Goal: Task Accomplishment & Management: Complete application form

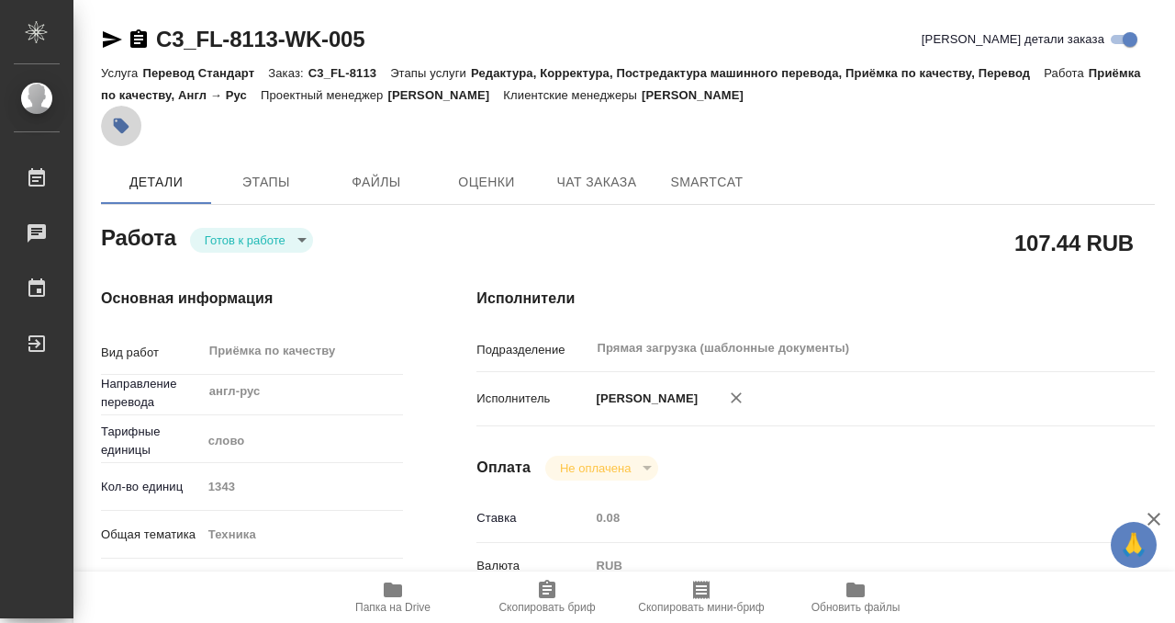
click at [127, 130] on icon "button" at bounding box center [121, 126] width 18 height 18
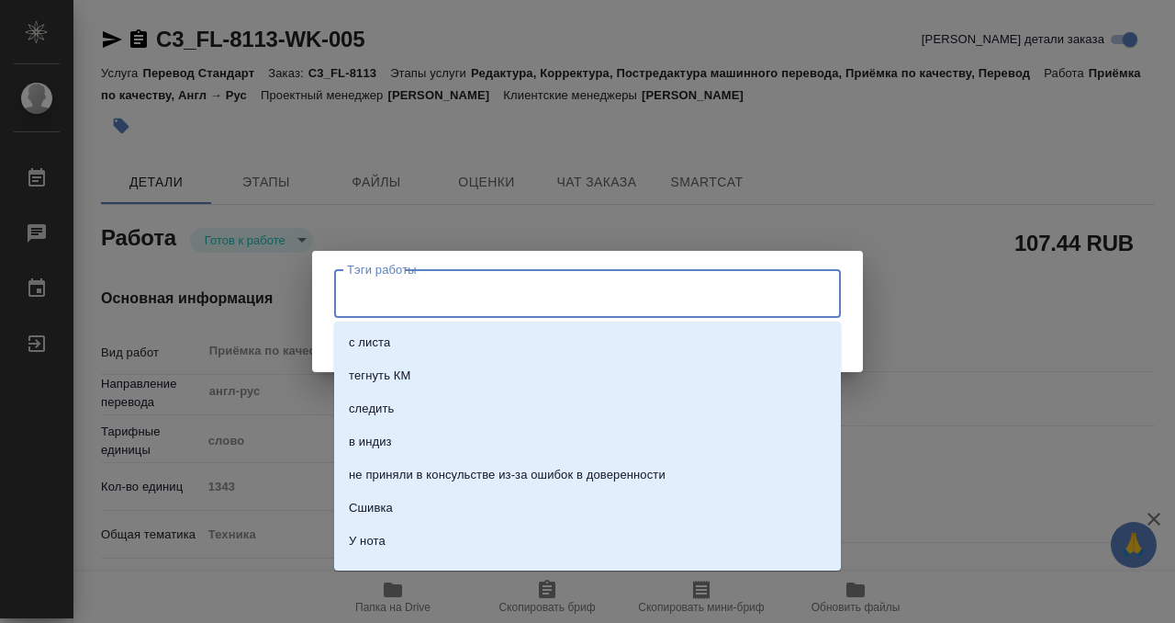
click at [480, 309] on input "Тэги работы" at bounding box center [570, 292] width 455 height 31
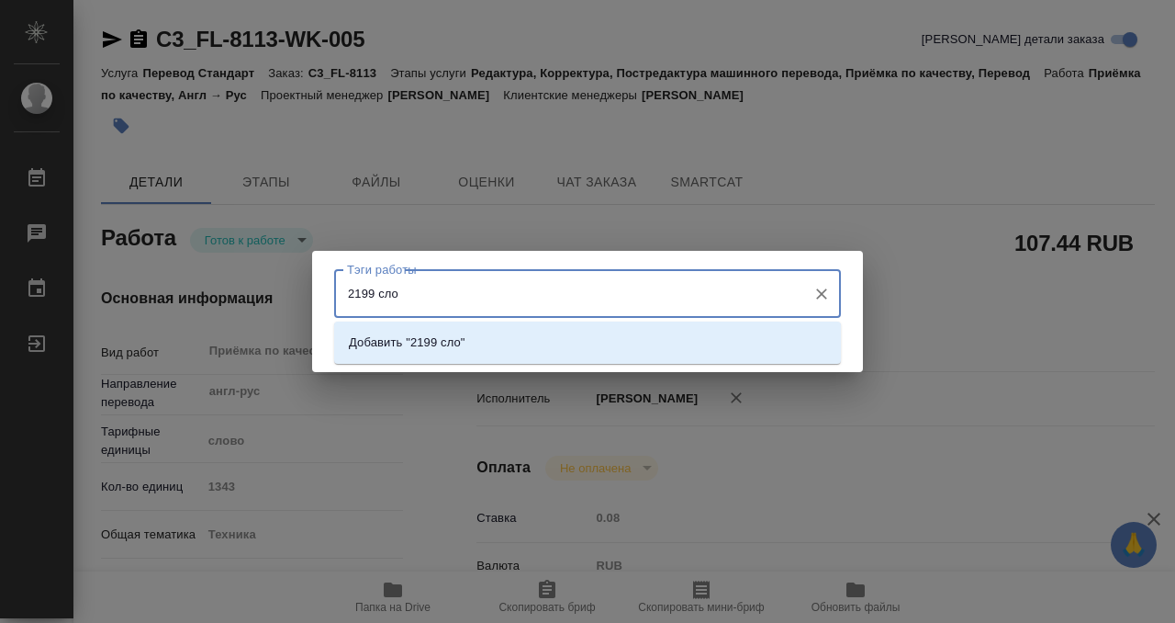
type input "2199 слов"
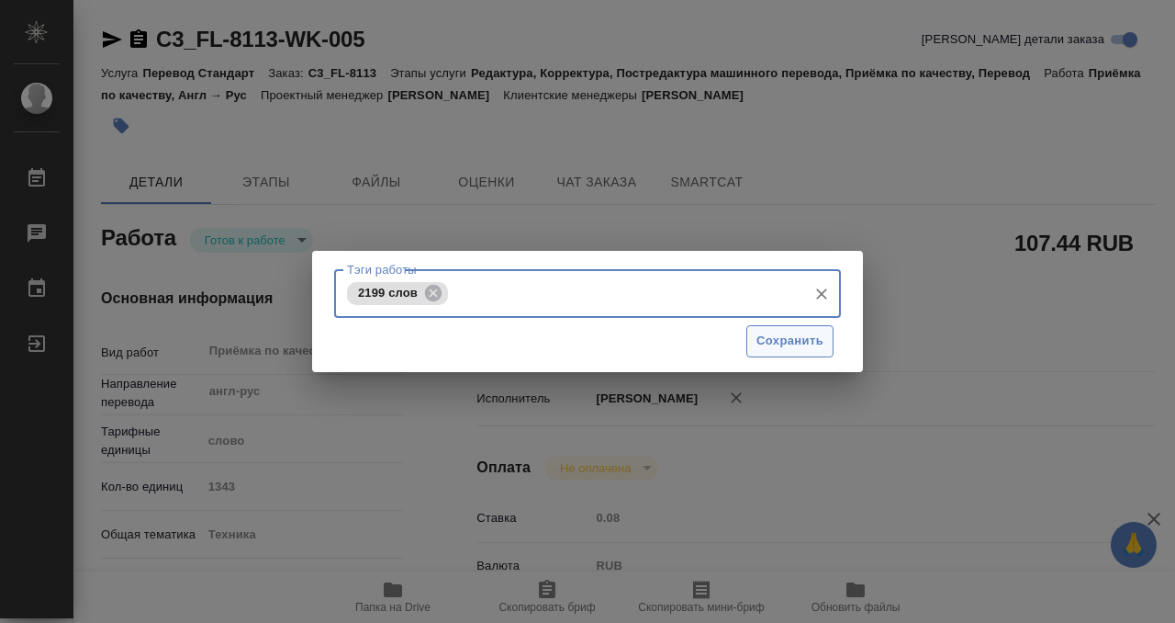
click at [807, 341] on span "Сохранить" at bounding box center [790, 341] width 67 height 21
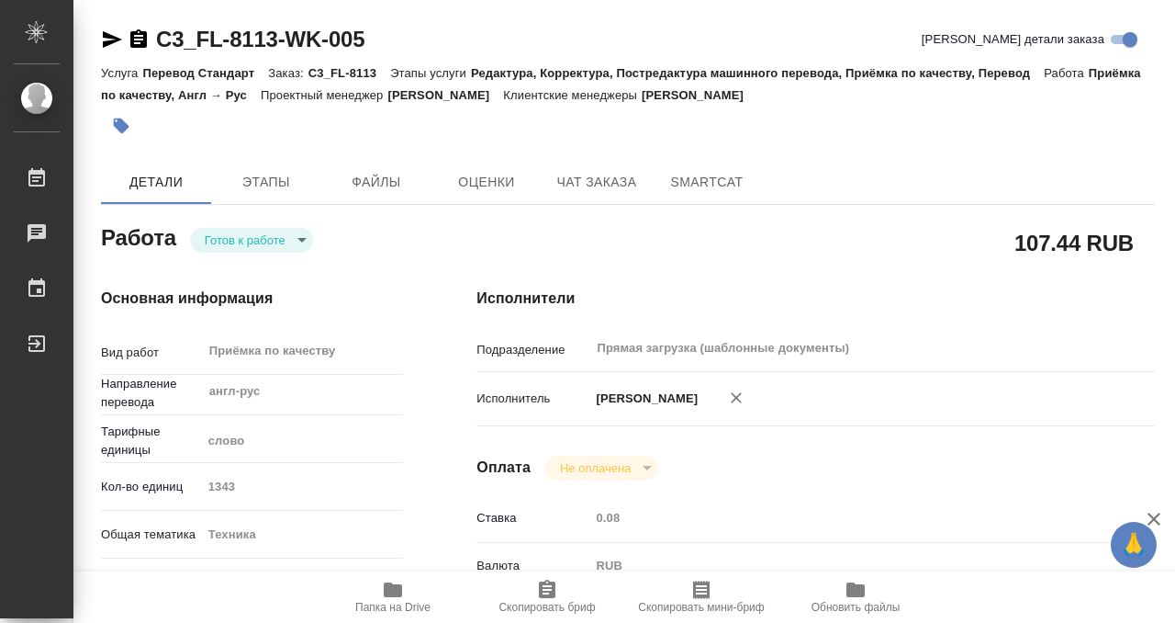
type input "readyForWork"
type input "англ-рус"
type input "5a8b1489cc6b4906c91bfd90"
type input "1343"
type input "tech"
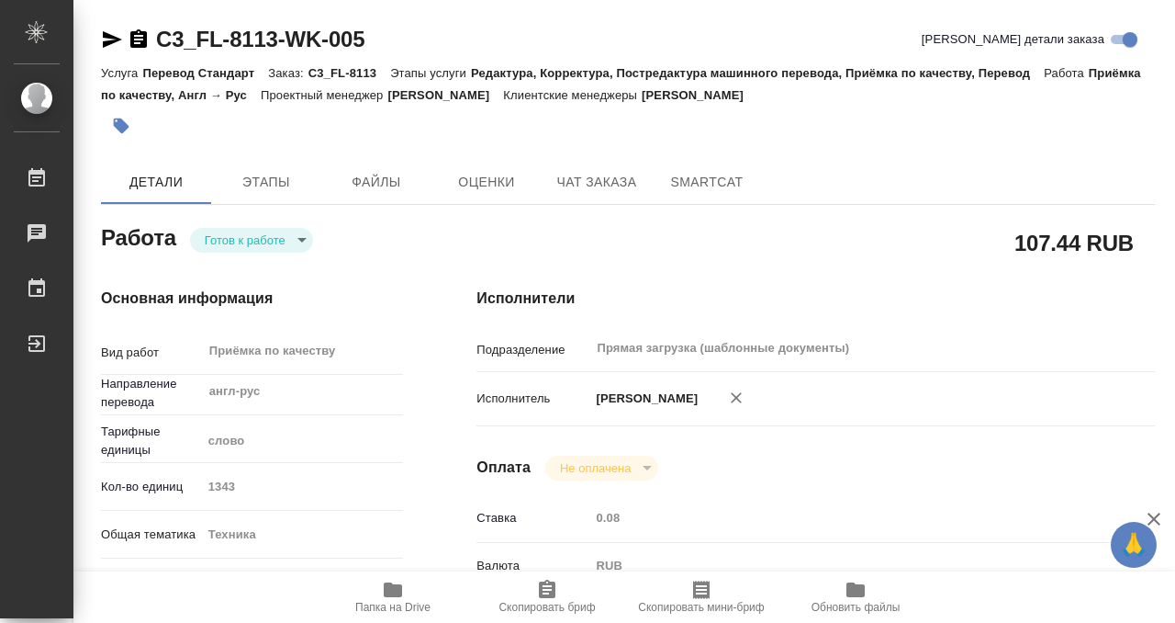
type input "60014f534811385ea454c730"
checkbox input "true"
type input "[DATE] 12:00"
type input "18.09.2025 13:00"
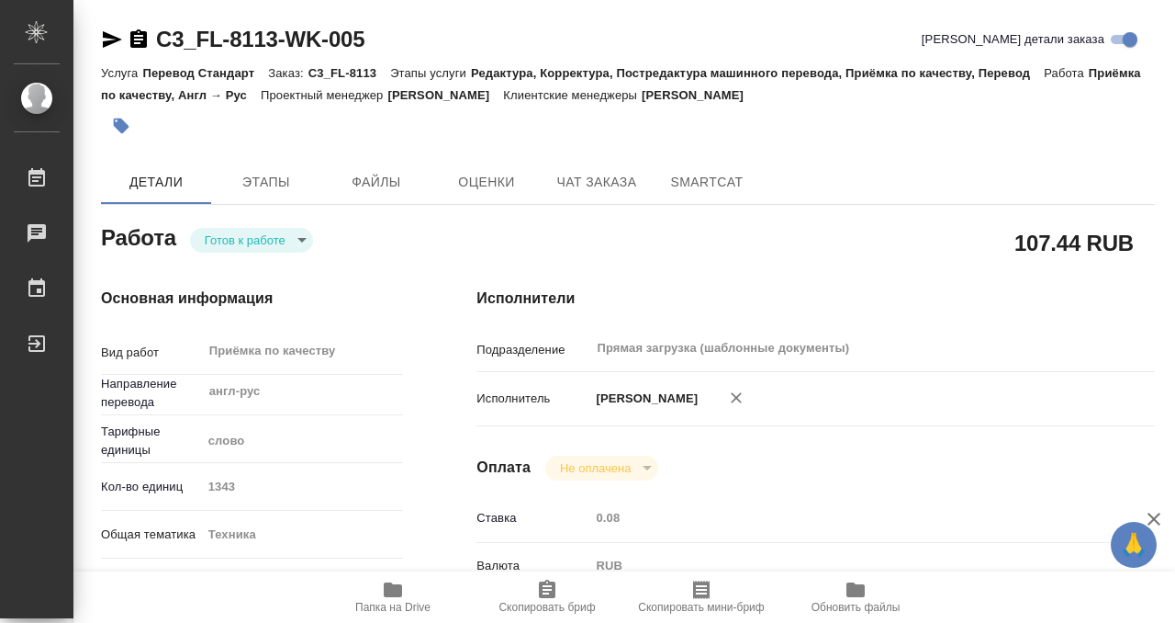
type input "Прямая загрузка (шаблонные документы)"
type input "notPayed"
type input "0.08"
type input "RUB"
type input "Сергеева Анастасия"
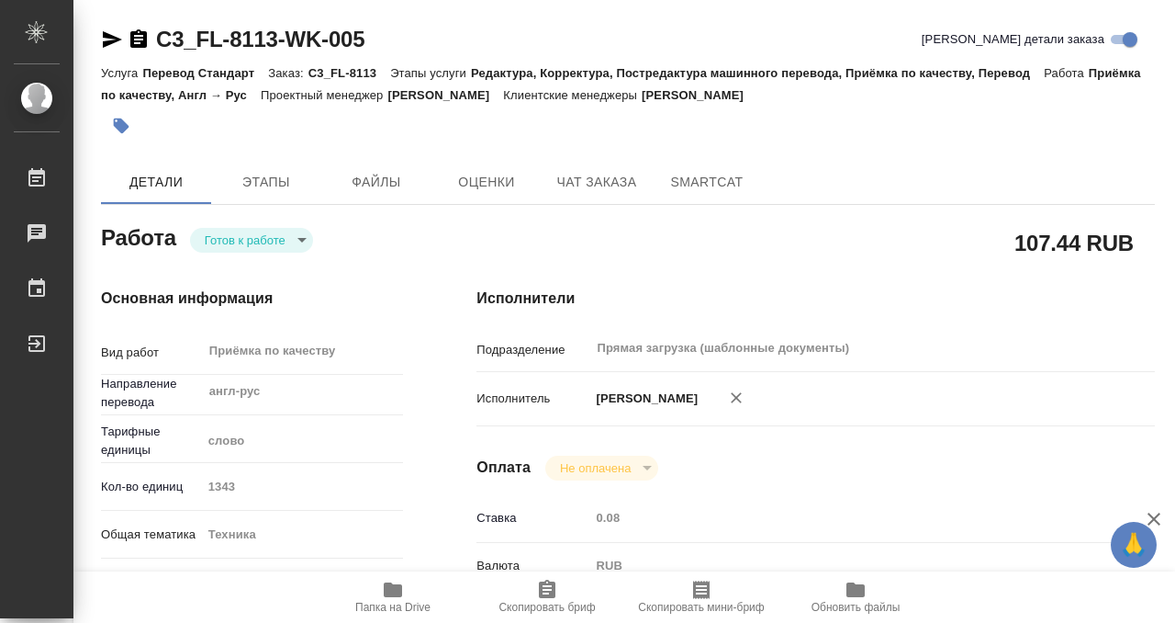
type input "C3_FL-8113"
type input "Перевод Стандарт"
type input "Редактура, Корректура, Постредактура машинного перевода, Приёмка по качеству, П…"
type input "[PERSON_NAME]"
type input "Оксютович Ирина"
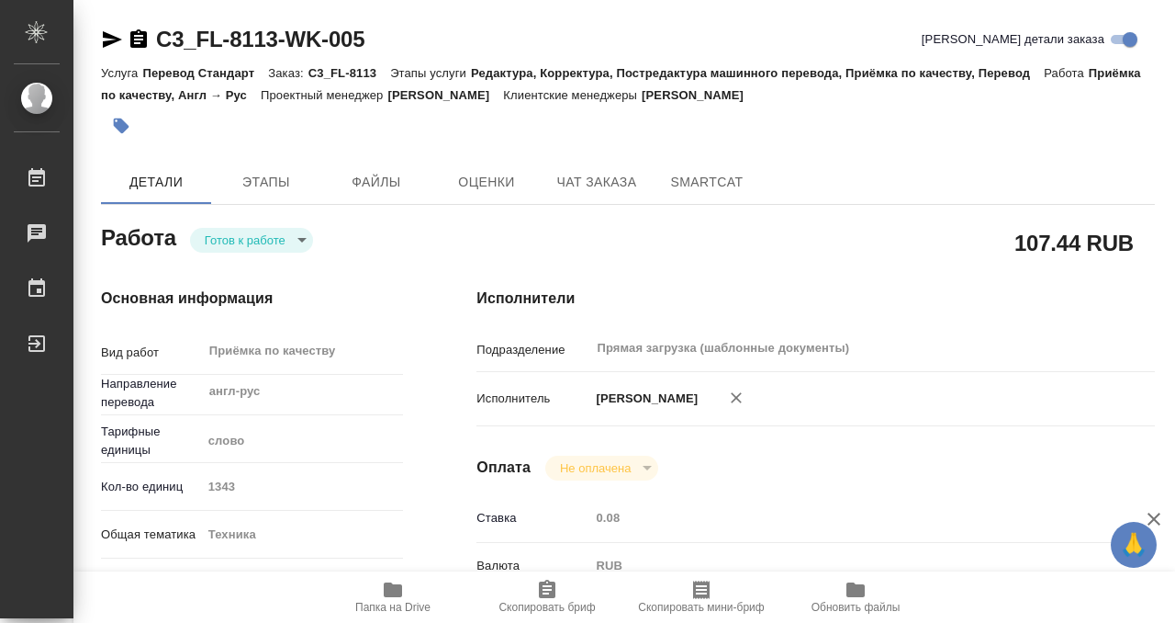
type input "/Clients/Доктор Тренд/Orders/C3_FL-8113"
click at [273, 237] on body "🙏 .cls-1 fill:#fff; AWATERA Kobzeva Elizaveta Работы 0 Чаты График Выйти C3_FL-…" at bounding box center [587, 311] width 1175 height 623
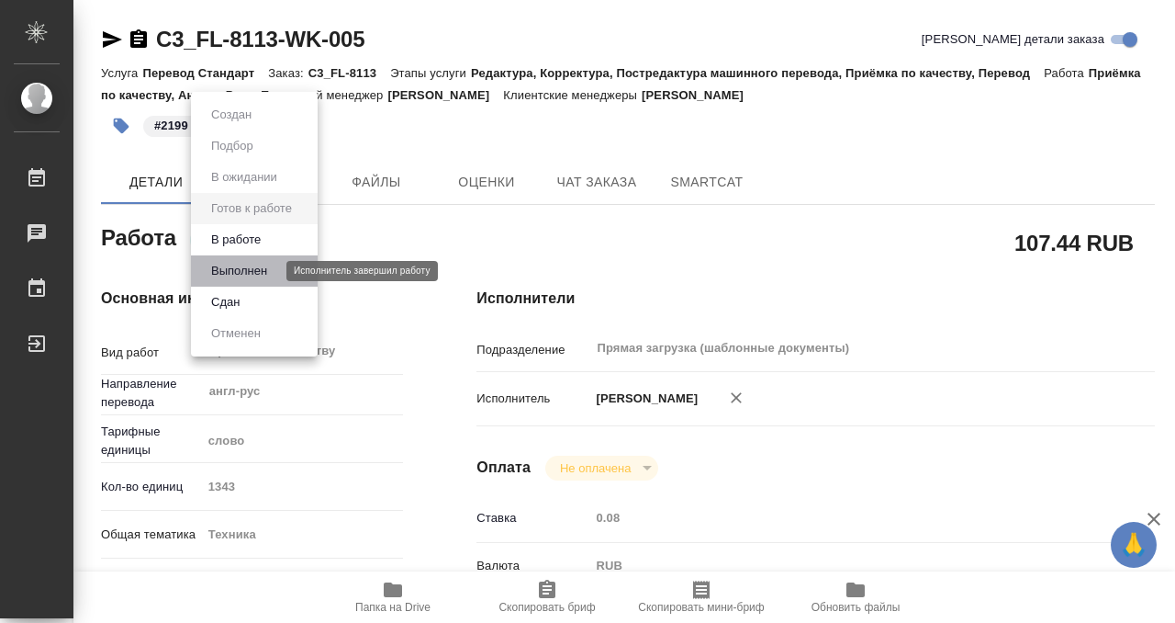
click at [259, 267] on button "Выполнен" at bounding box center [239, 271] width 67 height 20
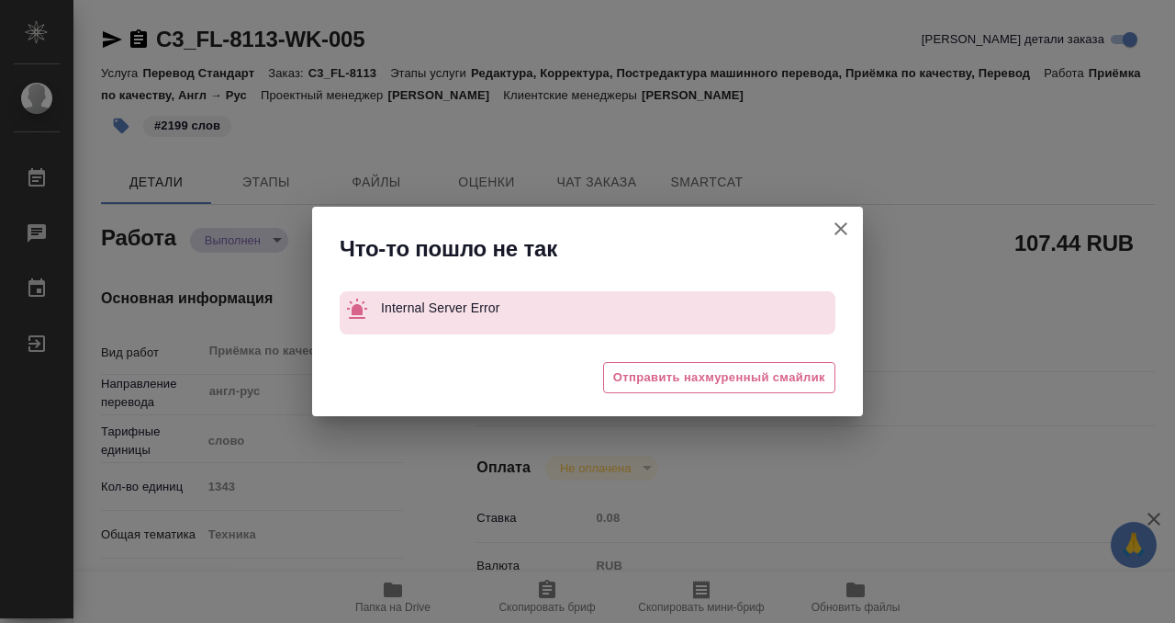
type textarea "x"
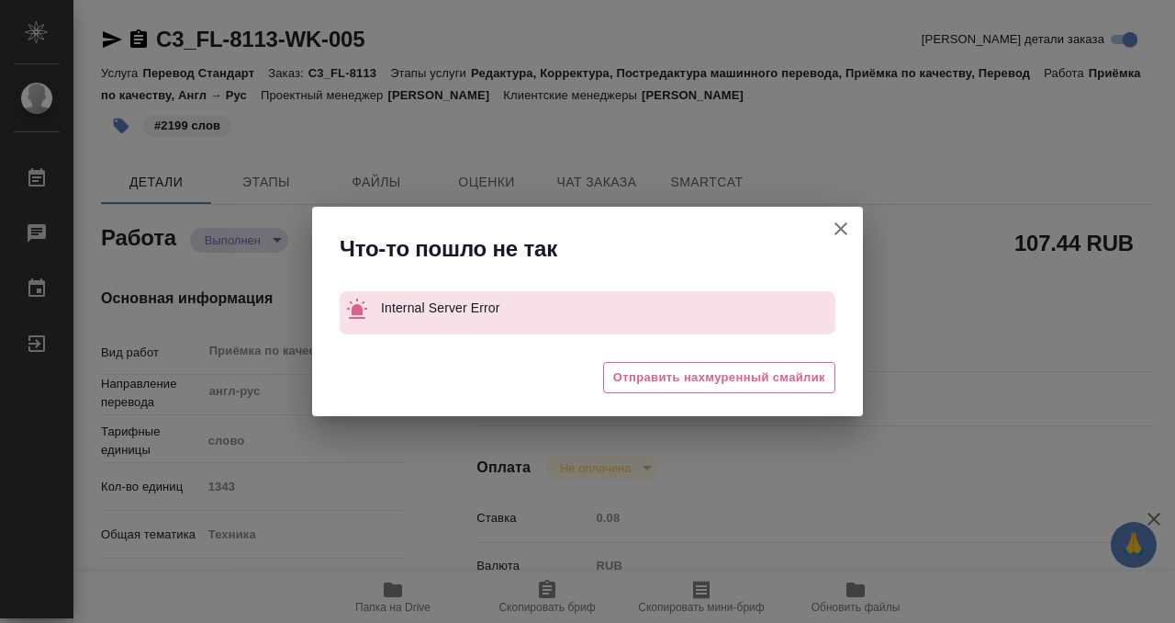
type textarea "x"
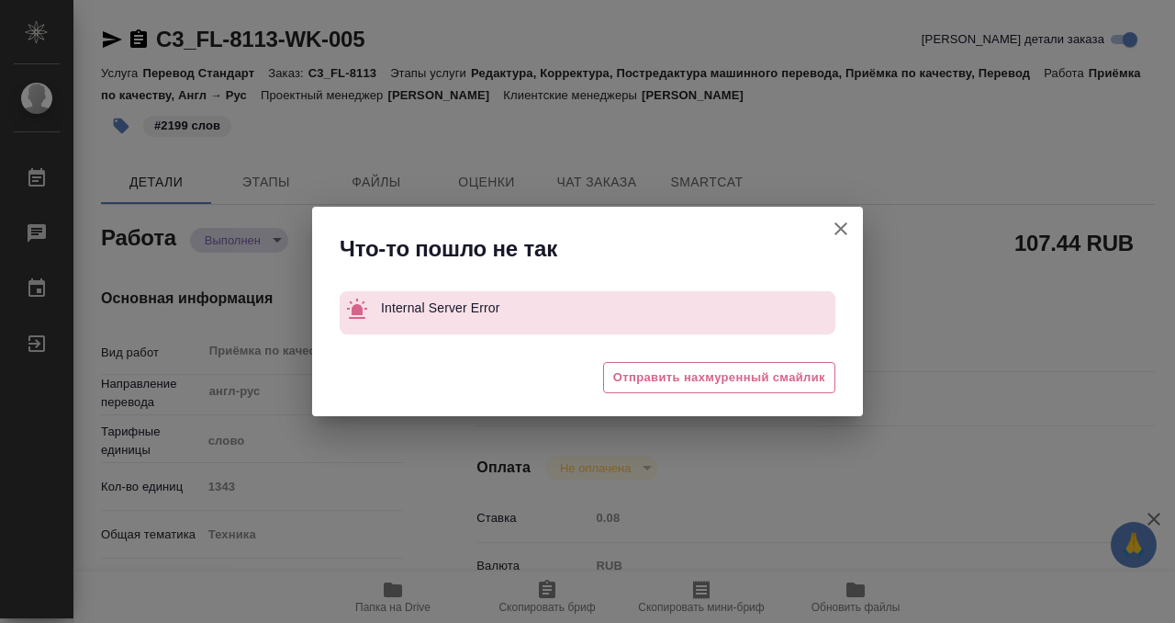
click at [835, 229] on icon "button" at bounding box center [841, 229] width 22 height 22
type textarea "x"
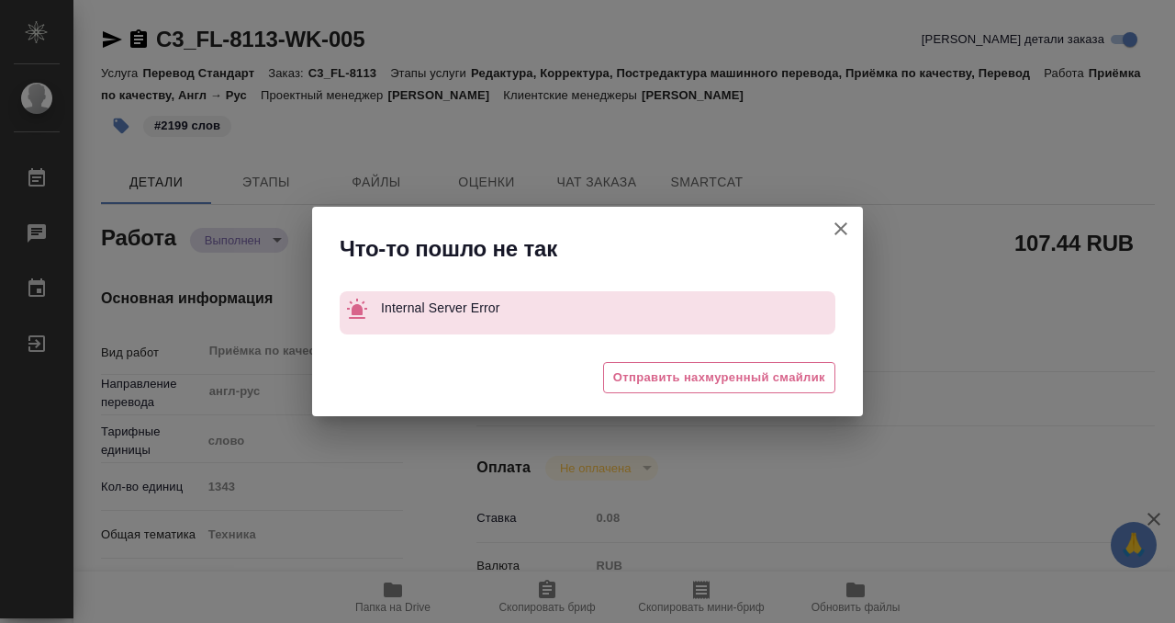
type textarea "x"
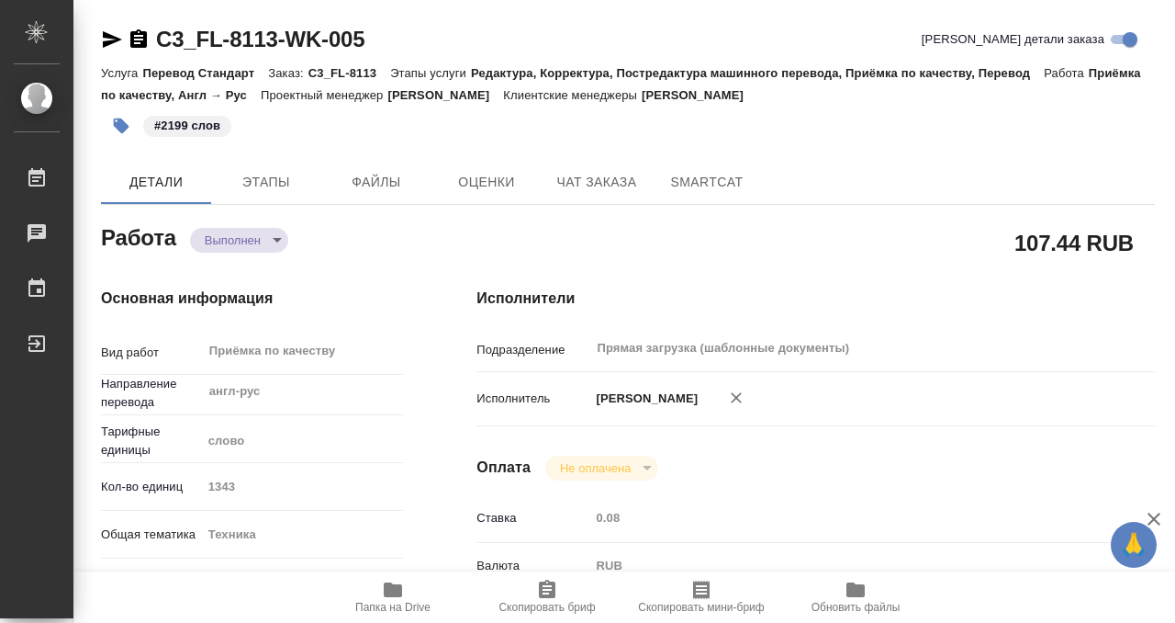
click at [139, 40] on icon "button" at bounding box center [138, 38] width 17 height 18
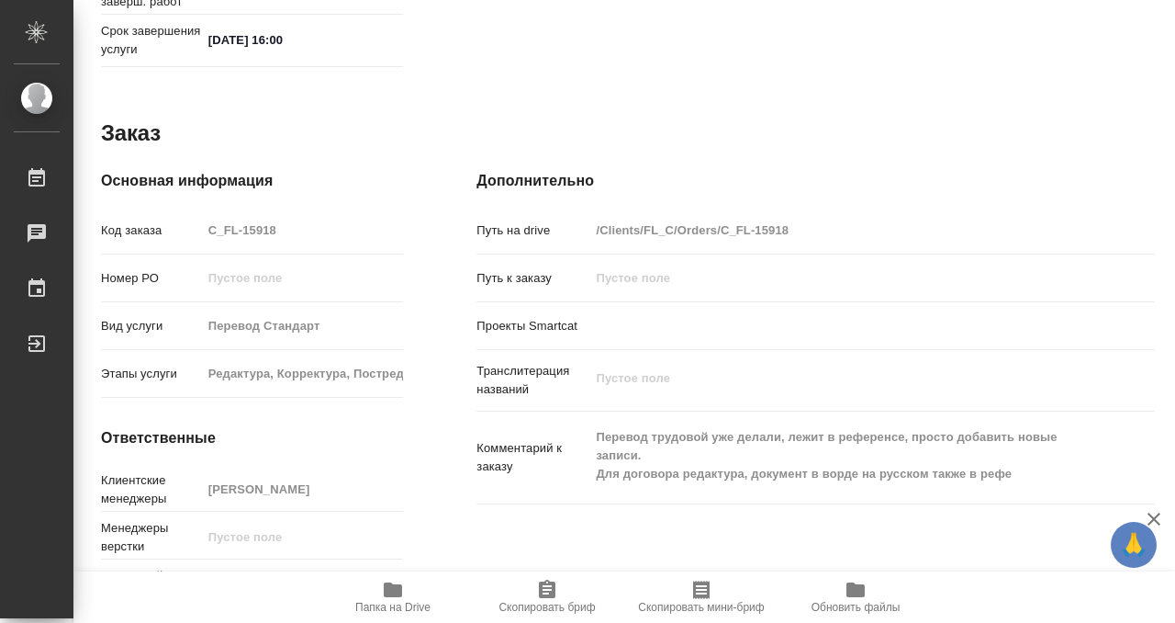
scroll to position [981, 0]
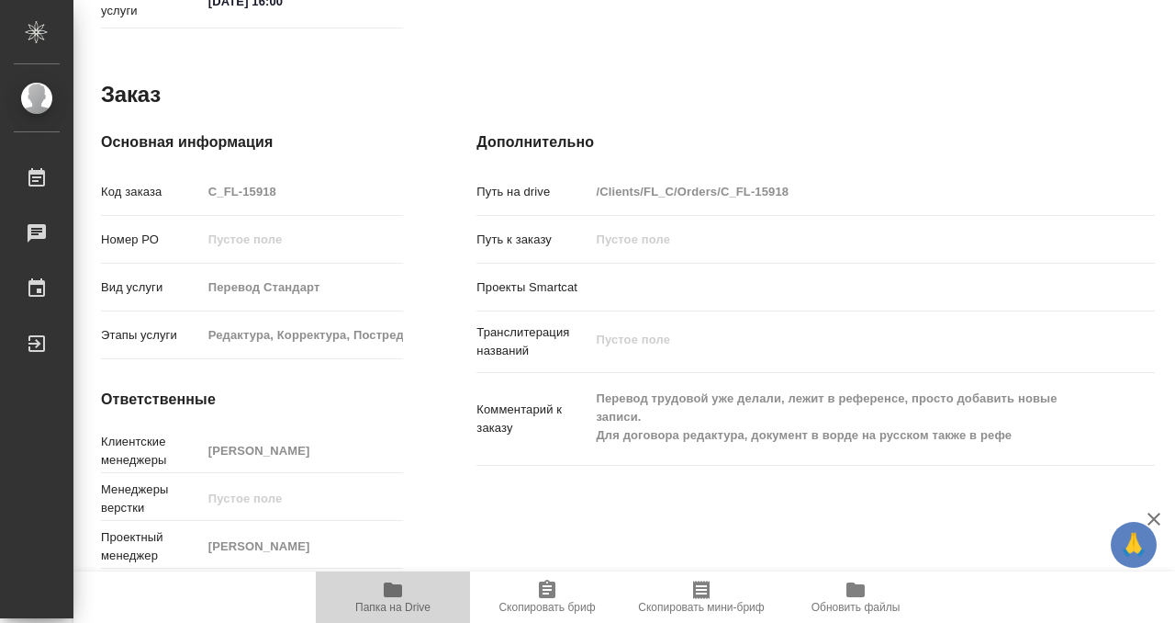
click at [390, 587] on icon "button" at bounding box center [393, 589] width 18 height 15
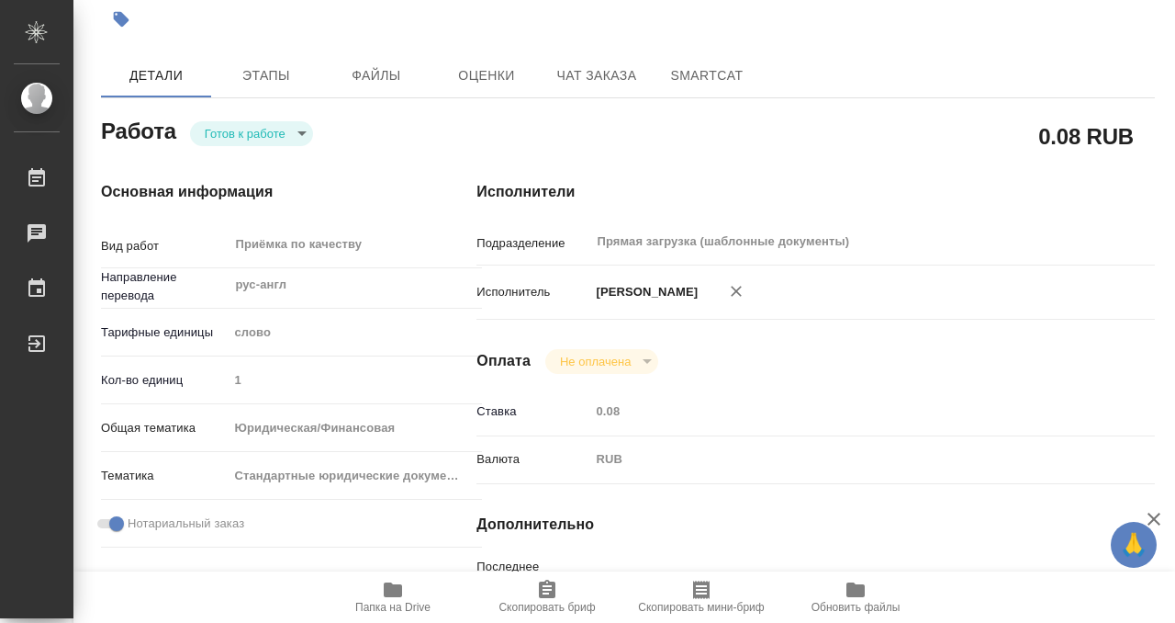
scroll to position [0, 0]
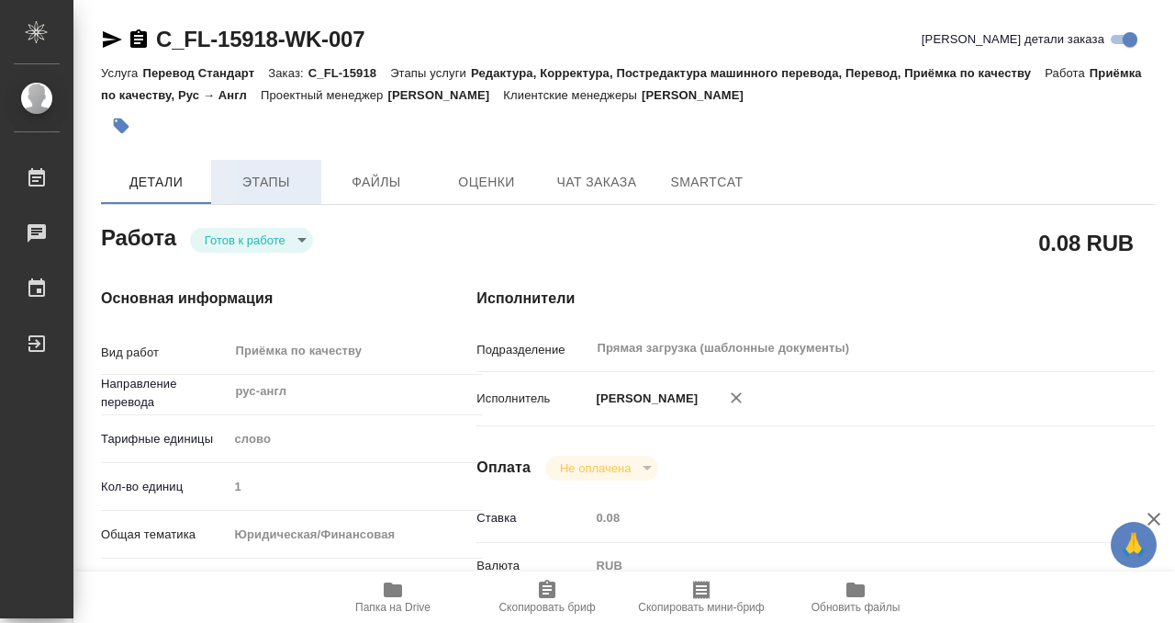
click at [247, 188] on span "Этапы" at bounding box center [266, 182] width 88 height 23
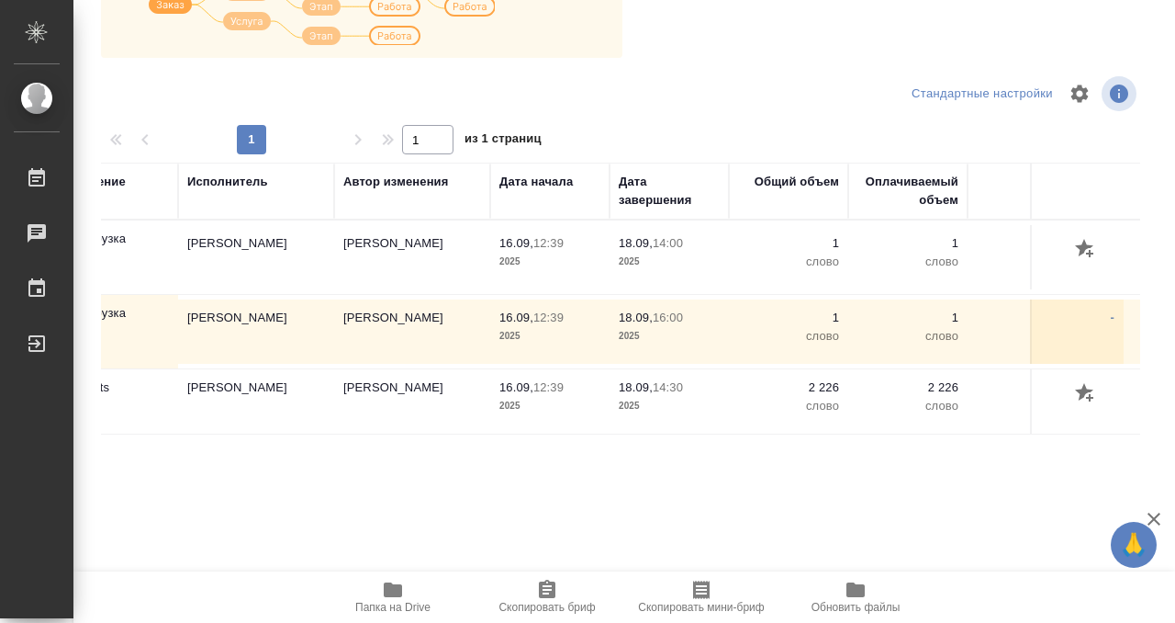
scroll to position [0, 534]
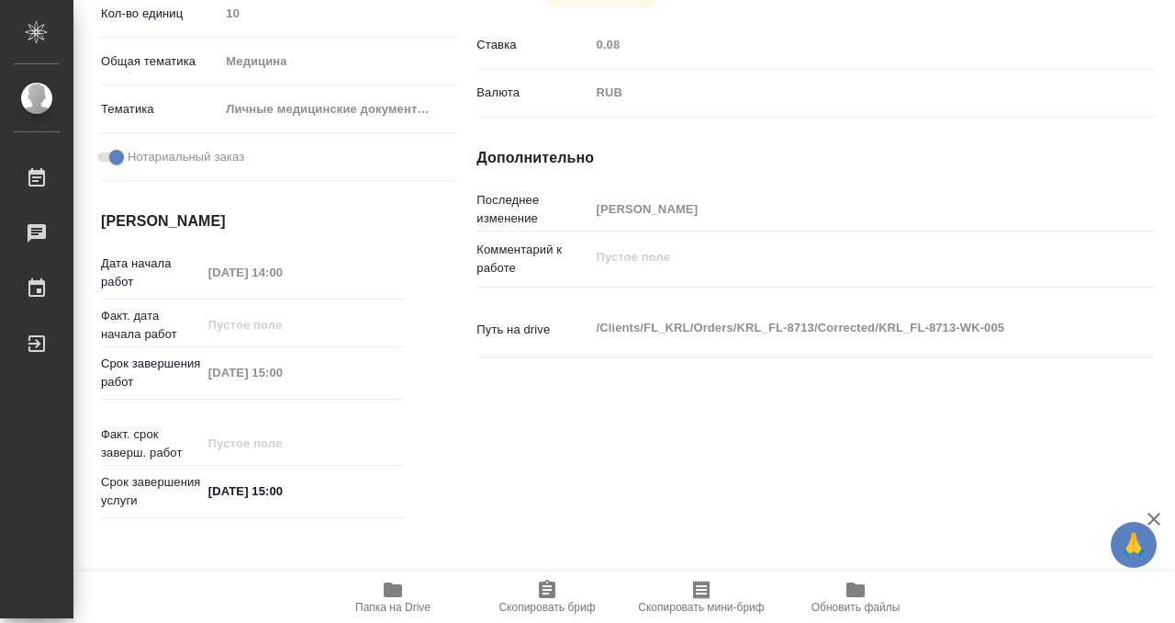
scroll to position [981, 0]
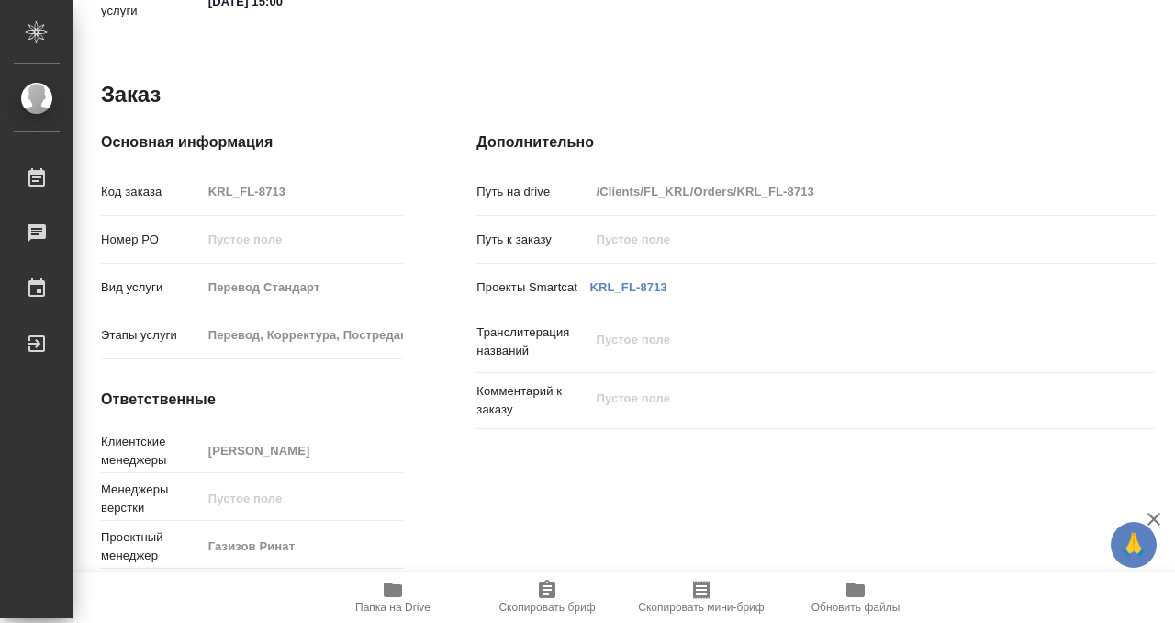
click at [377, 614] on button "Папка на Drive" at bounding box center [393, 596] width 154 height 51
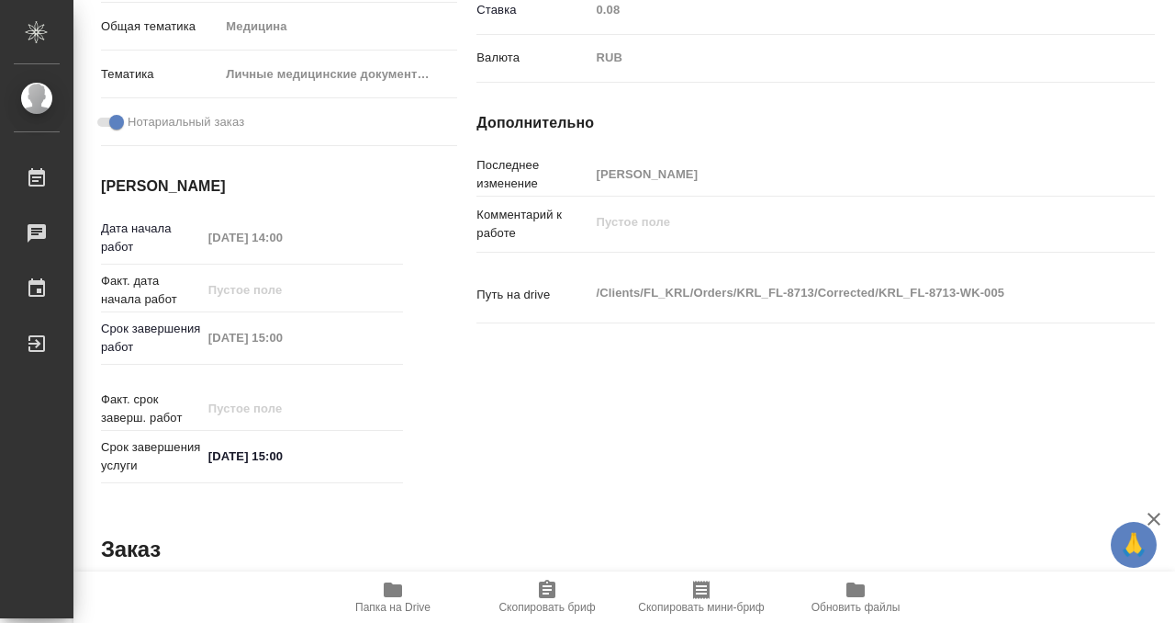
scroll to position [0, 0]
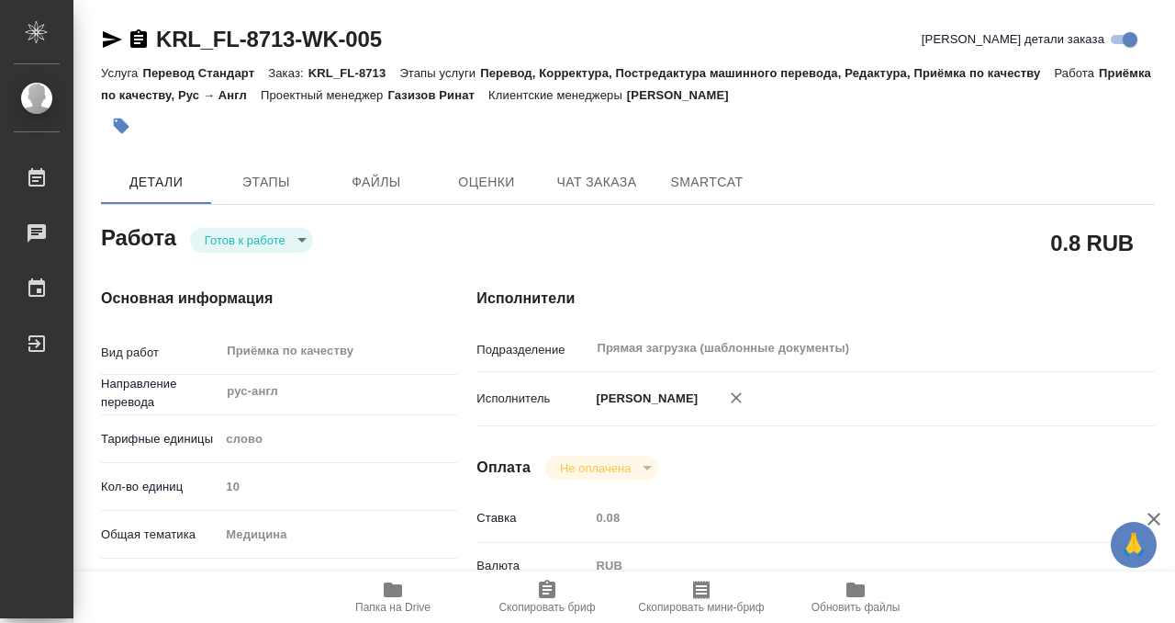
click at [129, 120] on icon "button" at bounding box center [121, 126] width 18 height 18
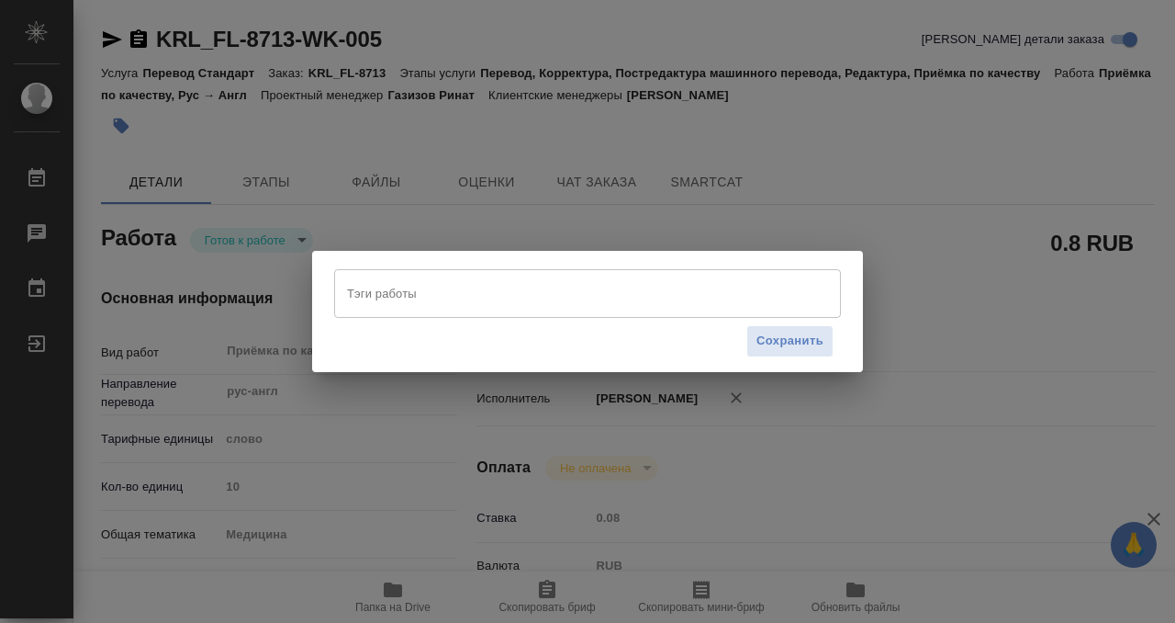
click at [436, 303] on input "Тэги работы" at bounding box center [570, 292] width 455 height 31
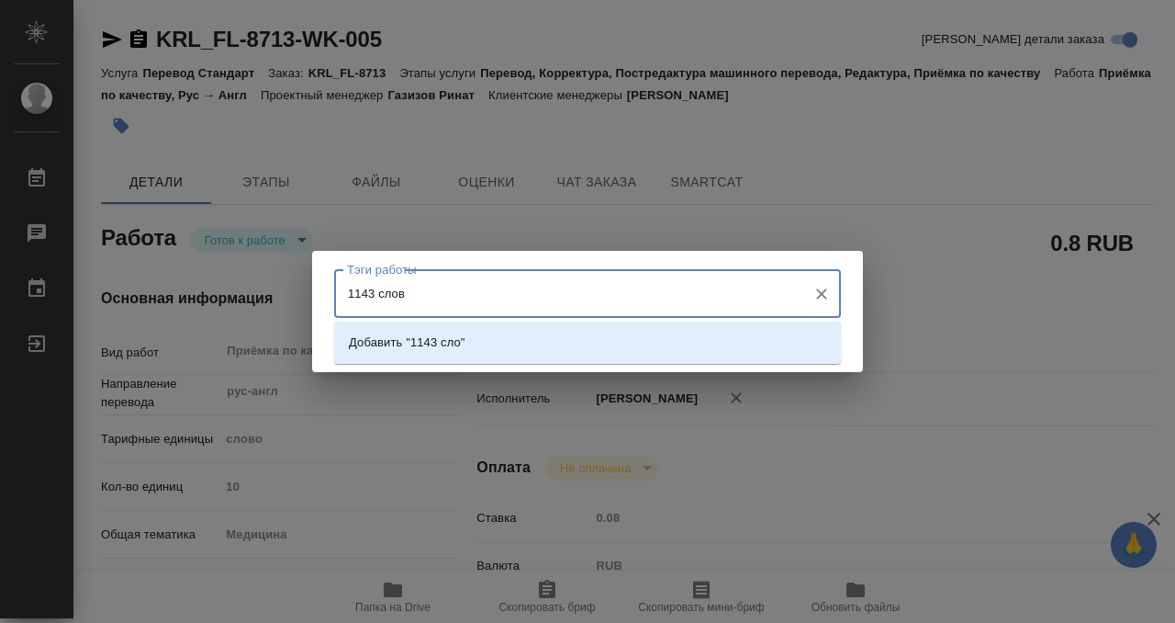
type input "1143 слова"
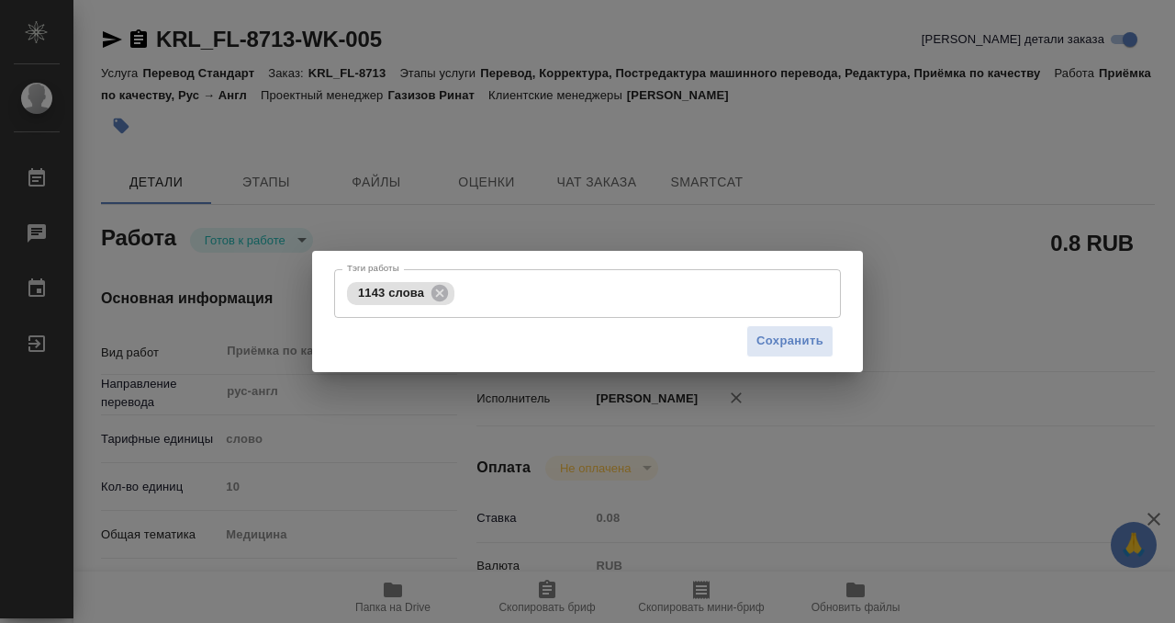
click at [770, 357] on div "Сохранить" at bounding box center [587, 341] width 507 height 47
click at [772, 342] on span "Сохранить" at bounding box center [790, 341] width 67 height 21
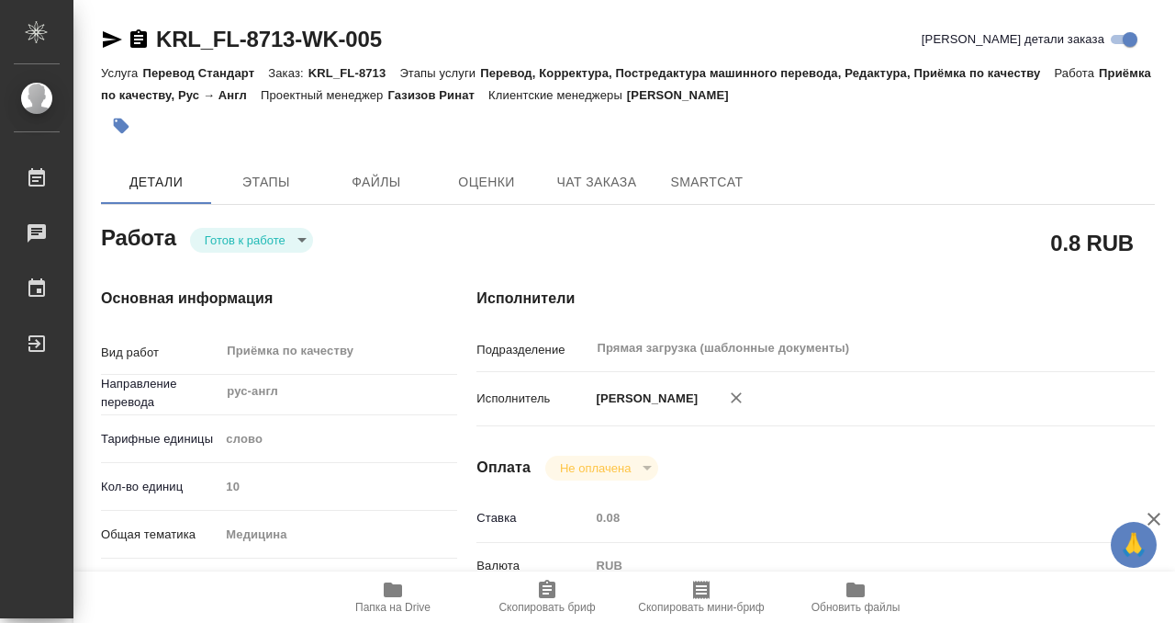
type input "readyForWork"
type input "рус-англ"
type input "5a8b1489cc6b4906c91bfd90"
type input "10"
type input "med"
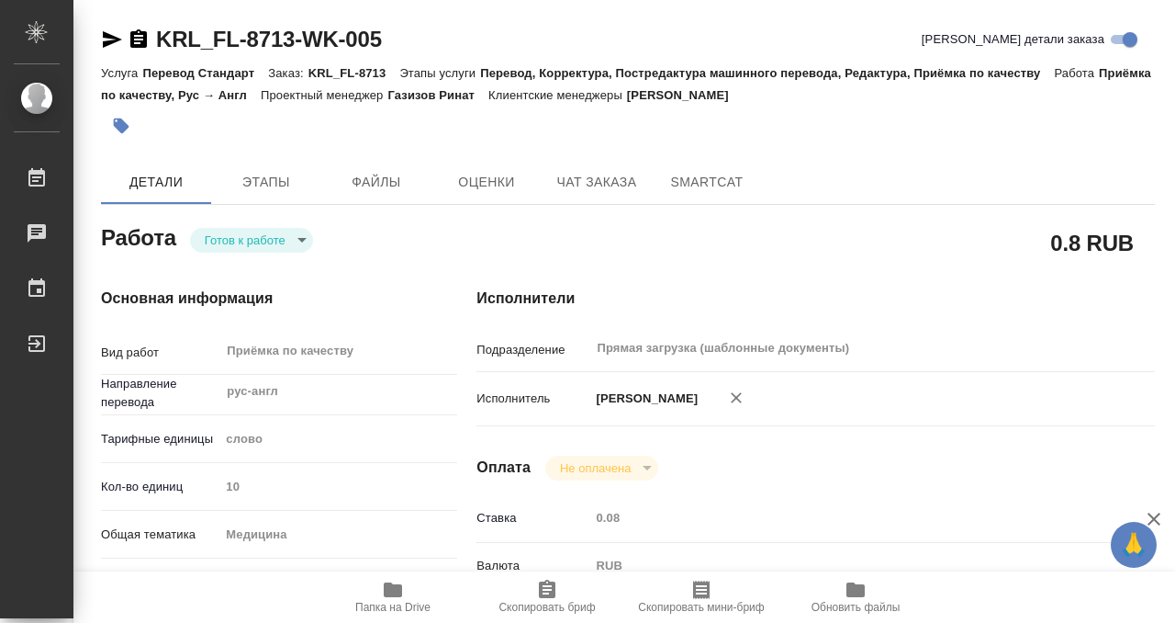
type input "5a8b8b956a9677013d343e74"
checkbox input "true"
type input "18.09.2025 14:00"
type input "18.09.2025 15:00"
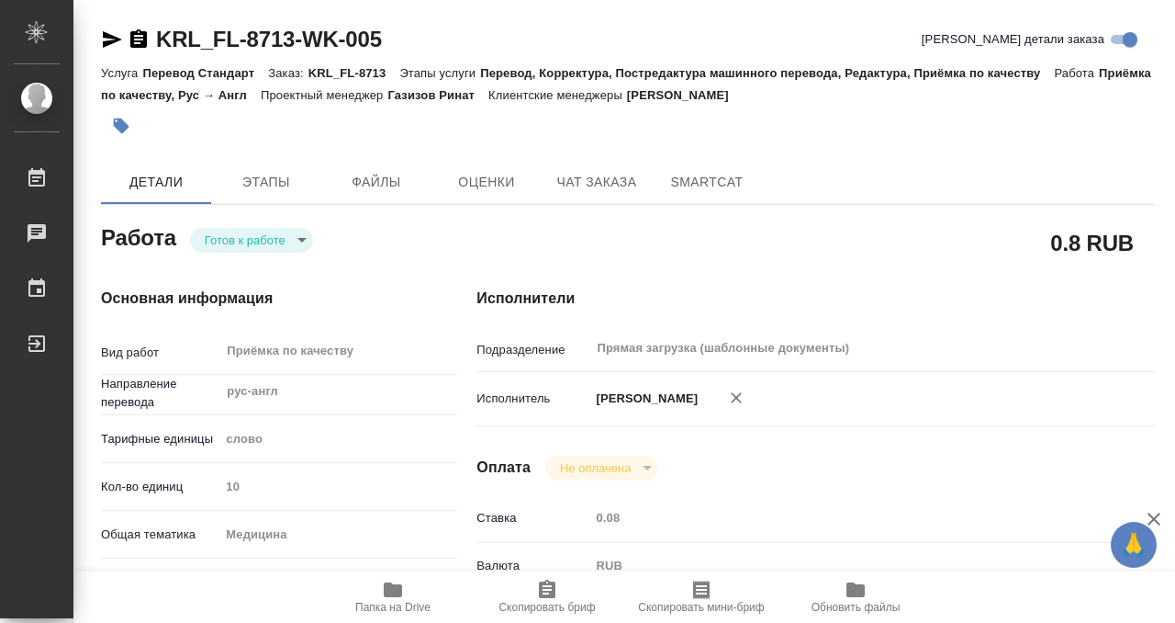
type input "Прямая загрузка (шаблонные документы)"
type input "notPayed"
type input "0.08"
type input "RUB"
type input "[PERSON_NAME]"
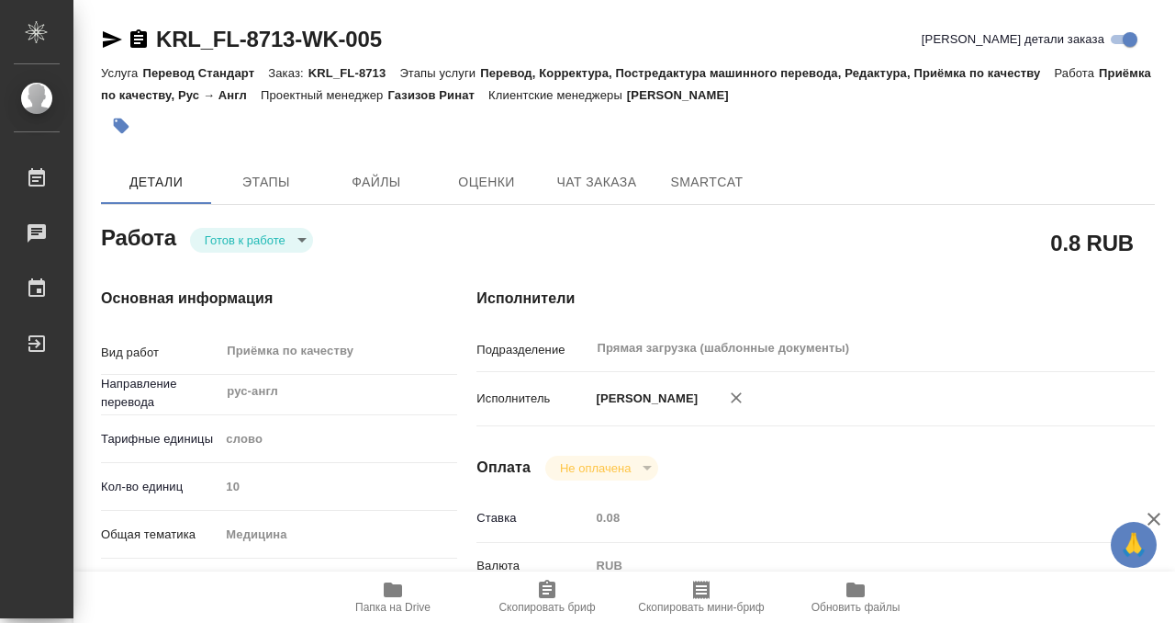
type input "KRL_FL-8713"
type input "Перевод Стандарт"
type input "Перевод, Корректура, Постредактура машинного перевода, Редактура, Приёмка по ка…"
type input "Касымов Тимур"
type input "/Clients/FL_KRL/Orders/KRL_FL-8713"
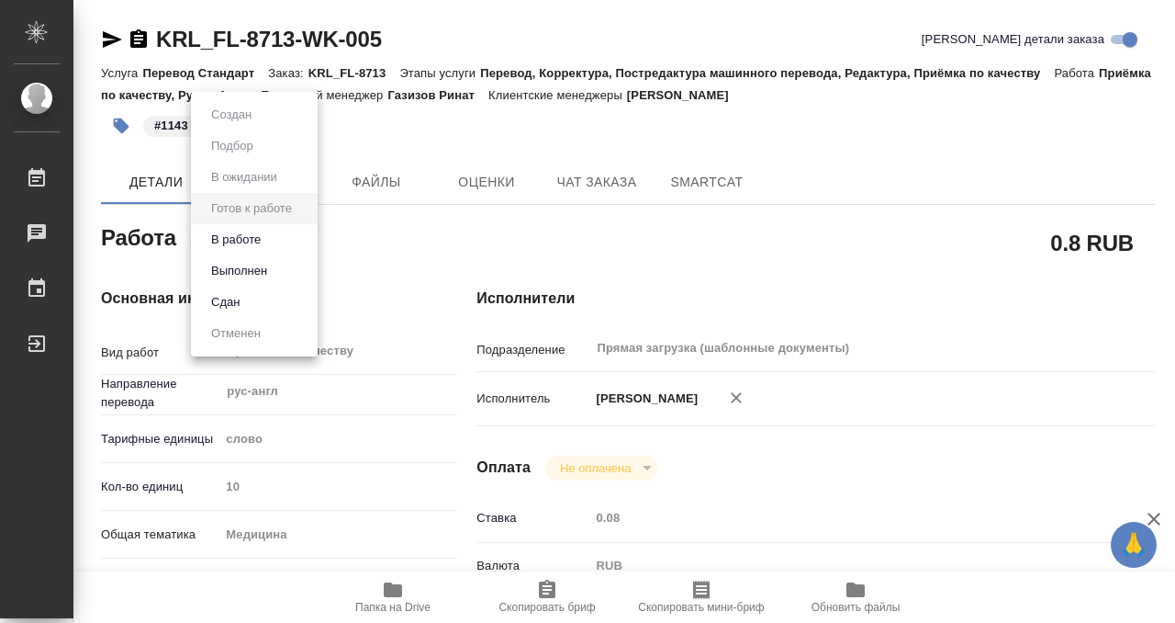
click at [261, 243] on body "🙏 .cls-1 fill:#fff; AWATERA Kobzeva Elizaveta Работы 0 Чаты График Выйти KRL_FL…" at bounding box center [587, 311] width 1175 height 623
click at [261, 267] on button "Выполнен" at bounding box center [239, 271] width 67 height 20
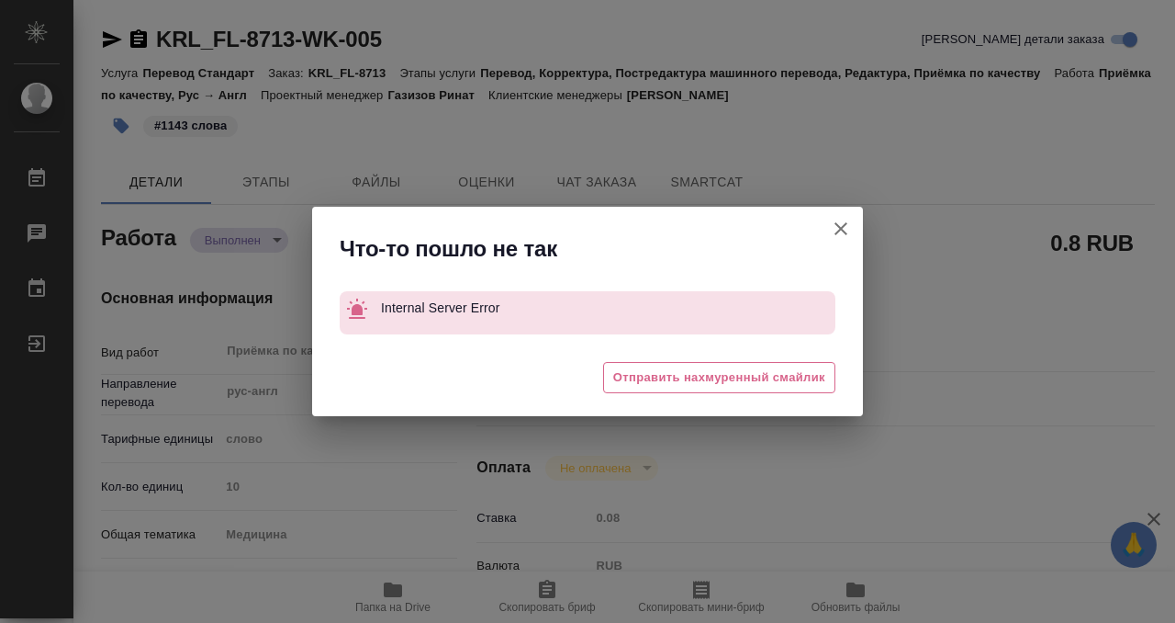
type textarea "x"
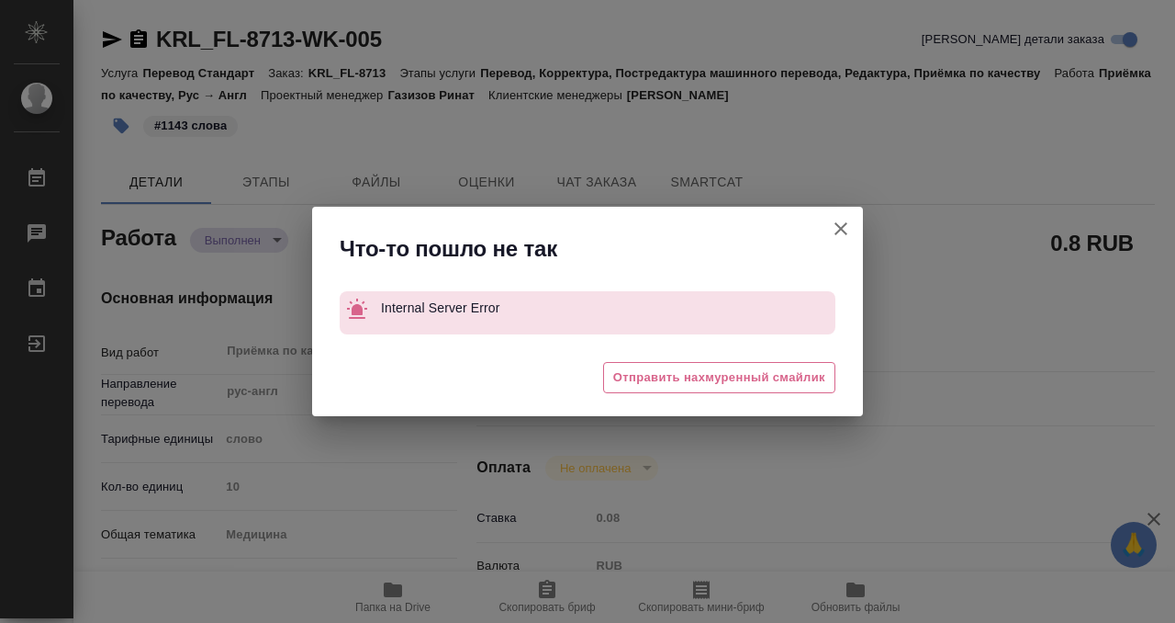
type textarea "x"
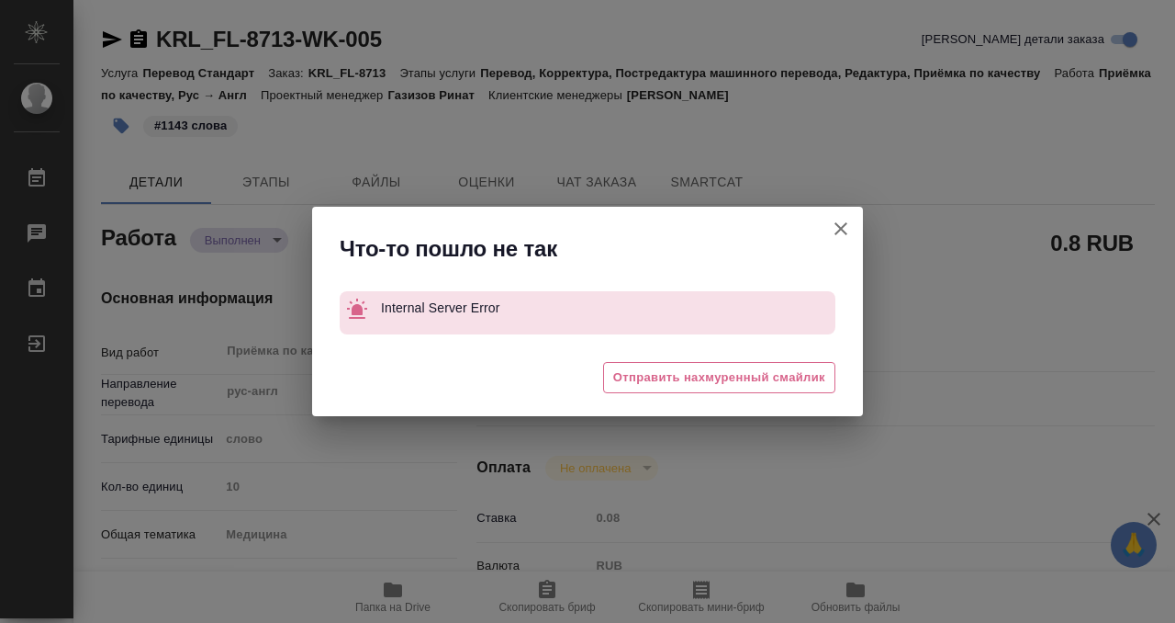
click at [842, 222] on icon "button" at bounding box center [841, 229] width 22 height 22
type textarea "x"
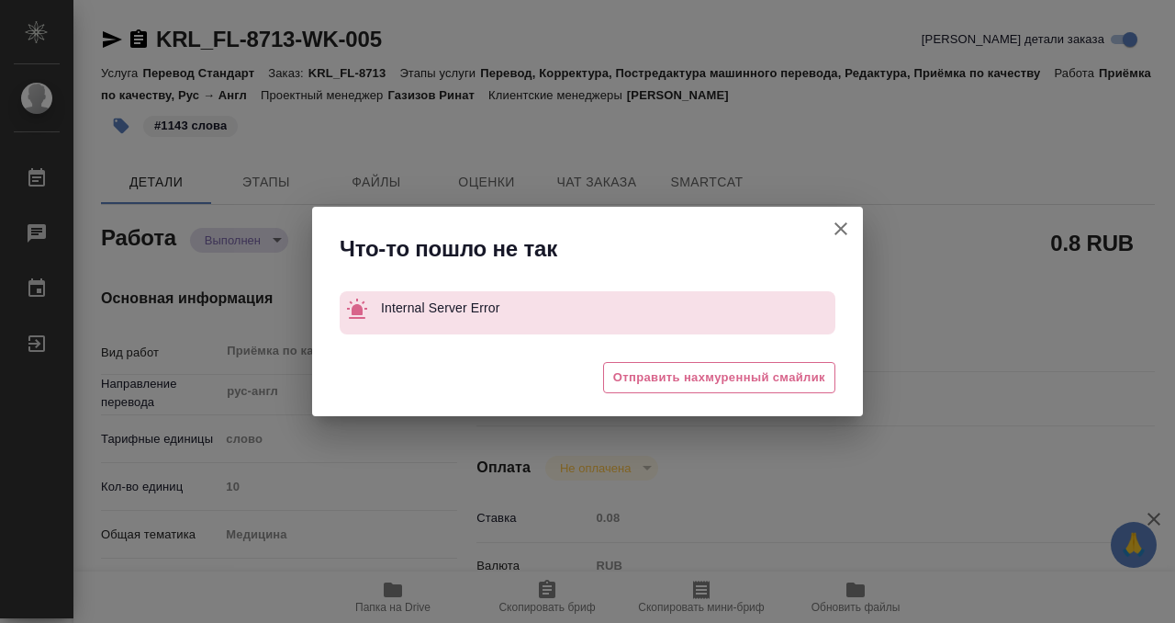
type textarea "x"
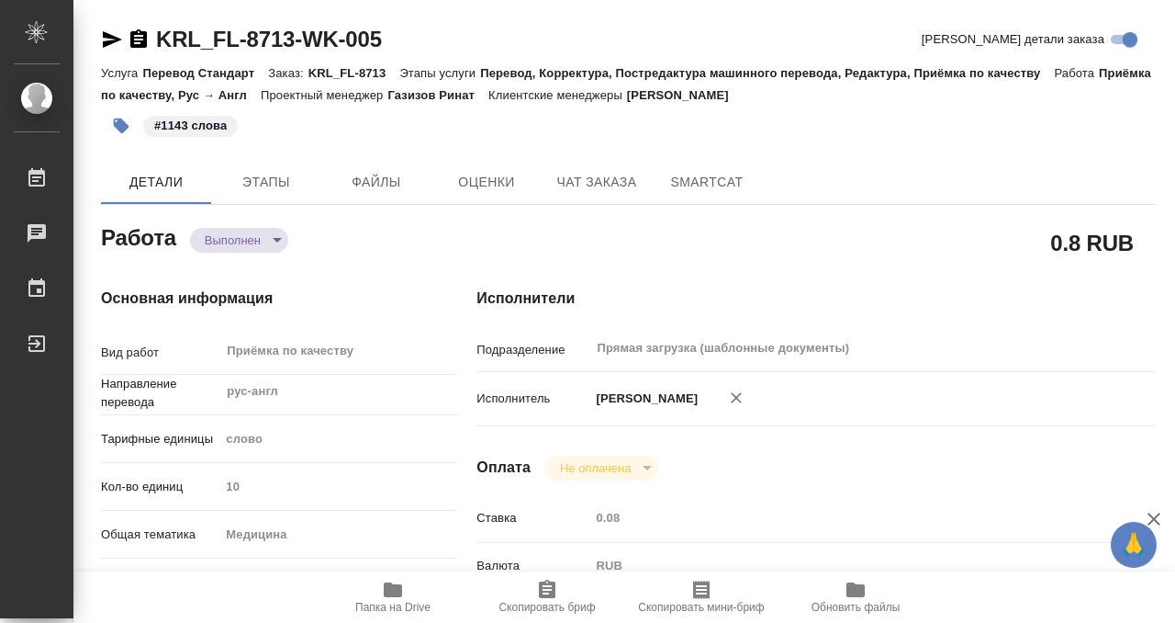
click at [139, 44] on icon "button" at bounding box center [138, 38] width 17 height 18
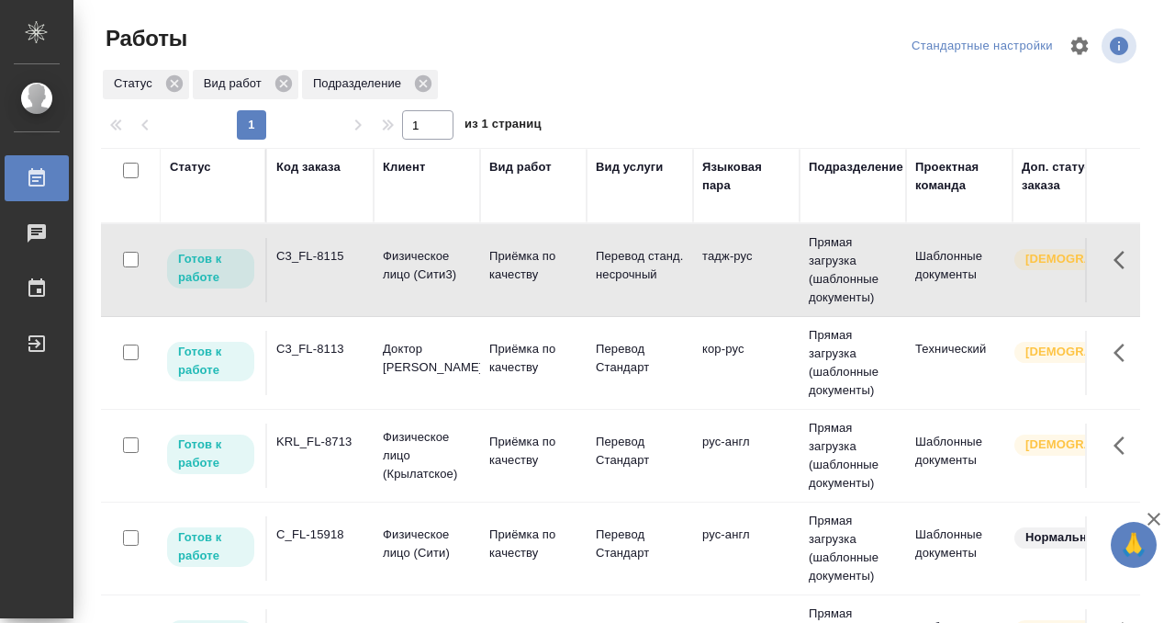
click at [334, 281] on td "C3_FL-8115" at bounding box center [320, 270] width 107 height 64
click at [354, 350] on div "C3_FL-8113" at bounding box center [320, 349] width 88 height 18
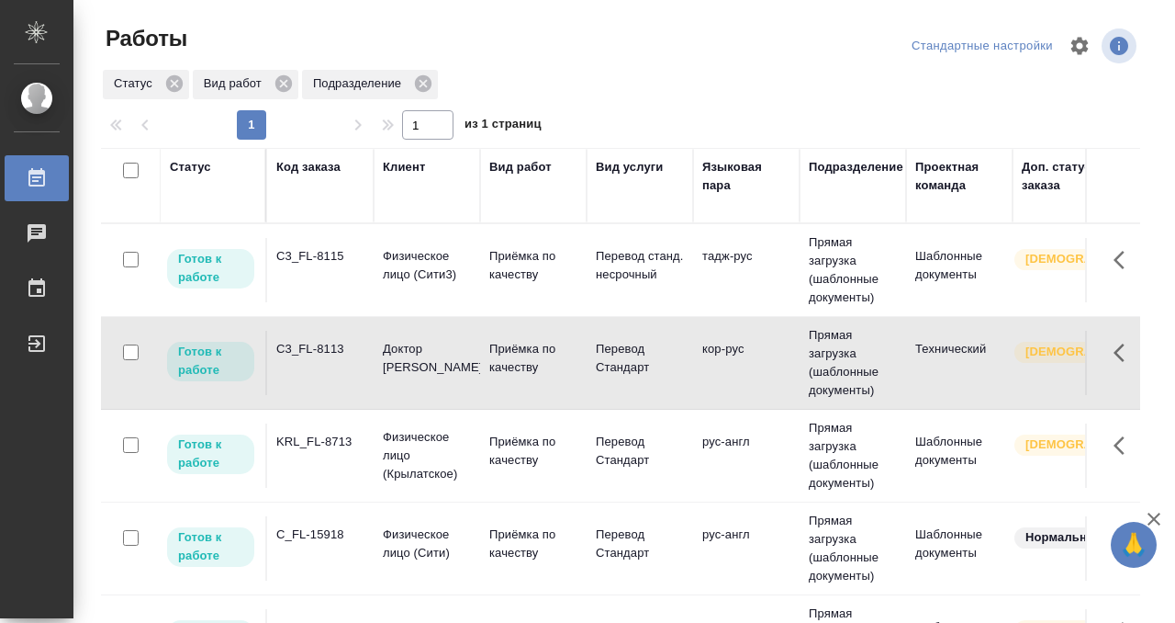
click at [354, 350] on div "C3_FL-8113" at bounding box center [320, 349] width 88 height 18
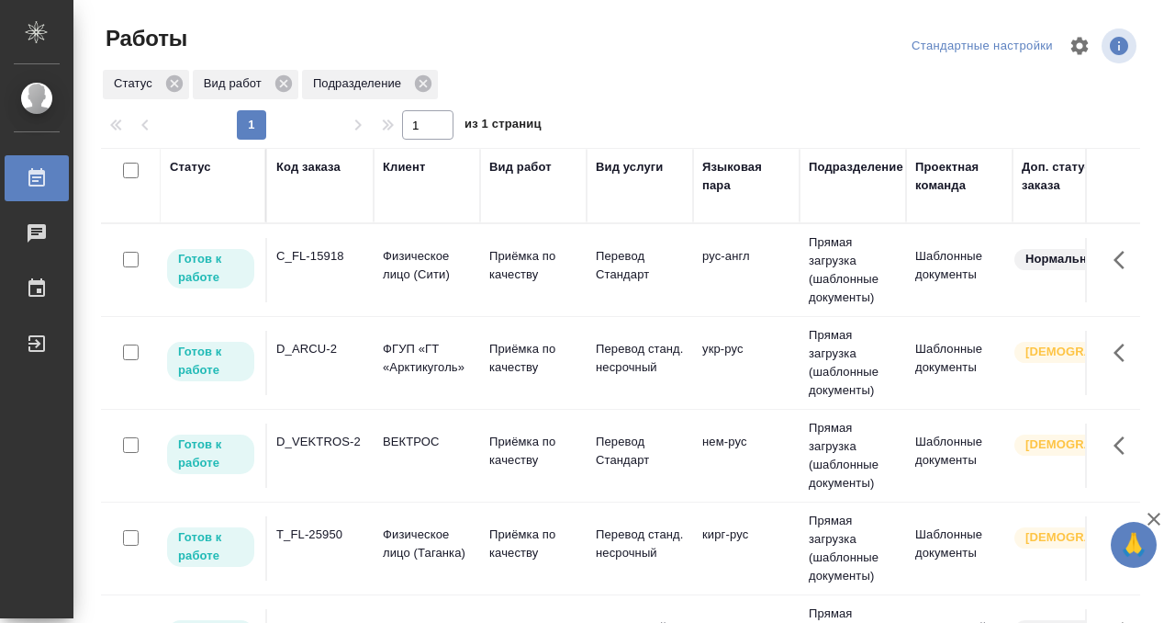
click at [180, 172] on div "Статус" at bounding box center [190, 167] width 41 height 18
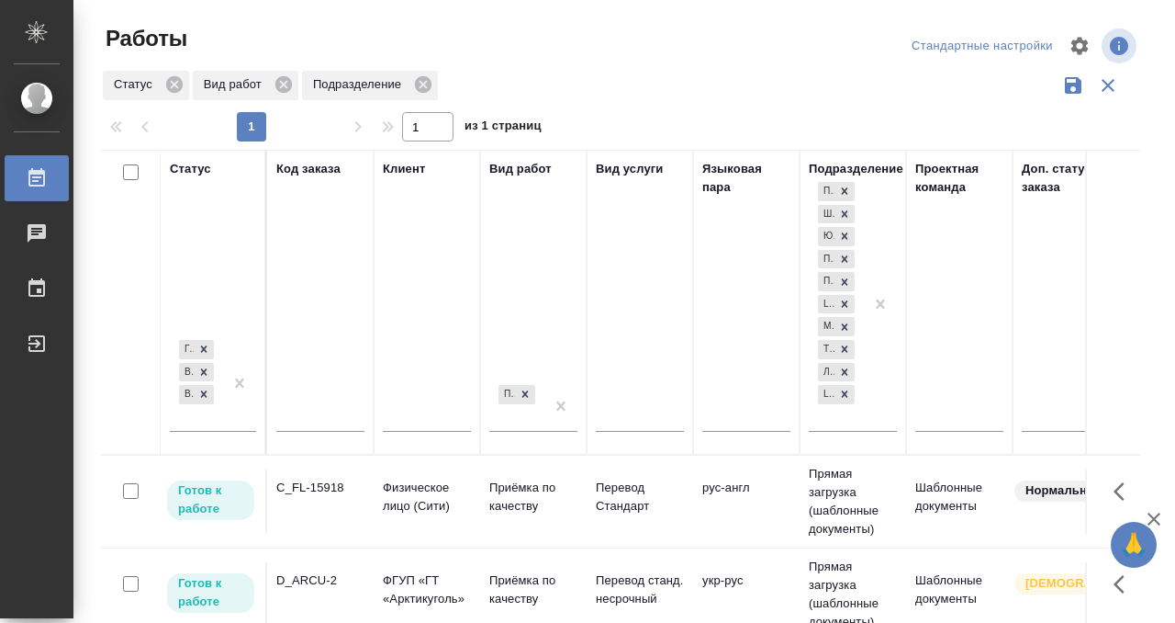
click at [221, 431] on div "Готов к работе В работе В ожидании" at bounding box center [213, 390] width 86 height 108
click at [219, 426] on div "Готов к работе В работе В ожидании" at bounding box center [213, 389] width 86 height 109
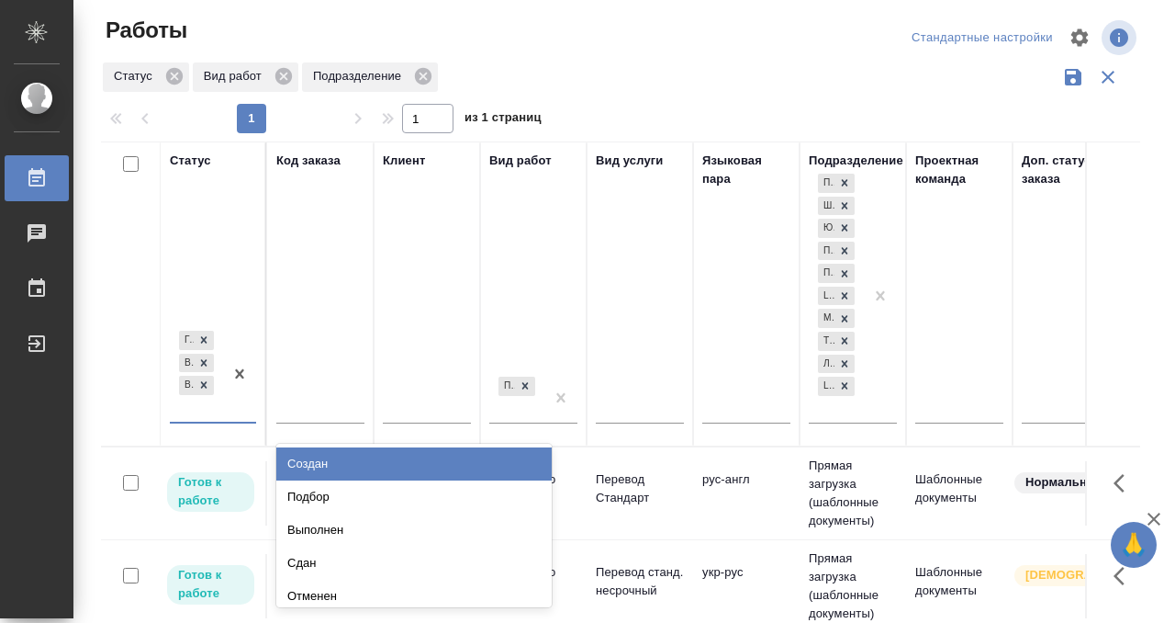
scroll to position [9, 0]
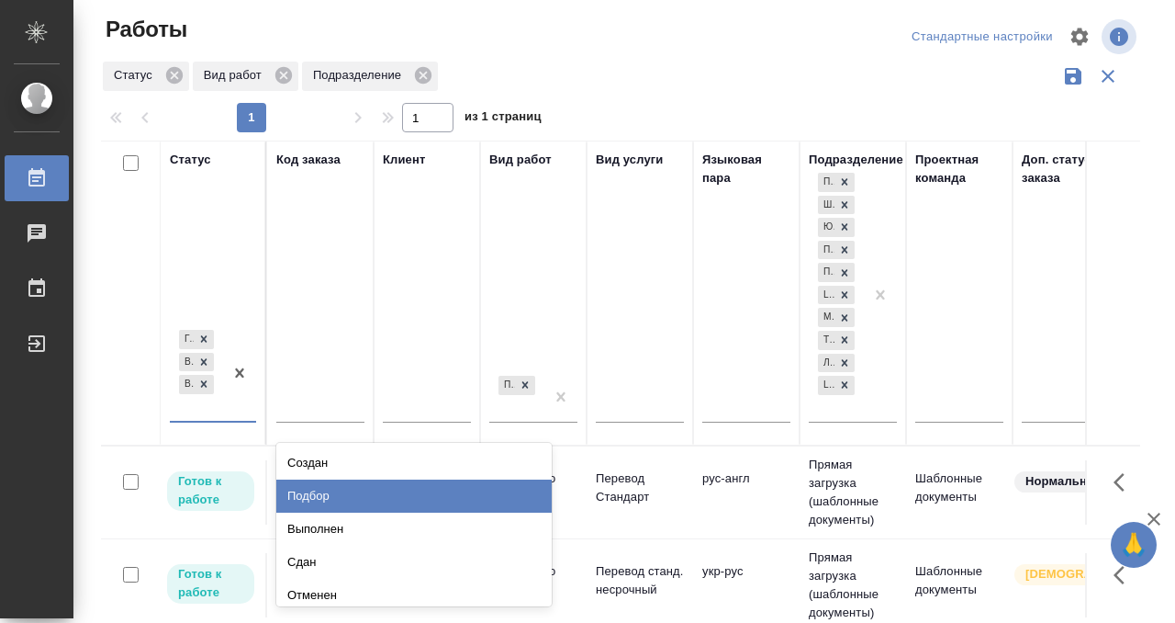
click at [369, 489] on div "Подбор" at bounding box center [413, 495] width 275 height 33
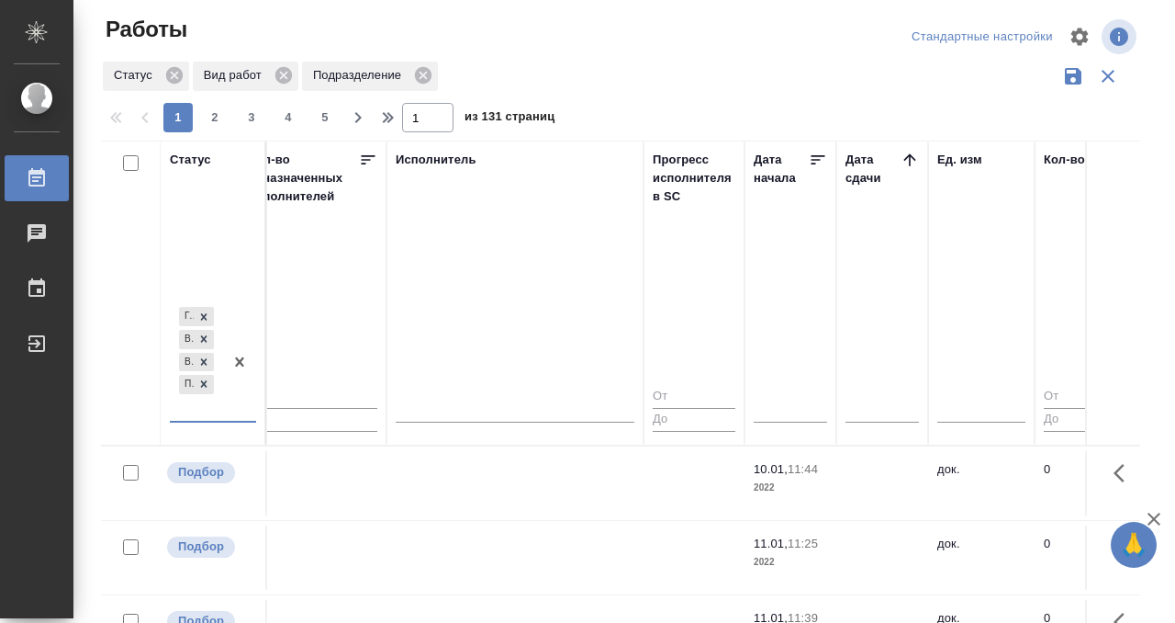
scroll to position [0, 1134]
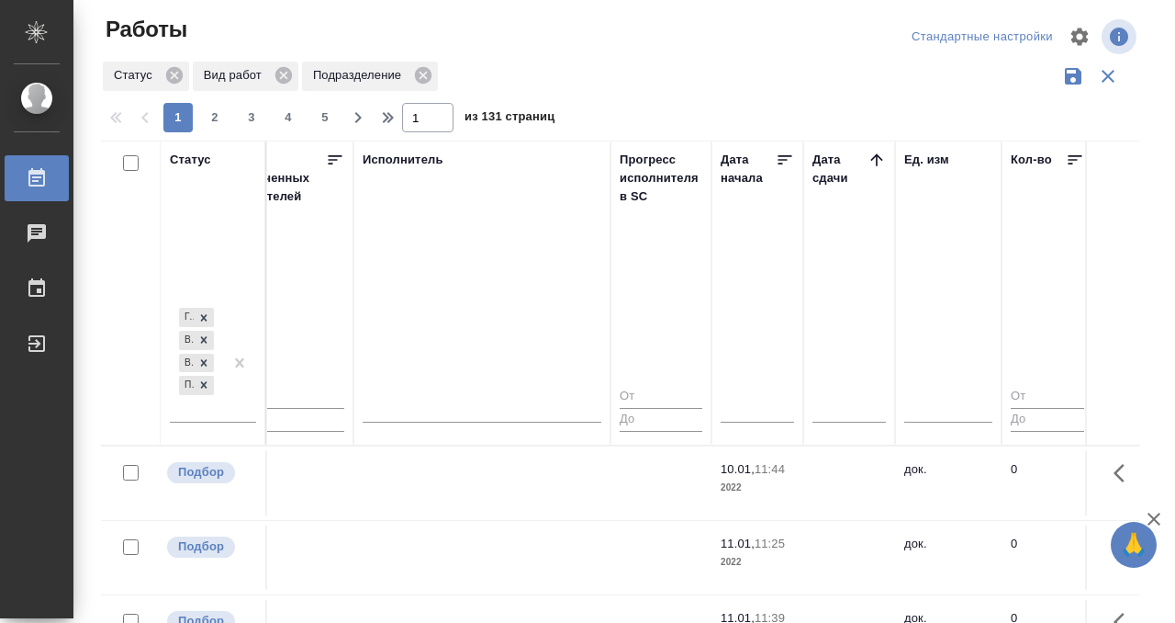
click at [876, 162] on icon at bounding box center [877, 159] width 12 height 12
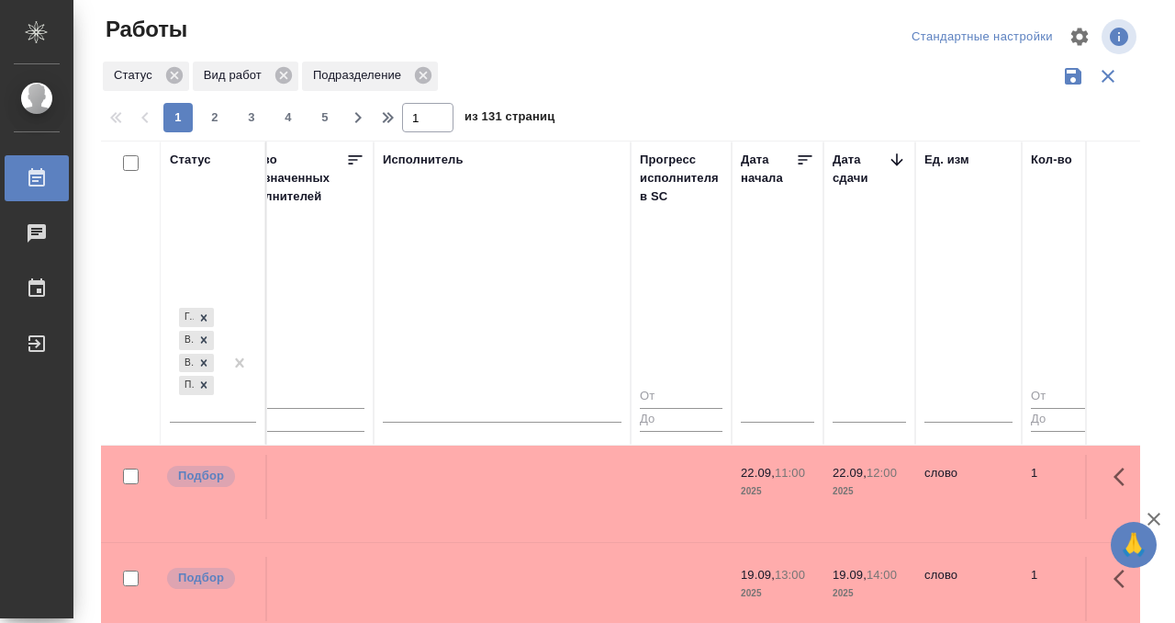
scroll to position [109, 1115]
click at [643, 483] on td at bounding box center [680, 485] width 101 height 64
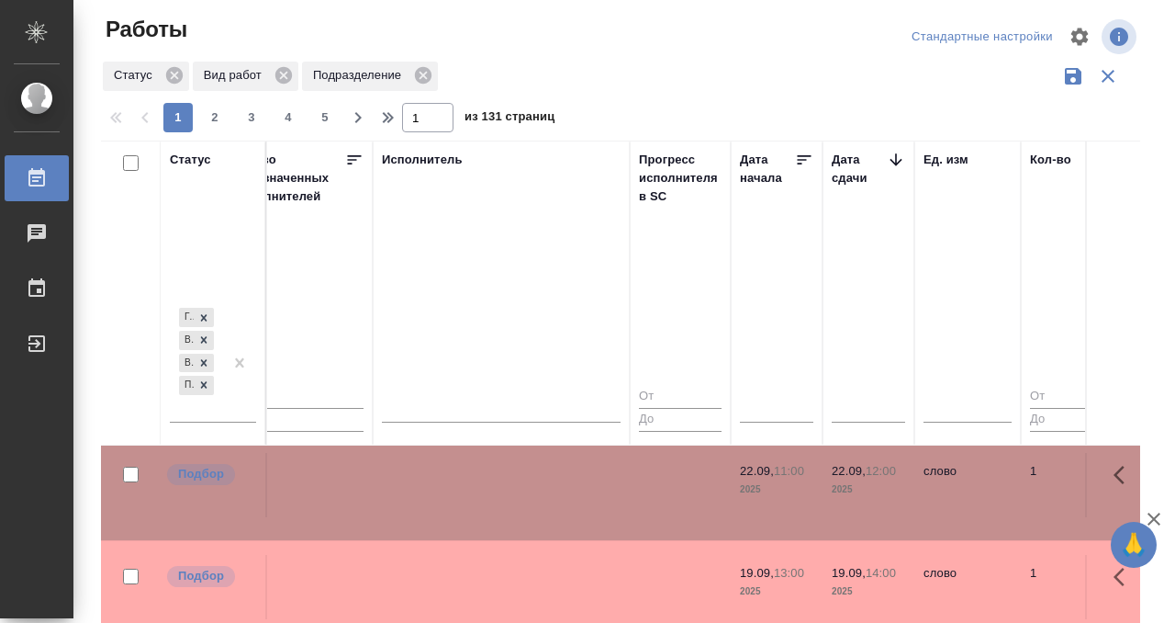
click at [618, 555] on td at bounding box center [501, 587] width 257 height 64
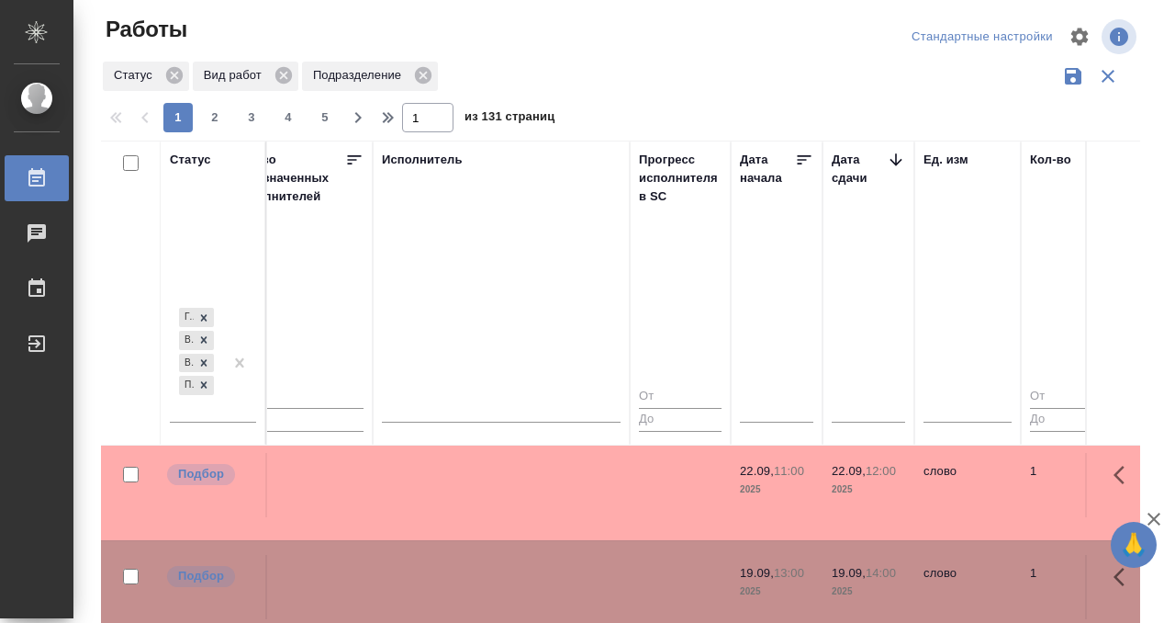
click at [618, 555] on td at bounding box center [501, 587] width 257 height 64
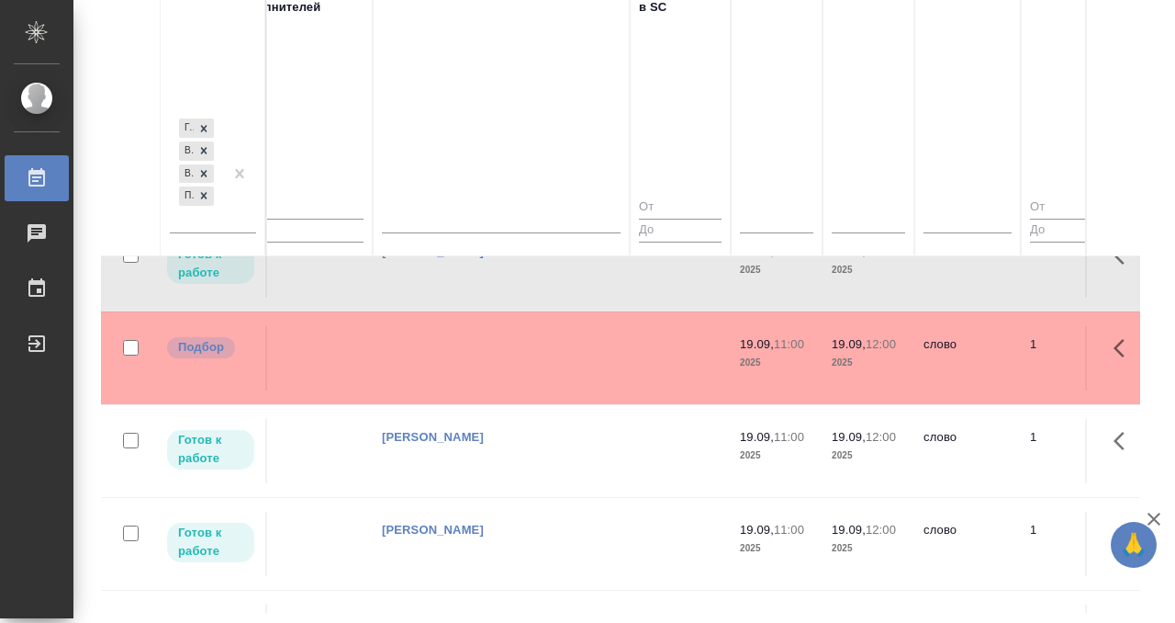
scroll to position [244, 1115]
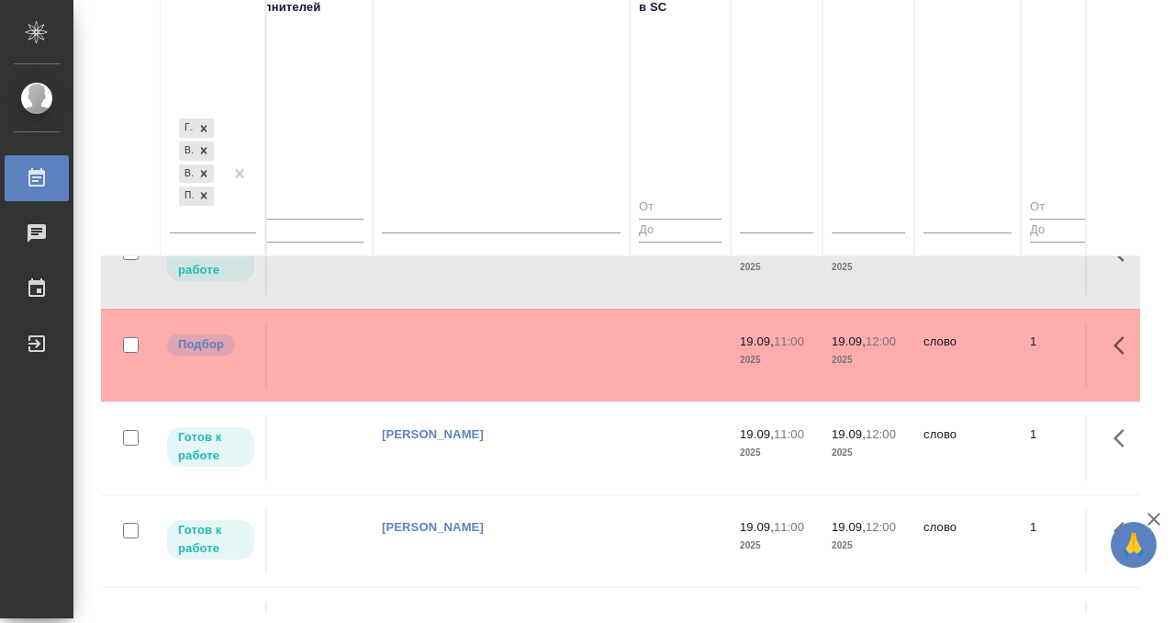
click at [512, 327] on td at bounding box center [501, 355] width 257 height 64
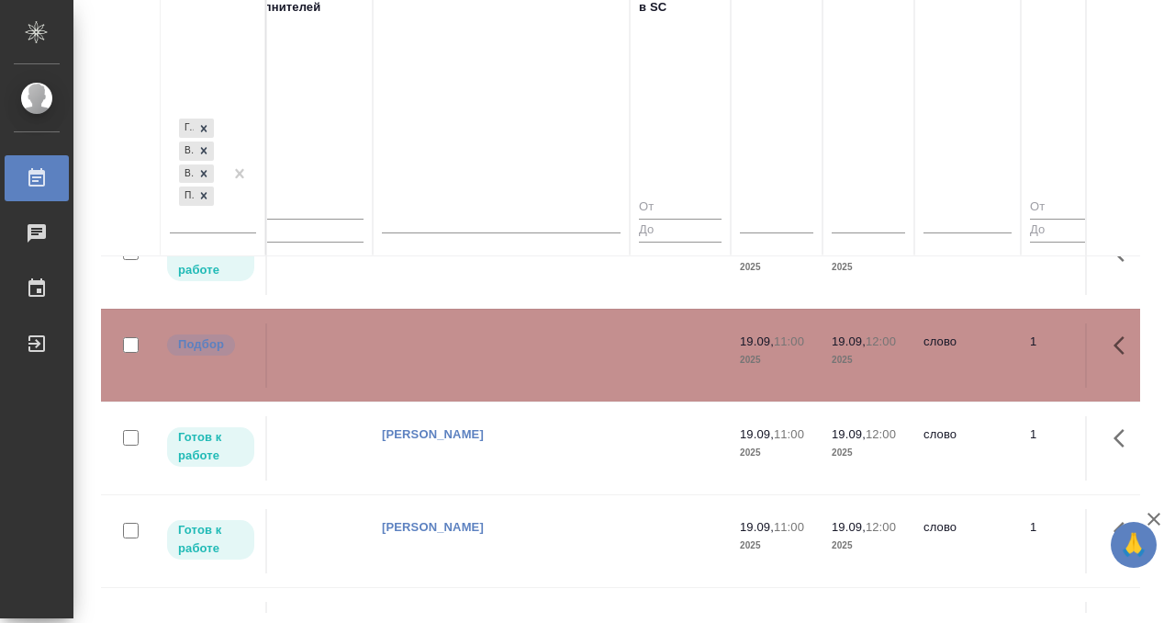
click at [512, 327] on td at bounding box center [501, 355] width 257 height 64
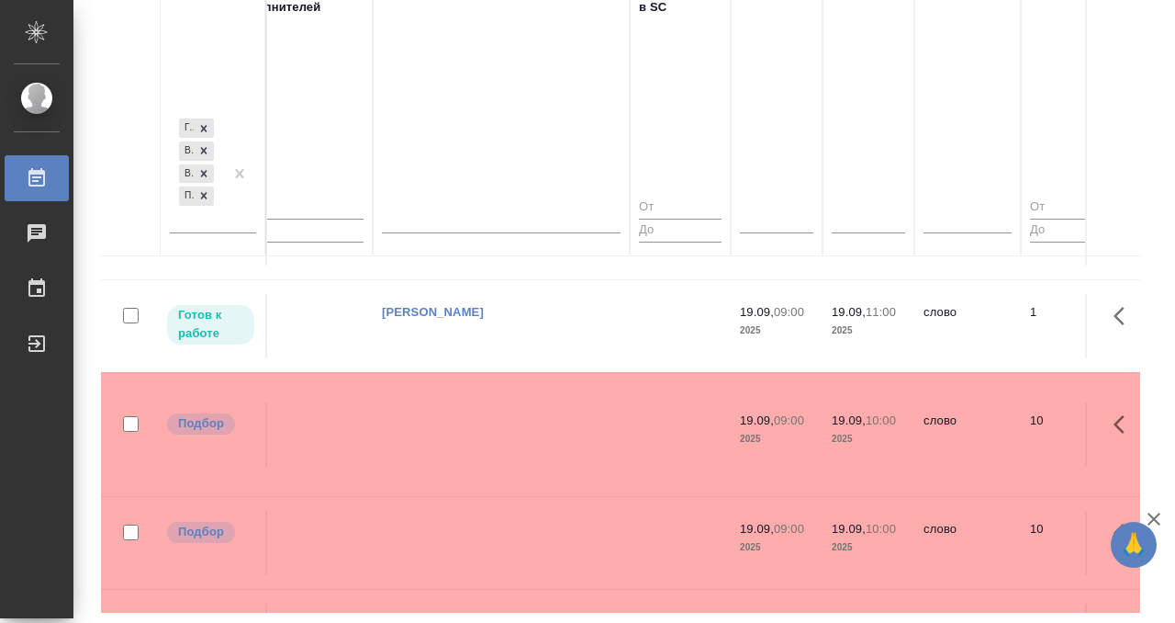
click at [555, 344] on tr "Готов к работе D_ARCU-2 ФГУП «ГТ «Арктикуголь» Приёмка по качеству Перевод стан…" at bounding box center [975, 325] width 3978 height 93
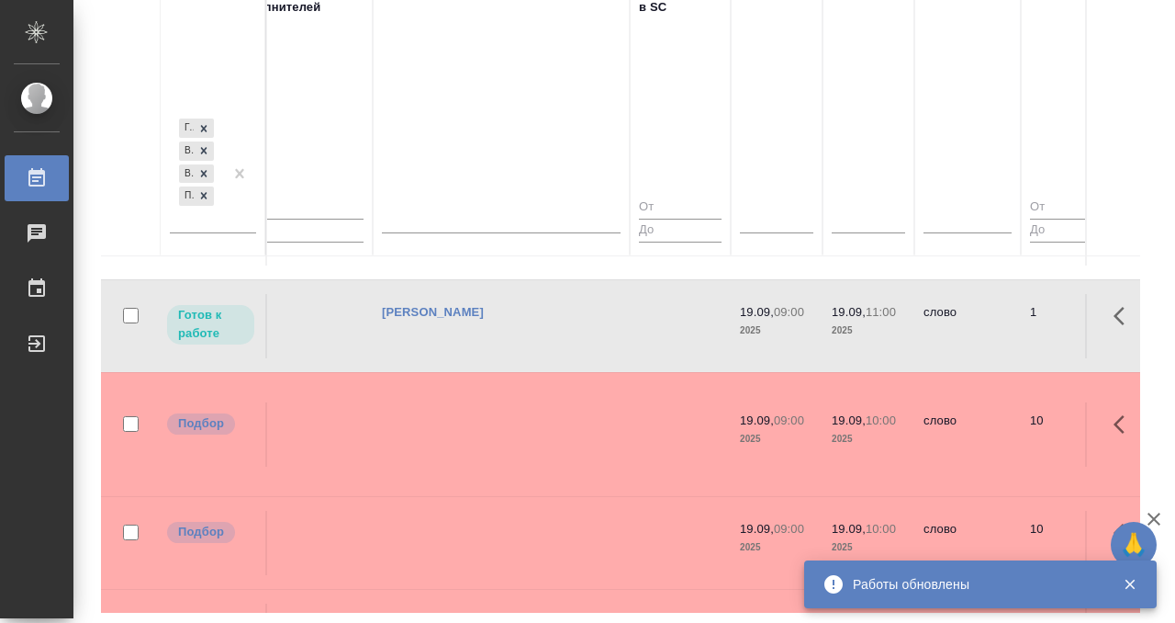
scroll to position [635, 1115]
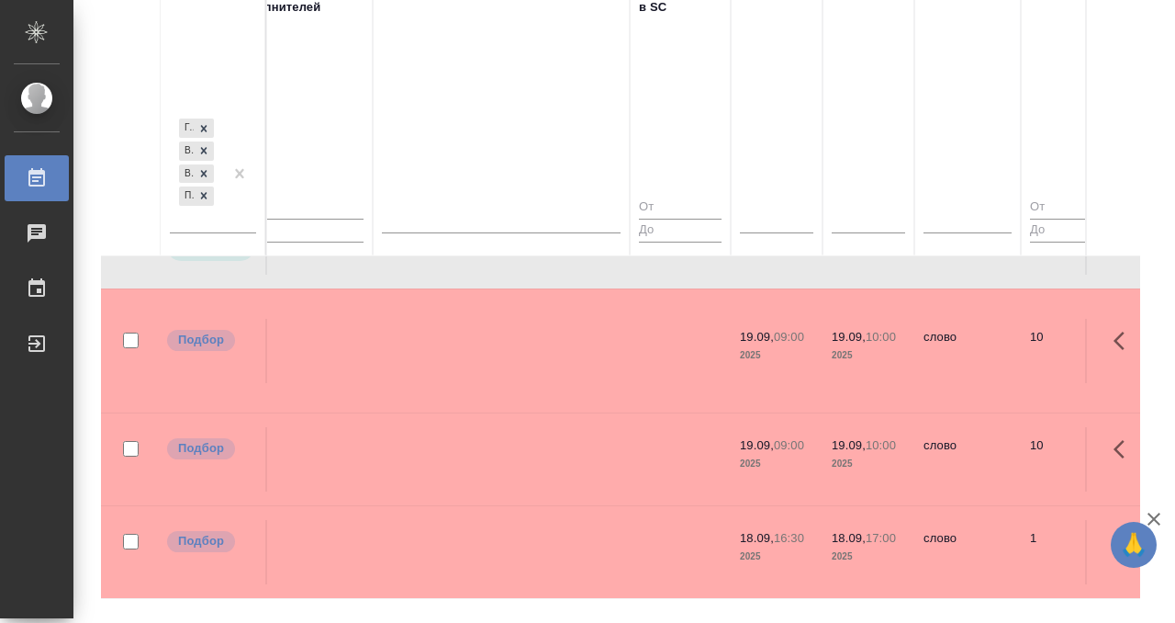
click at [558, 335] on td at bounding box center [501, 351] width 257 height 64
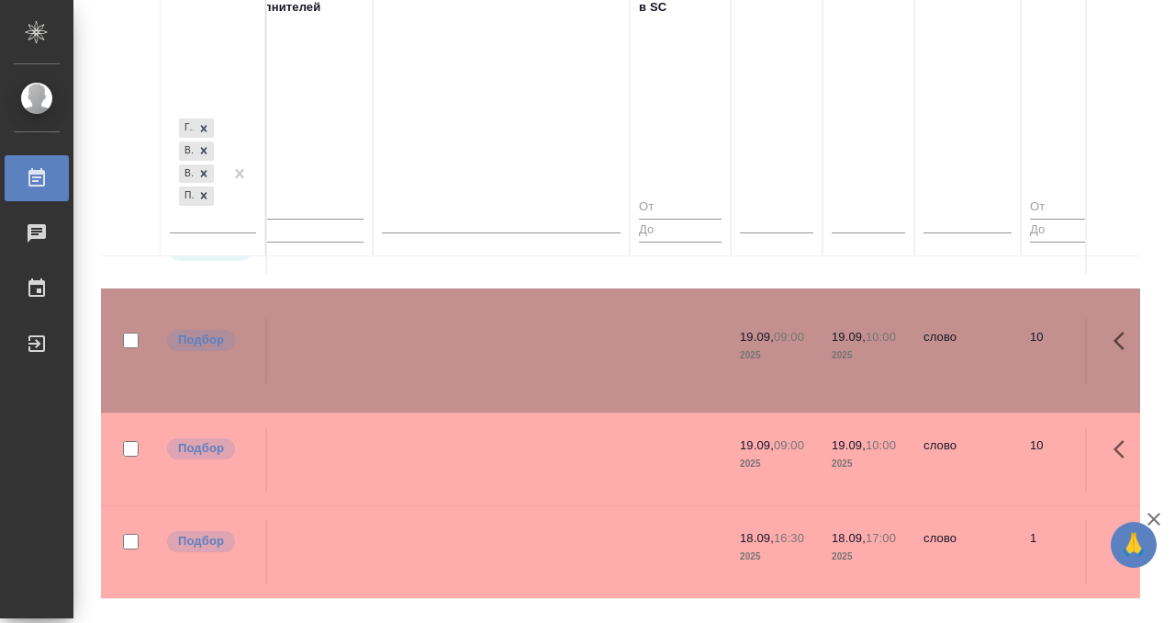
click at [558, 336] on td at bounding box center [501, 351] width 257 height 64
click at [511, 443] on td at bounding box center [501, 459] width 257 height 64
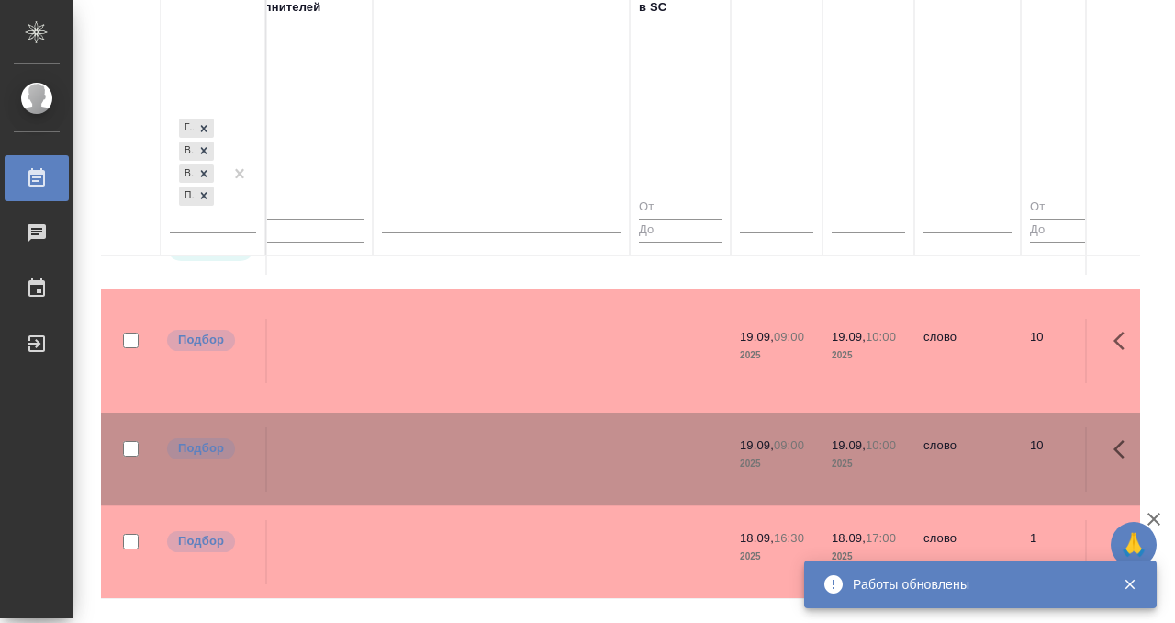
click at [511, 443] on td at bounding box center [501, 459] width 257 height 64
click at [563, 521] on td at bounding box center [501, 552] width 257 height 64
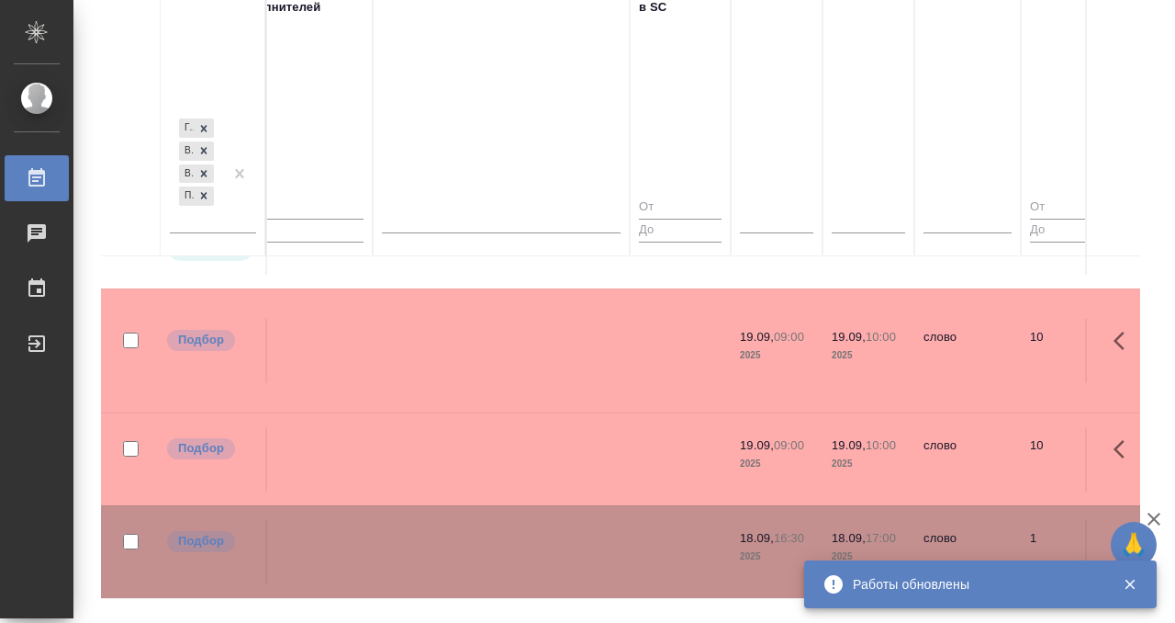
click at [563, 522] on td at bounding box center [501, 552] width 257 height 64
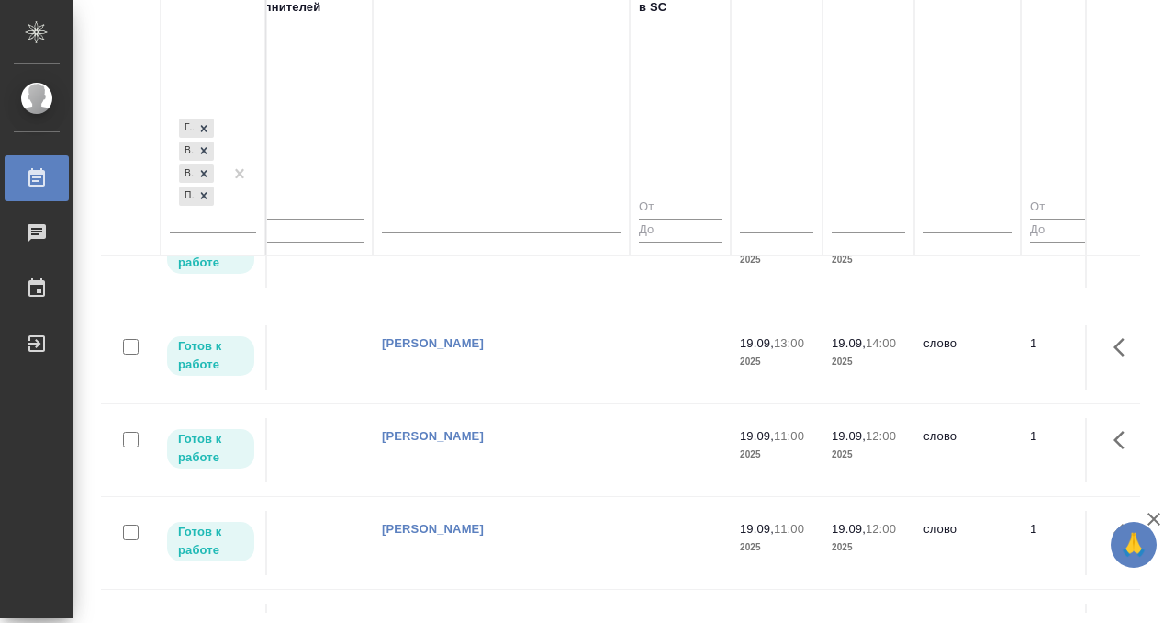
scroll to position [0, 1115]
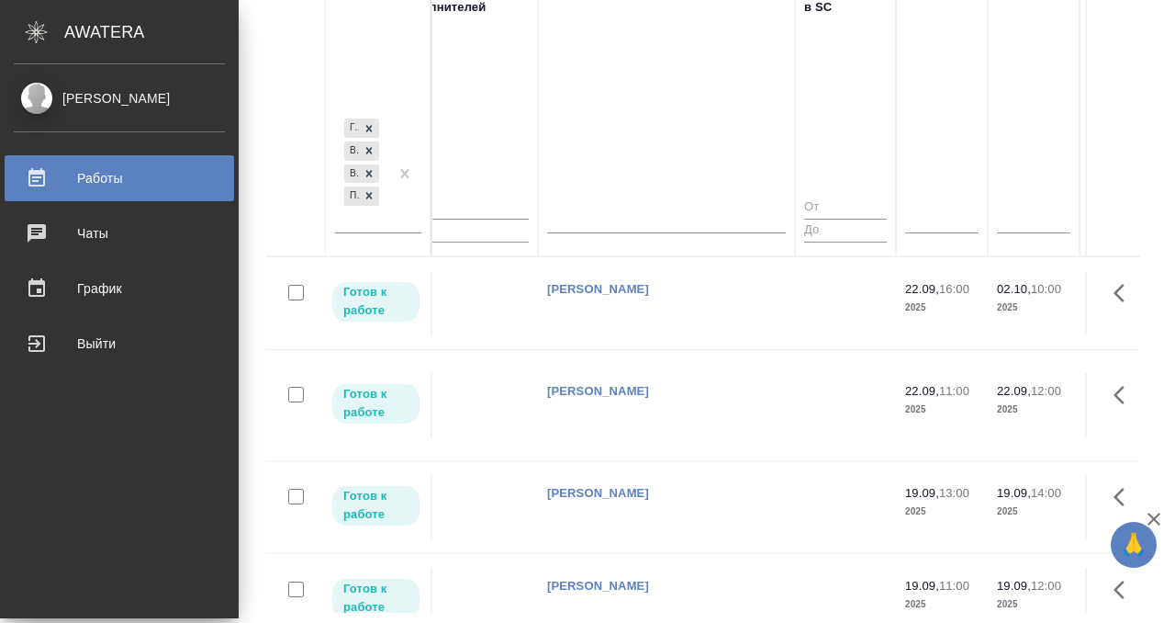
click at [43, 177] on icon at bounding box center [36, 177] width 17 height 18
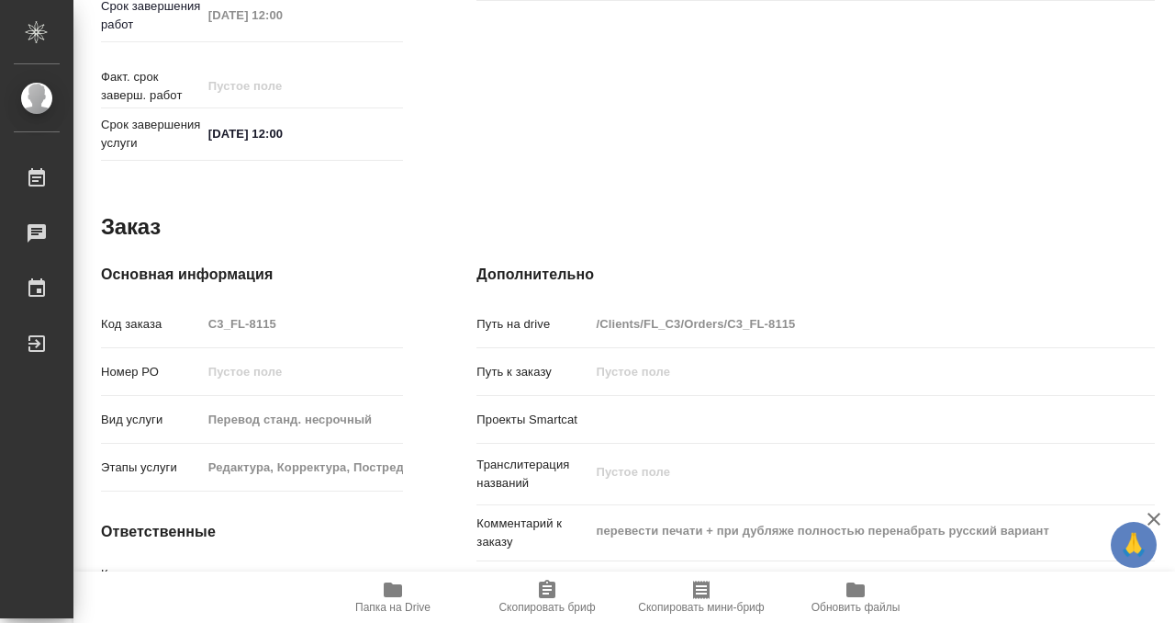
scroll to position [981, 0]
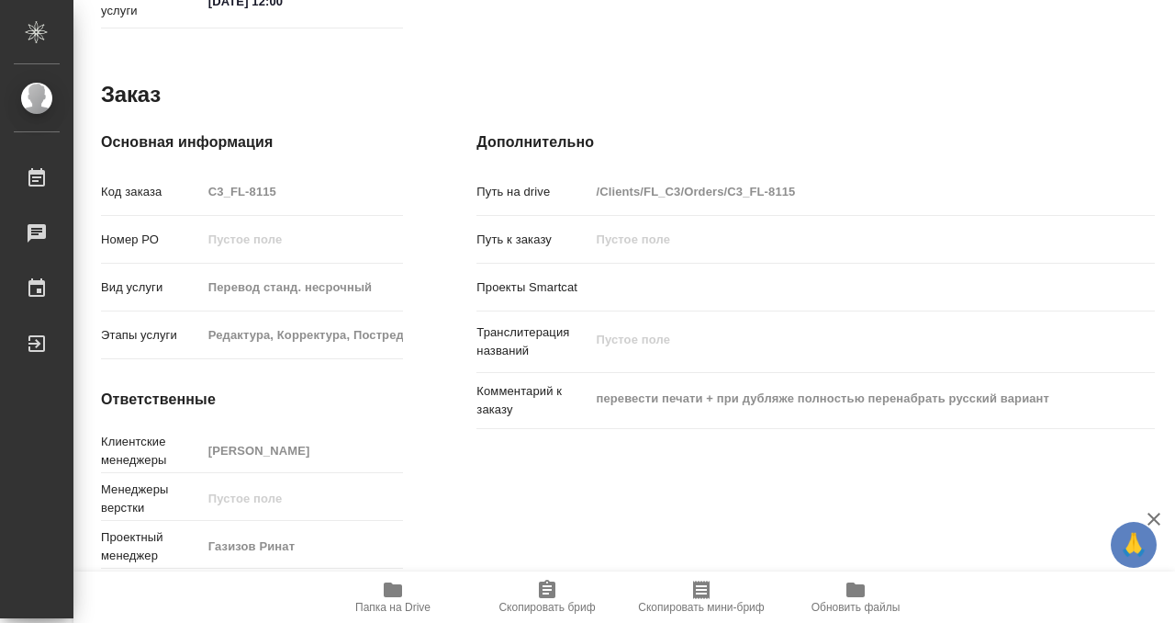
click at [395, 579] on icon "button" at bounding box center [393, 590] width 22 height 22
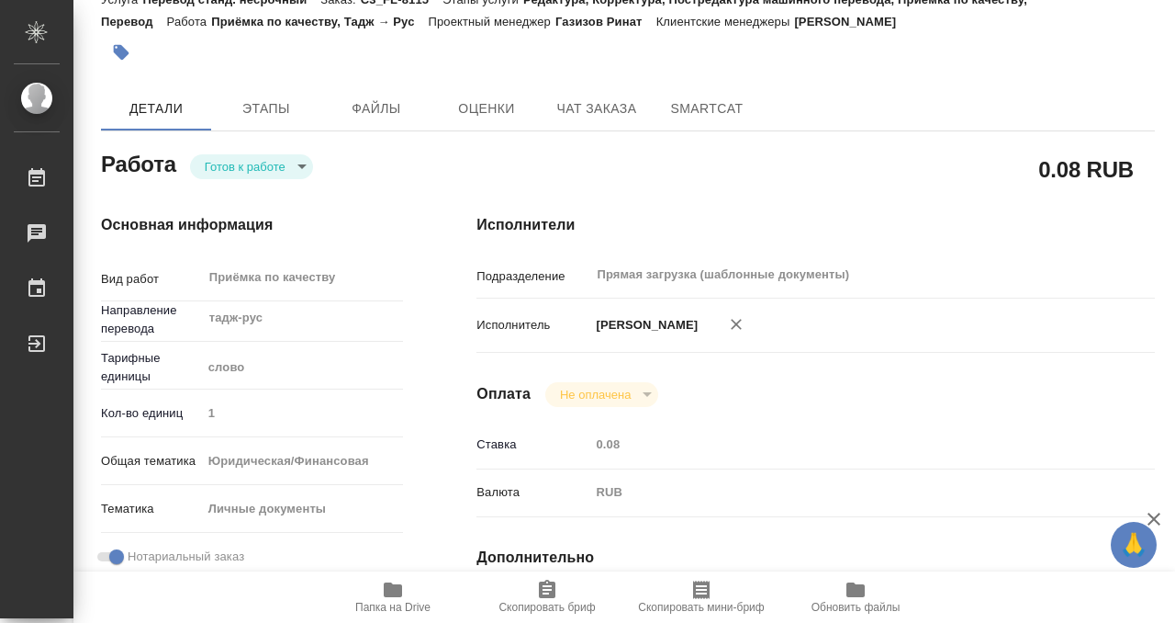
scroll to position [0, 0]
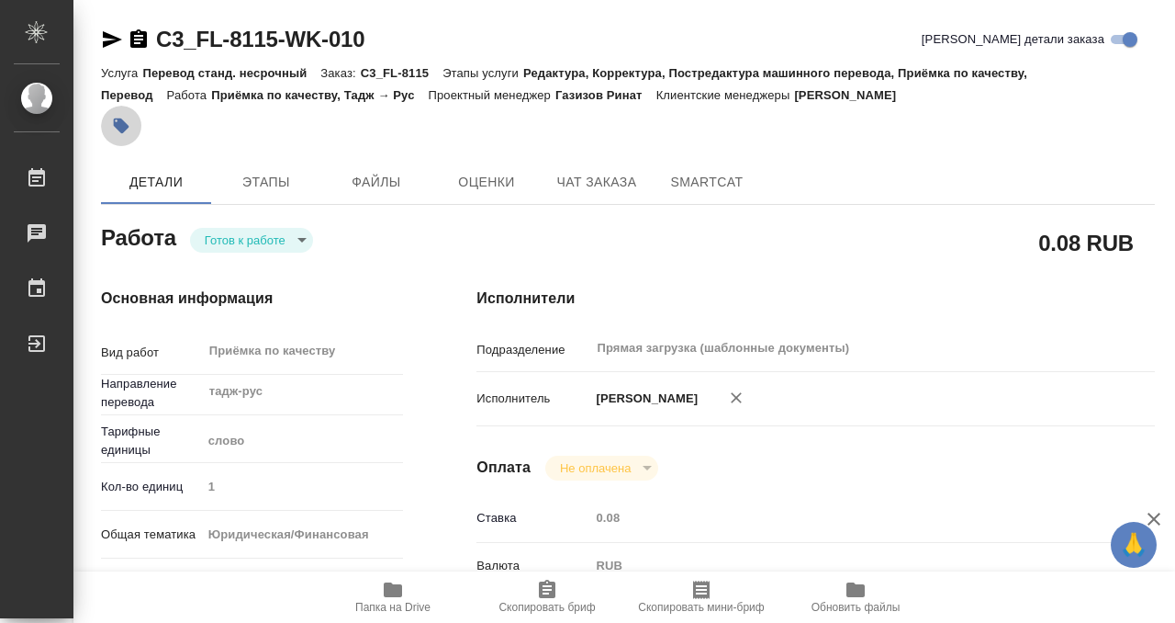
click at [135, 118] on button "button" at bounding box center [121, 126] width 40 height 40
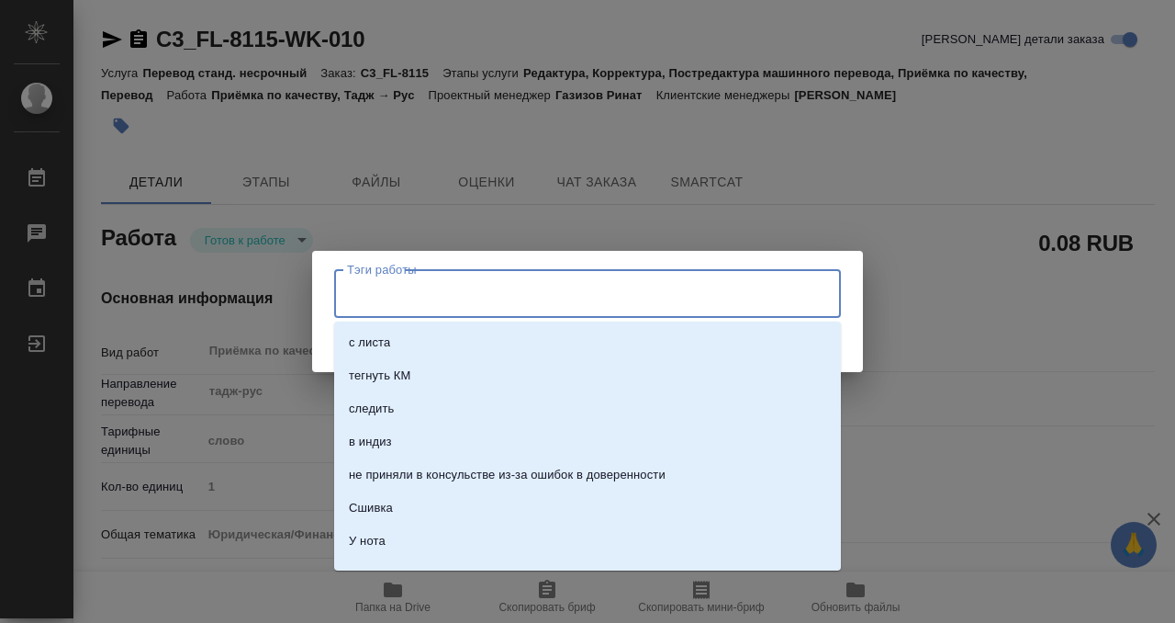
click at [537, 297] on input "Тэги работы" at bounding box center [570, 292] width 455 height 31
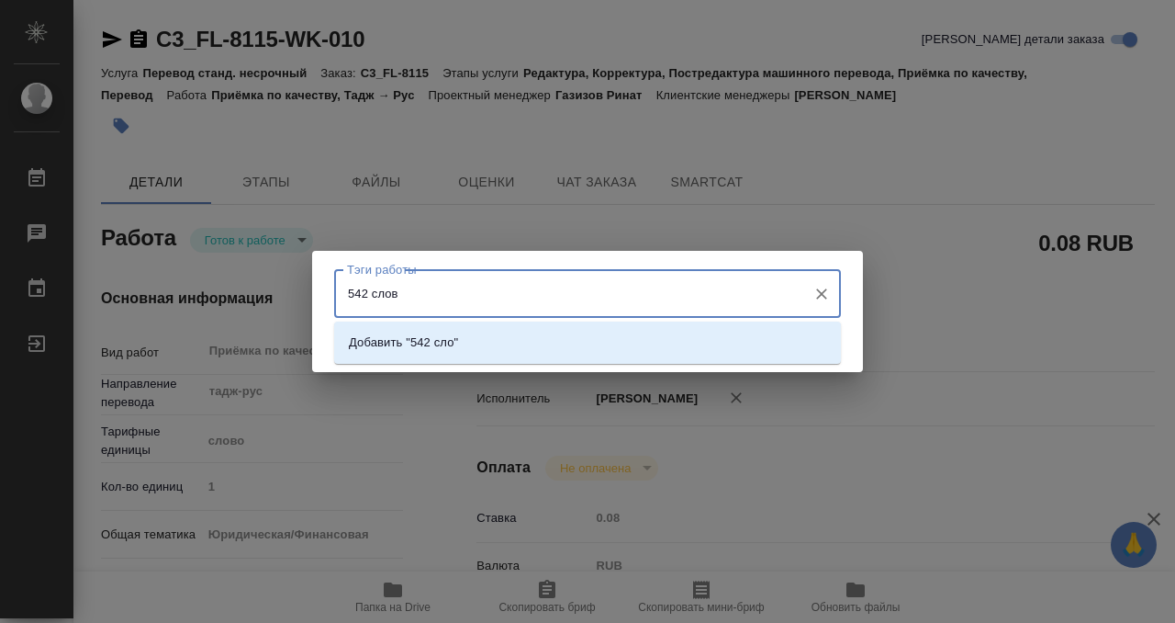
type input "542 слова"
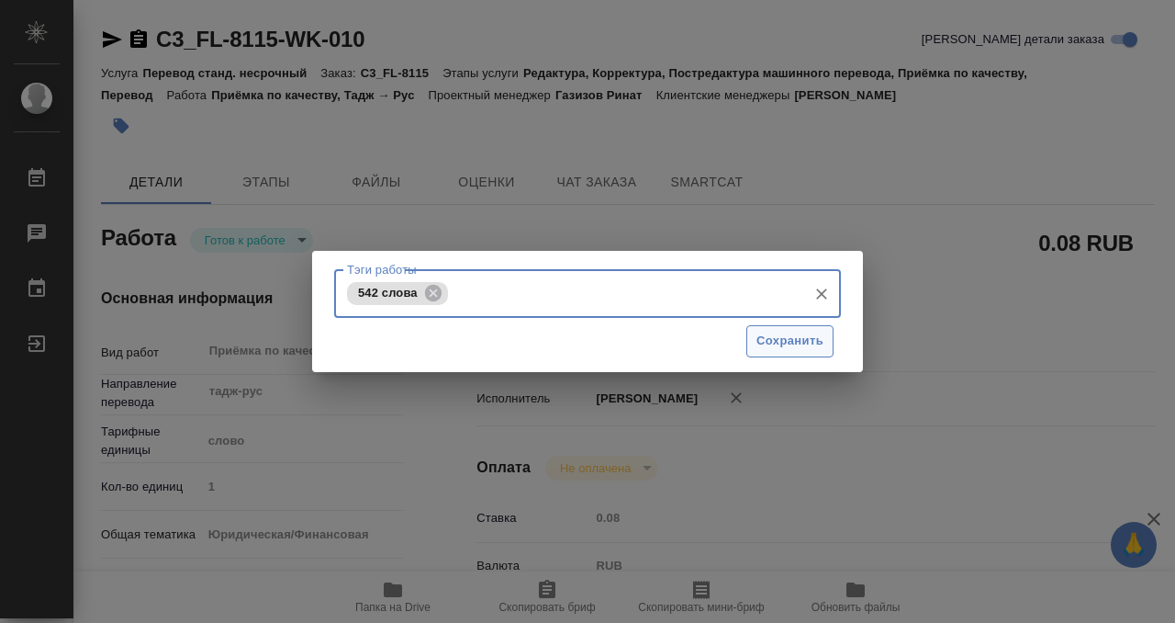
click at [800, 343] on span "Сохранить" at bounding box center [790, 341] width 67 height 21
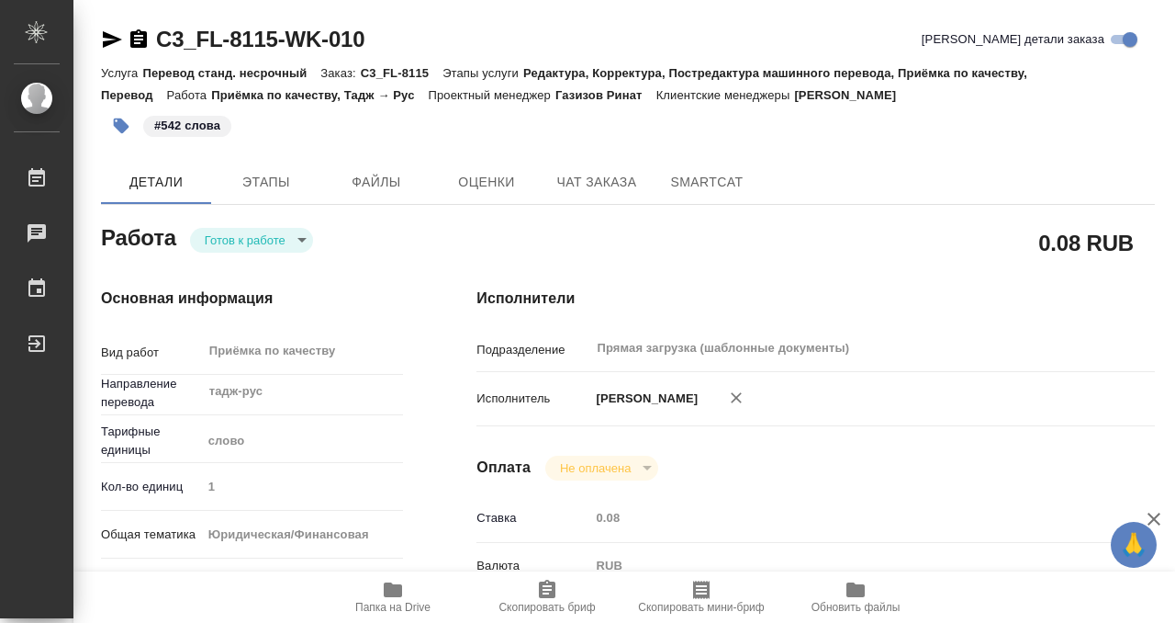
type input "readyForWork"
type input "тадж-рус"
type input "5a8b1489cc6b4906c91bfd90"
type input "1"
type input "yr-fn"
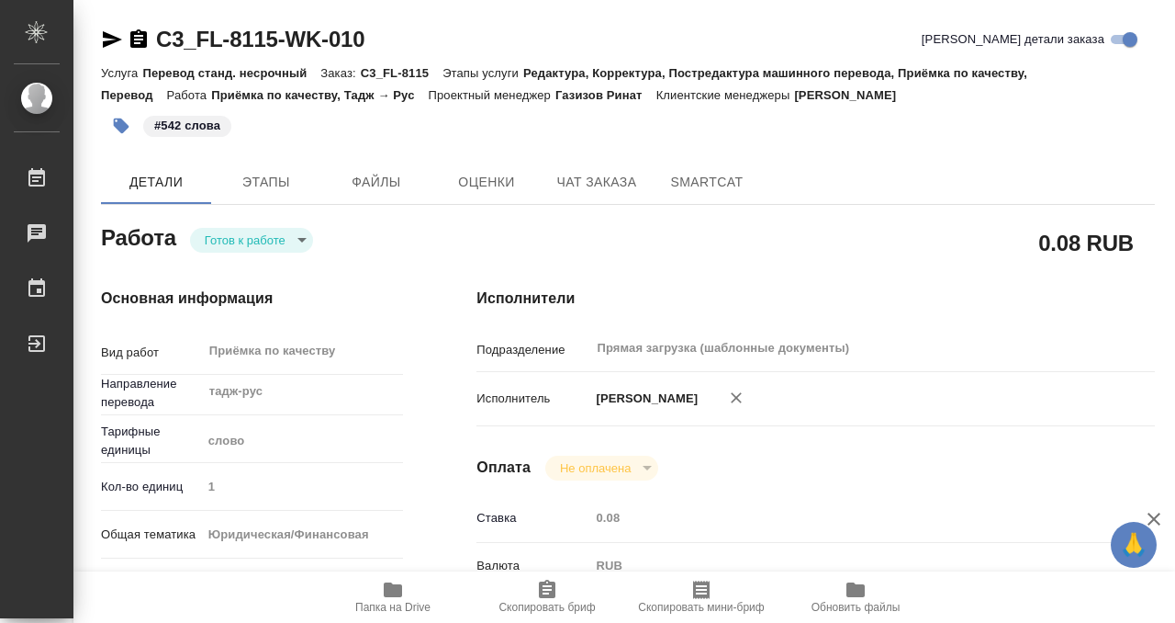
type input "5a8b8b956a9677013d343cfe"
checkbox input "true"
type input "[DATE] 10:55"
type input "[DATE] 12:00"
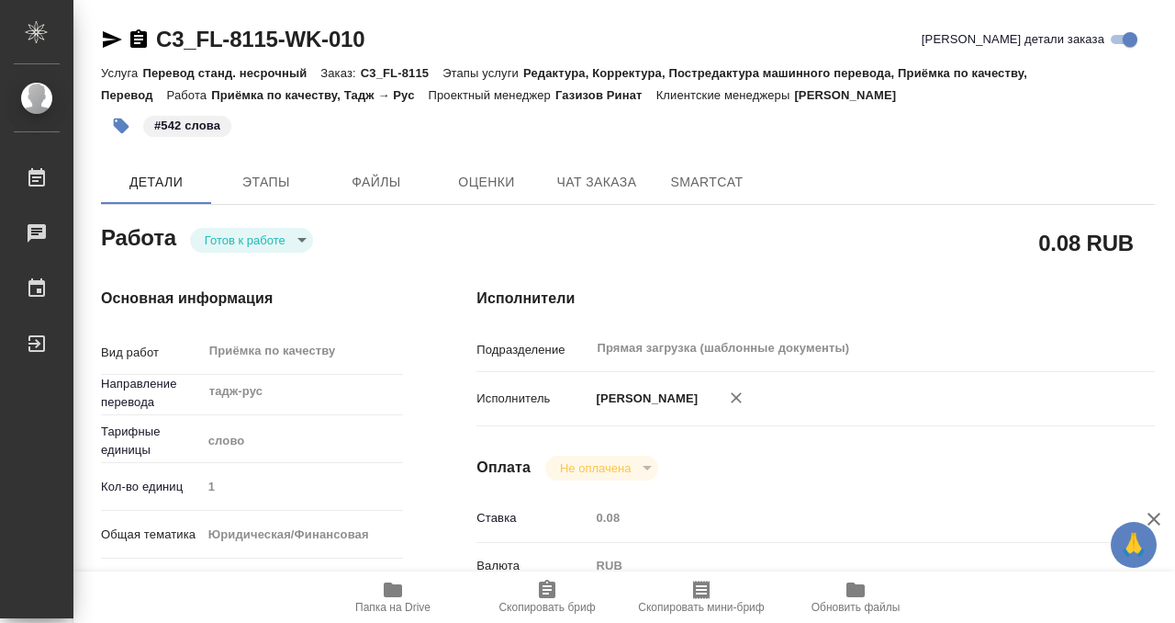
type input "Прямая загрузка (шаблонные документы)"
type input "notPayed"
type input "0.08"
type input "RUB"
type input "[PERSON_NAME]"
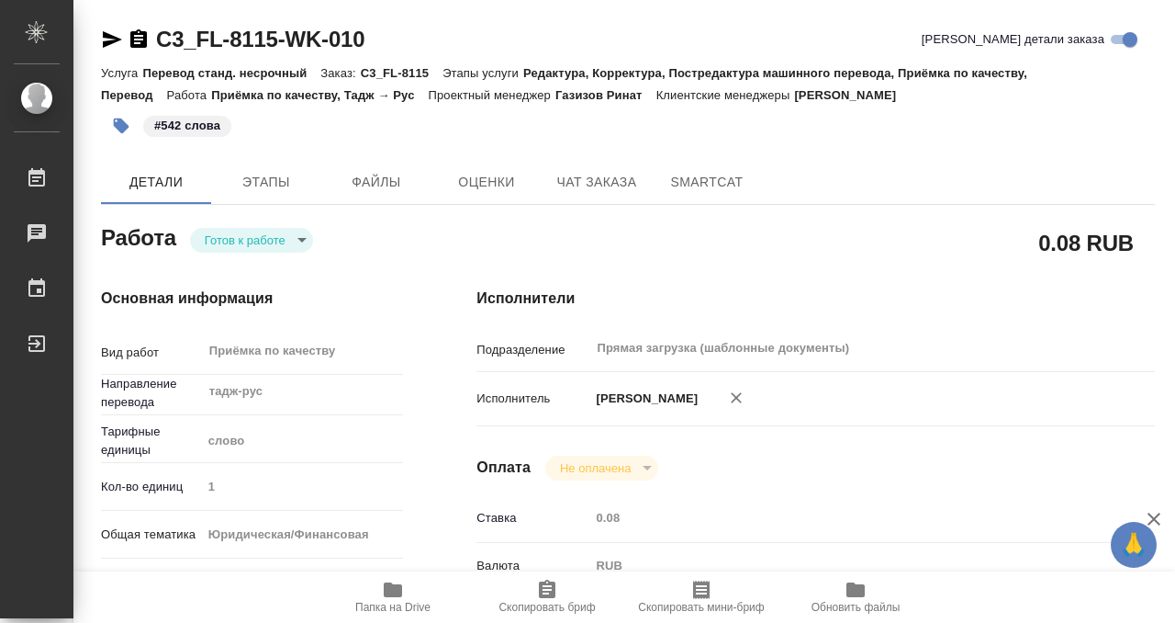
type input "C3_FL-8115"
type input "Перевод станд. несрочный"
type input "Редактура, Корректура, Постредактура машинного перевода, Приёмка по качеству, П…"
type input "[PERSON_NAME]"
type input "/Clients/FL_C3/Orders/C3_FL-8115"
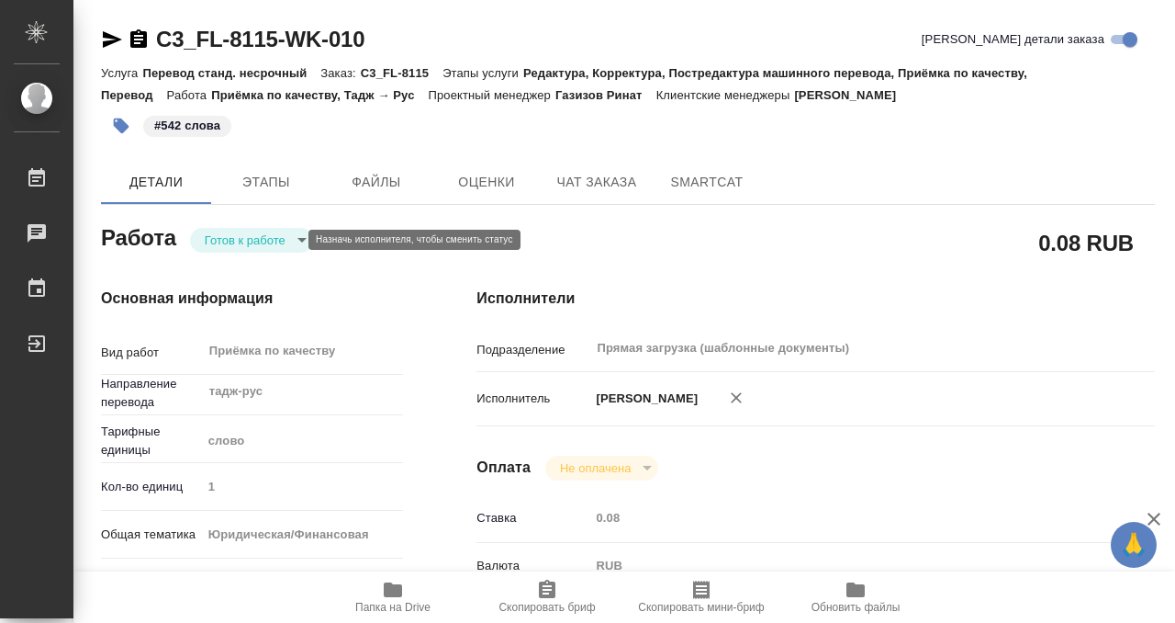
click at [273, 245] on body "🙏 .cls-1 fill:#fff; AWATERA Kobzeva [PERSON_NAME] 0 Чаты График Выйти C3_FL-811…" at bounding box center [587, 311] width 1175 height 623
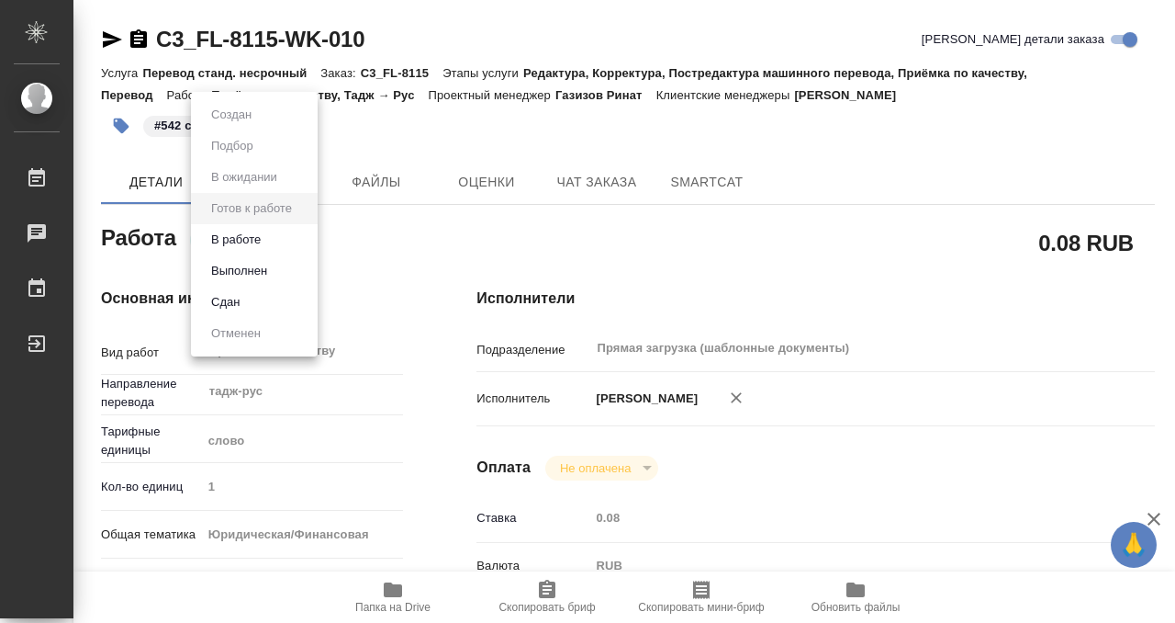
click at [275, 271] on li "Выполнен" at bounding box center [254, 270] width 127 height 31
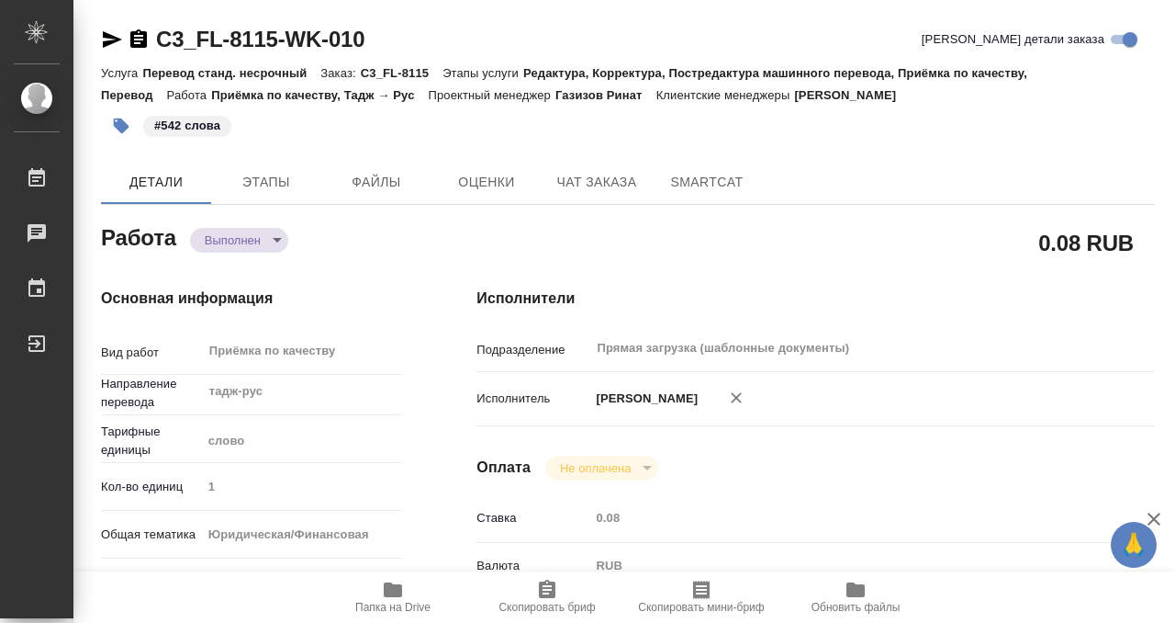
type textarea "x"
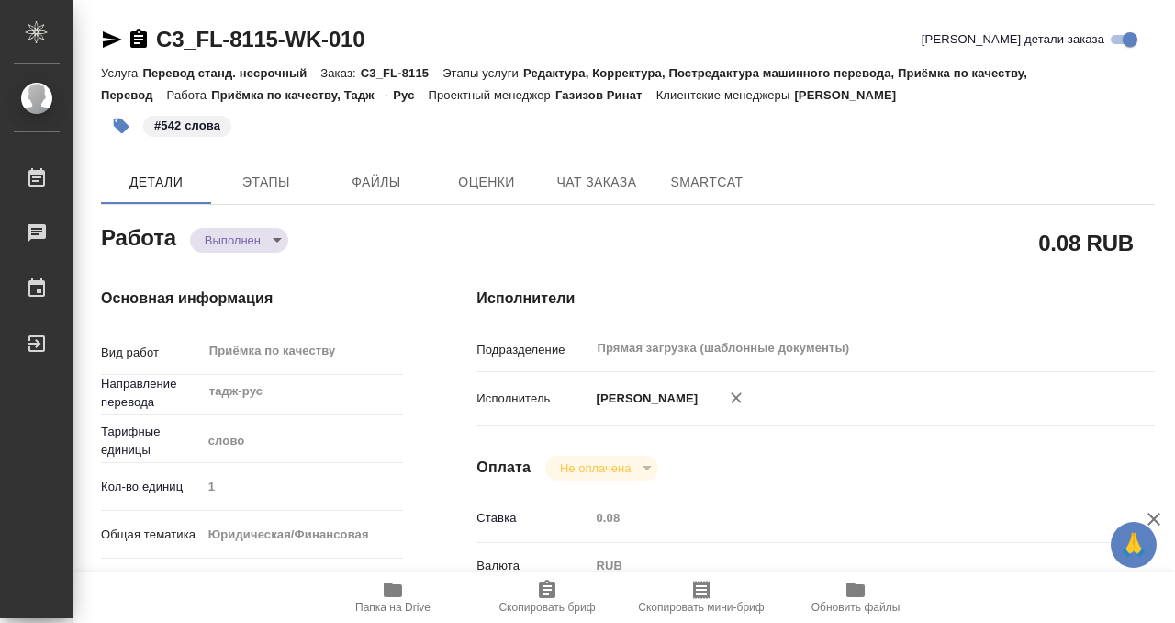
type textarea "x"
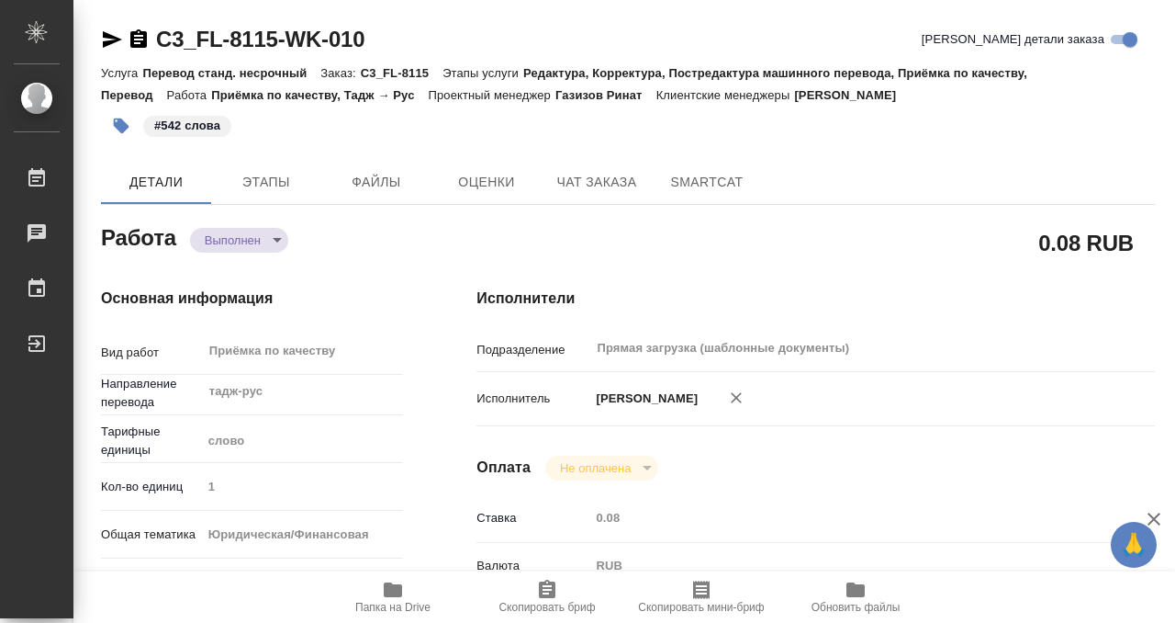
click at [139, 38] on icon "button" at bounding box center [138, 38] width 17 height 18
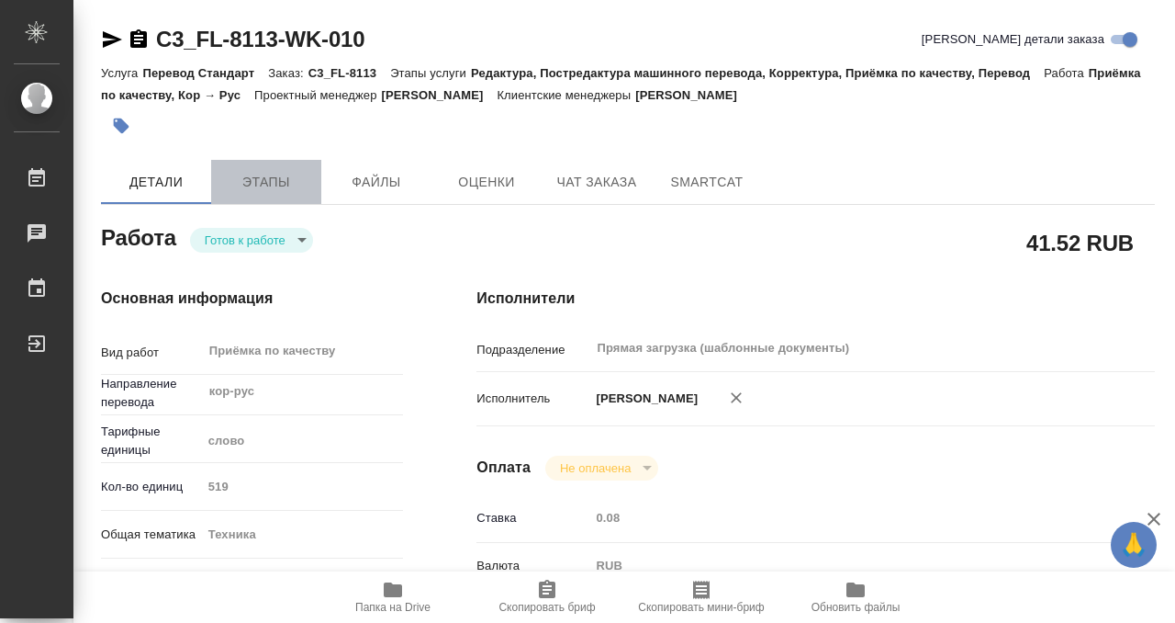
click at [257, 174] on span "Этапы" at bounding box center [266, 182] width 88 height 23
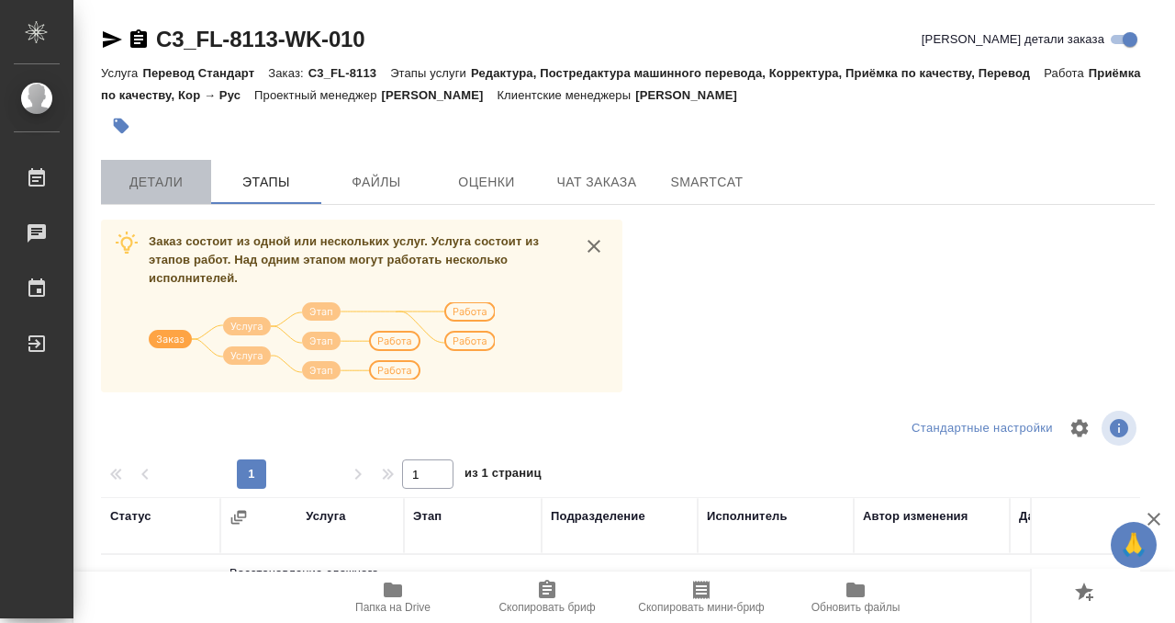
click at [167, 193] on button "Детали" at bounding box center [156, 182] width 110 height 44
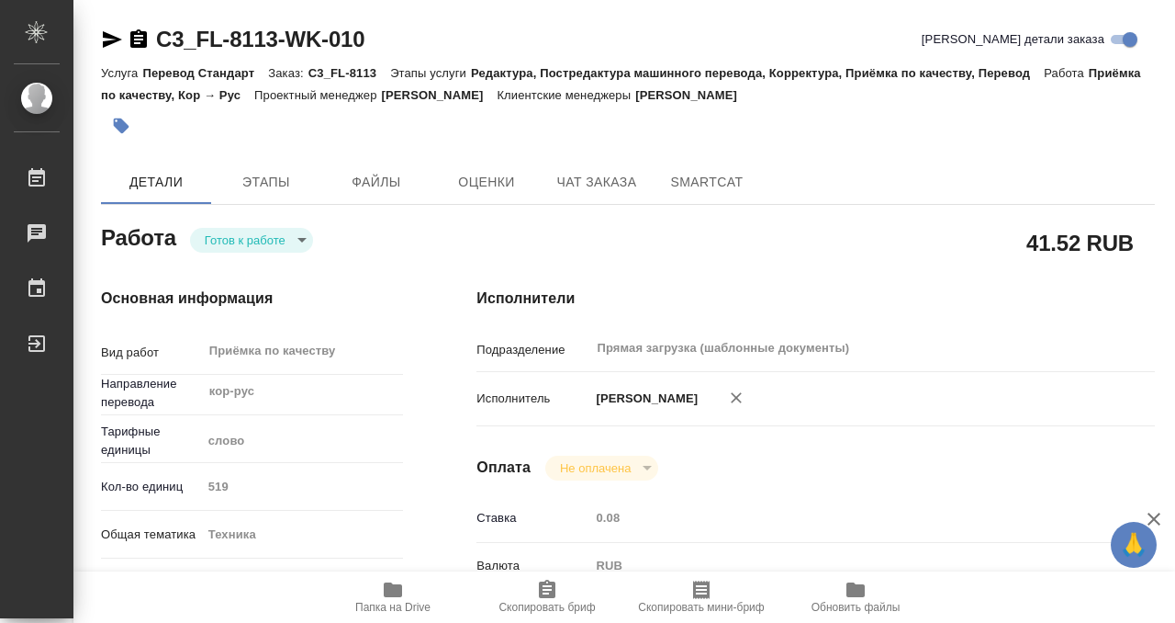
type textarea "x"
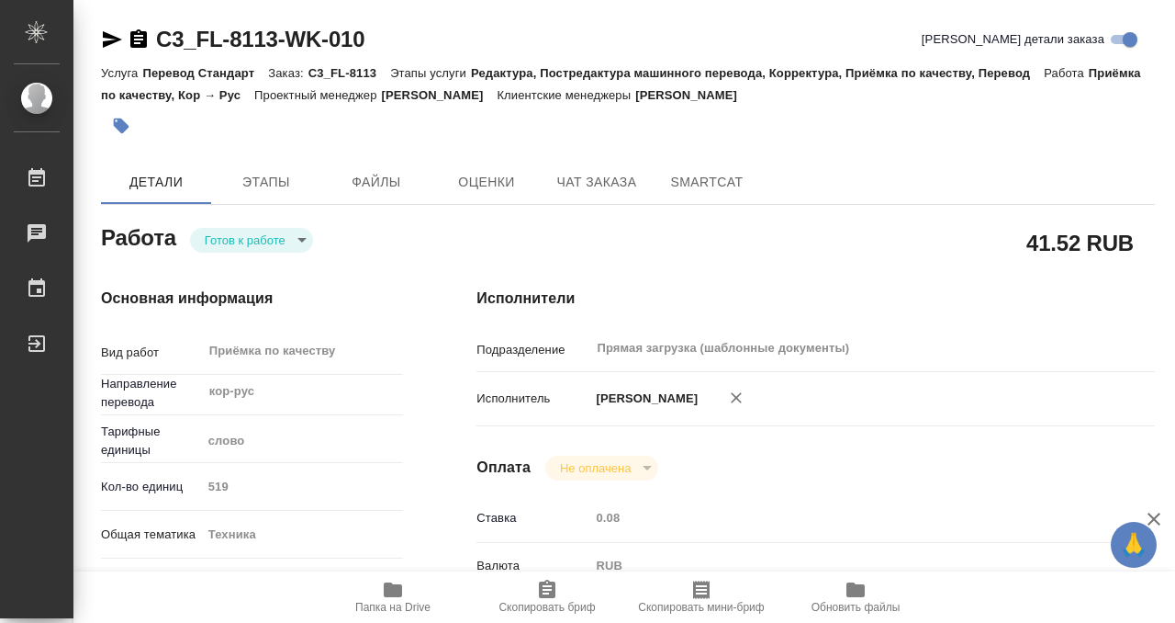
click at [294, 236] on body "🙏 .cls-1 fill:#fff; AWATERA Kobzeva [PERSON_NAME] 0 Чаты График Выйти C3_FL-811…" at bounding box center [587, 311] width 1175 height 623
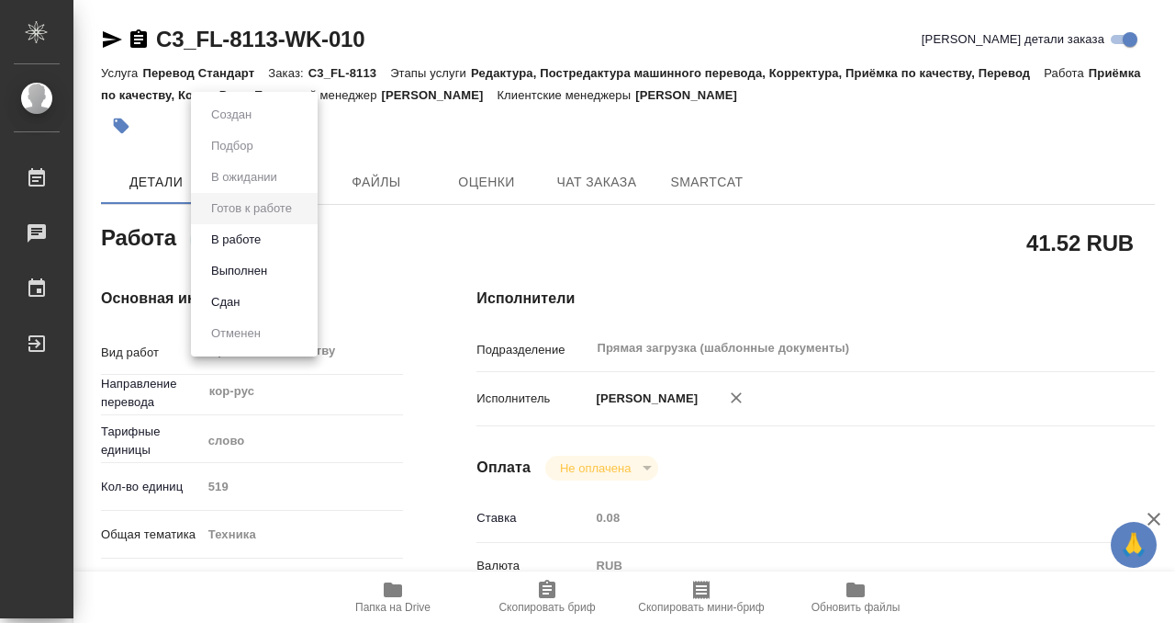
type textarea "x"
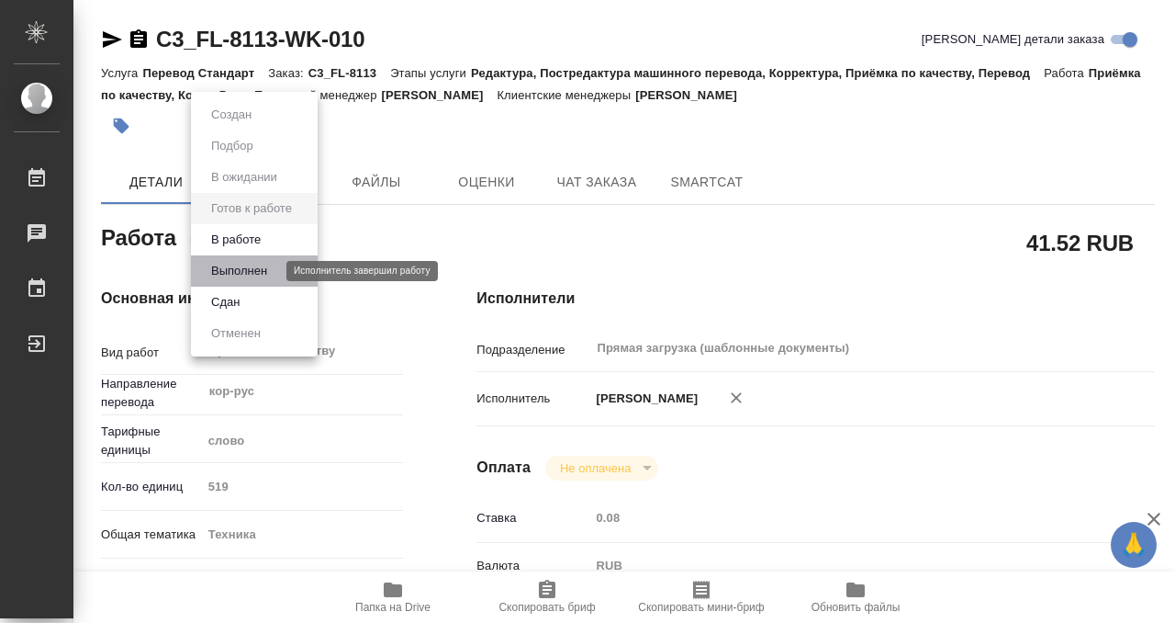
click at [263, 269] on button "Выполнен" at bounding box center [239, 271] width 67 height 20
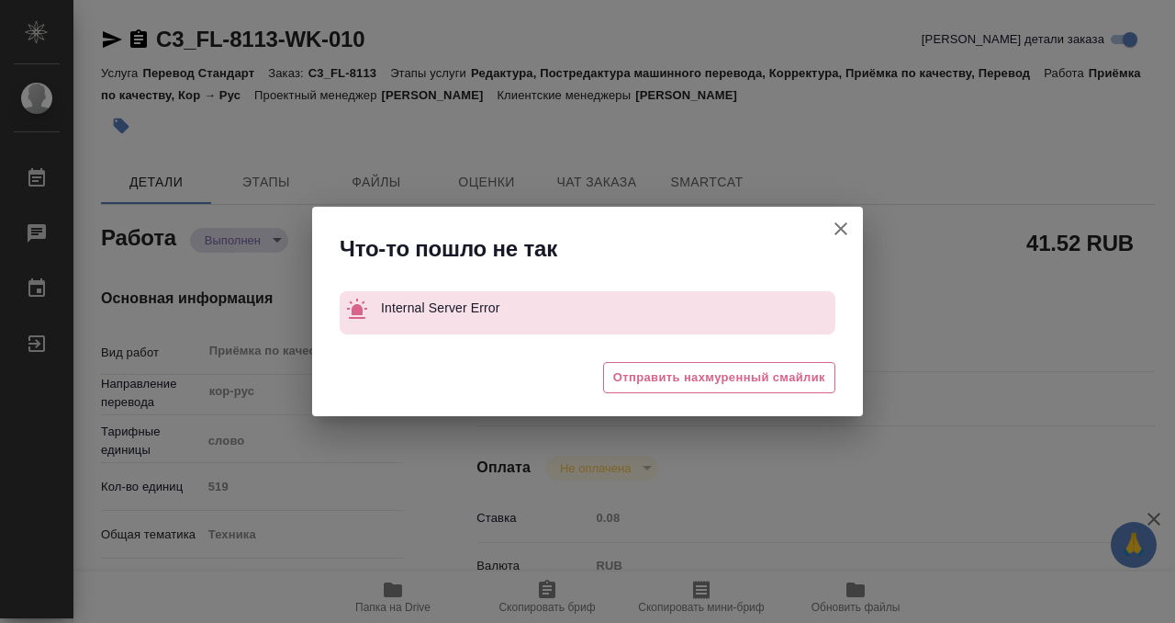
type textarea "x"
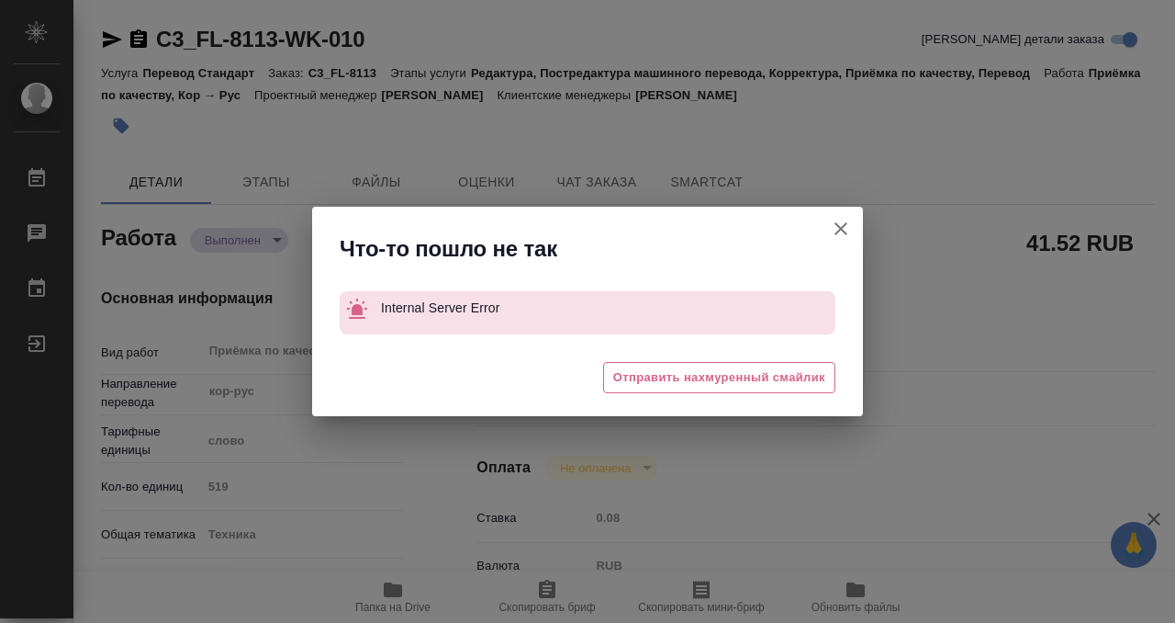
type textarea "x"
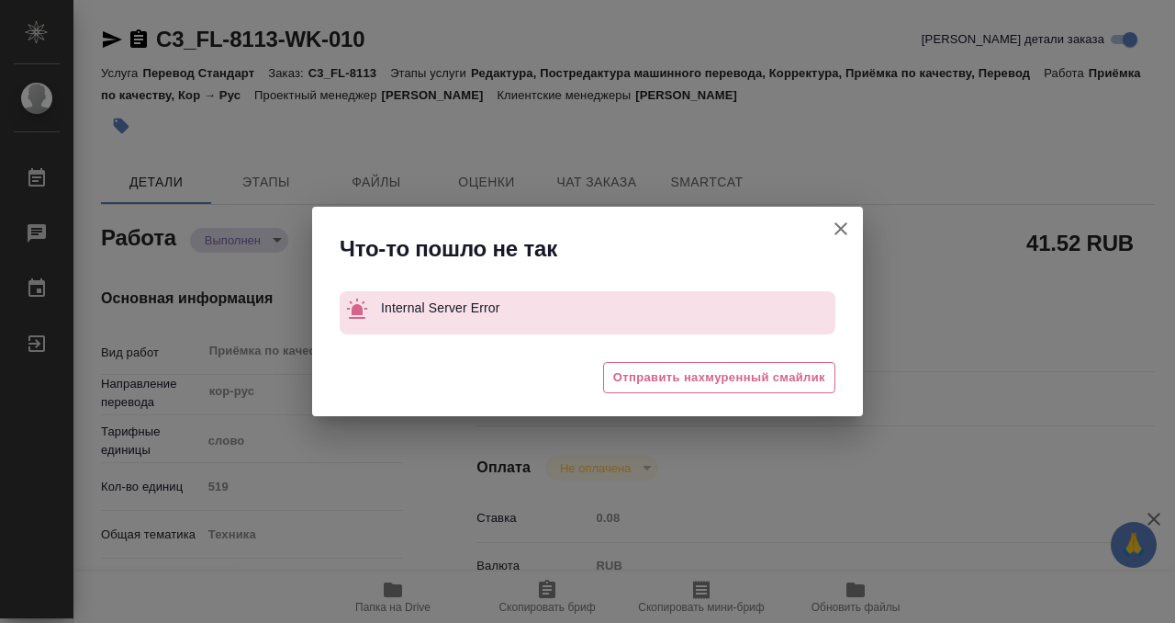
type textarea "x"
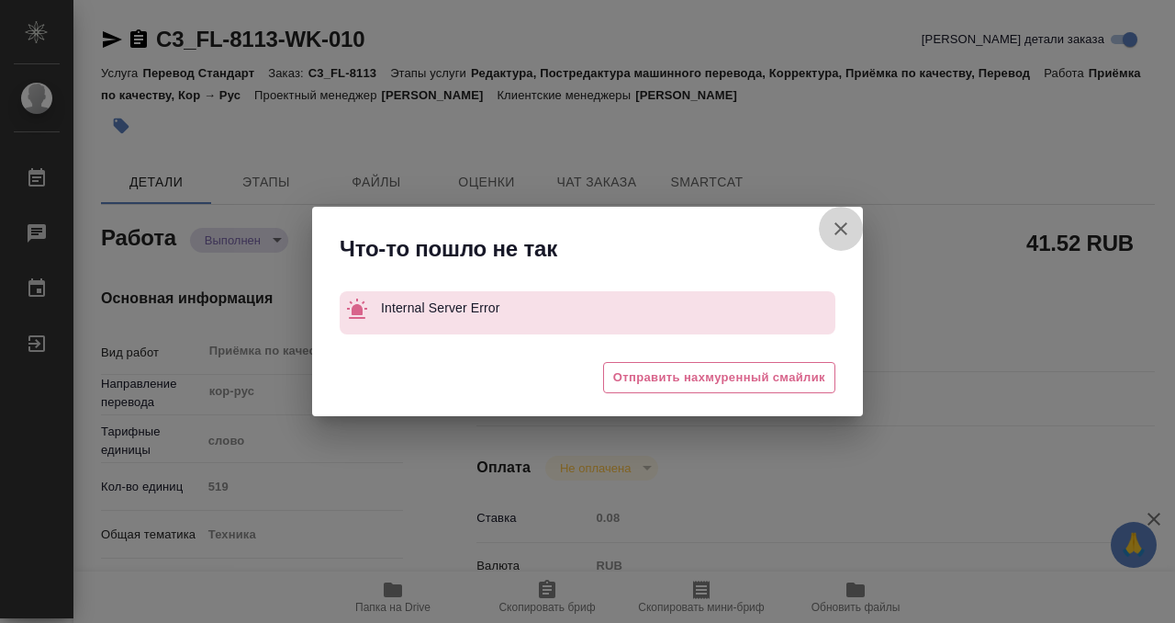
click at [834, 231] on icon "button" at bounding box center [841, 229] width 22 height 22
type textarea "x"
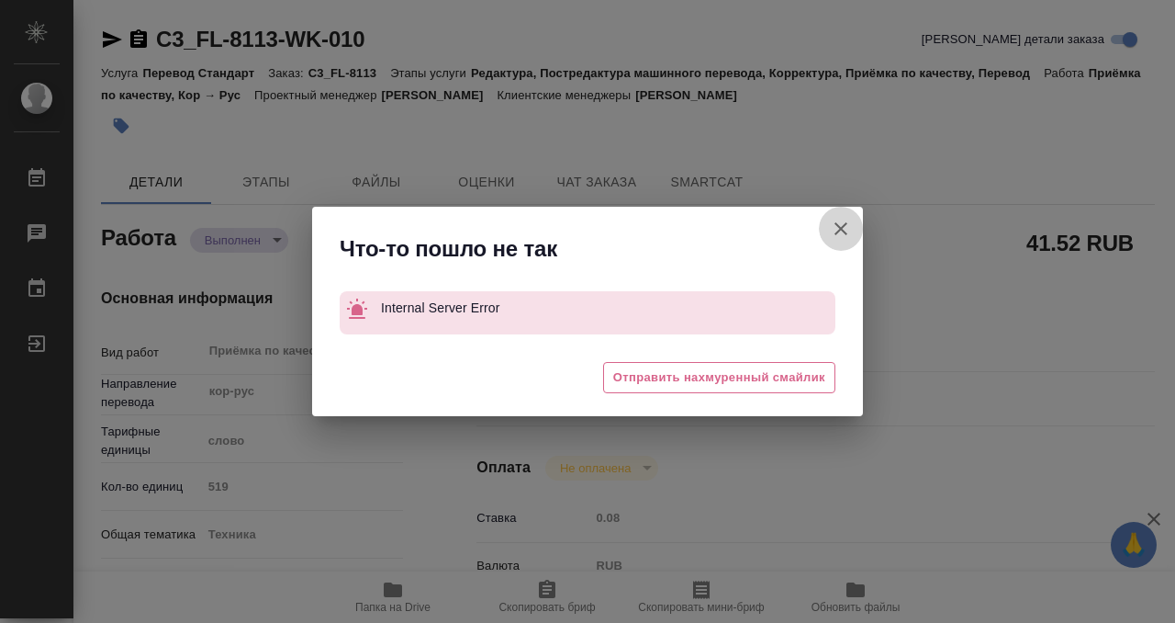
type textarea "x"
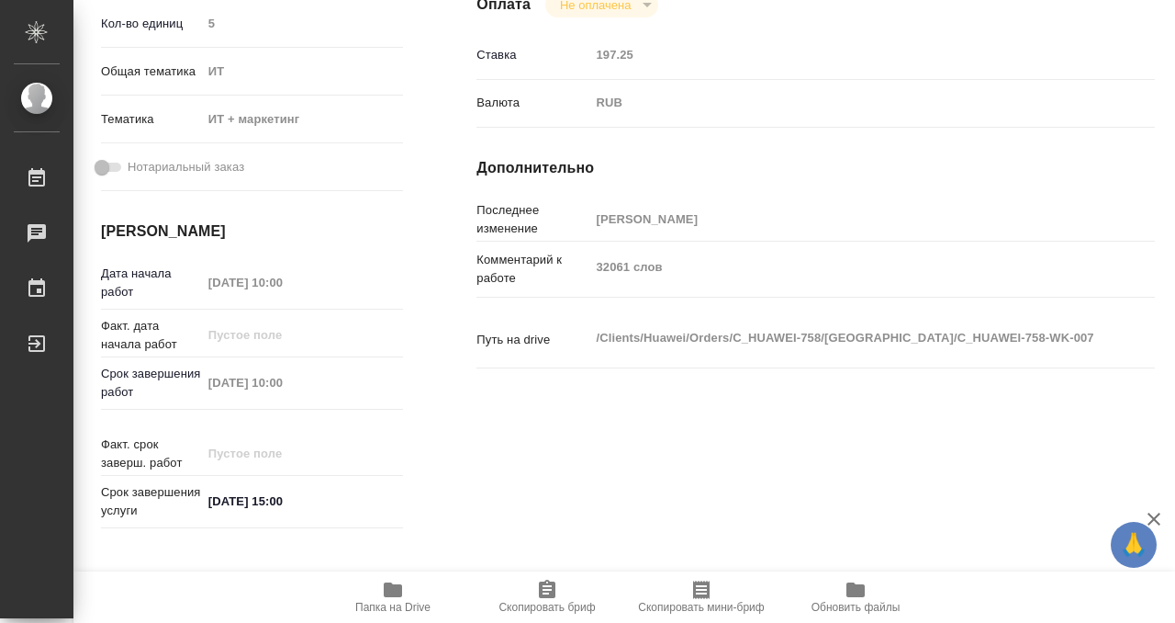
scroll to position [484, 0]
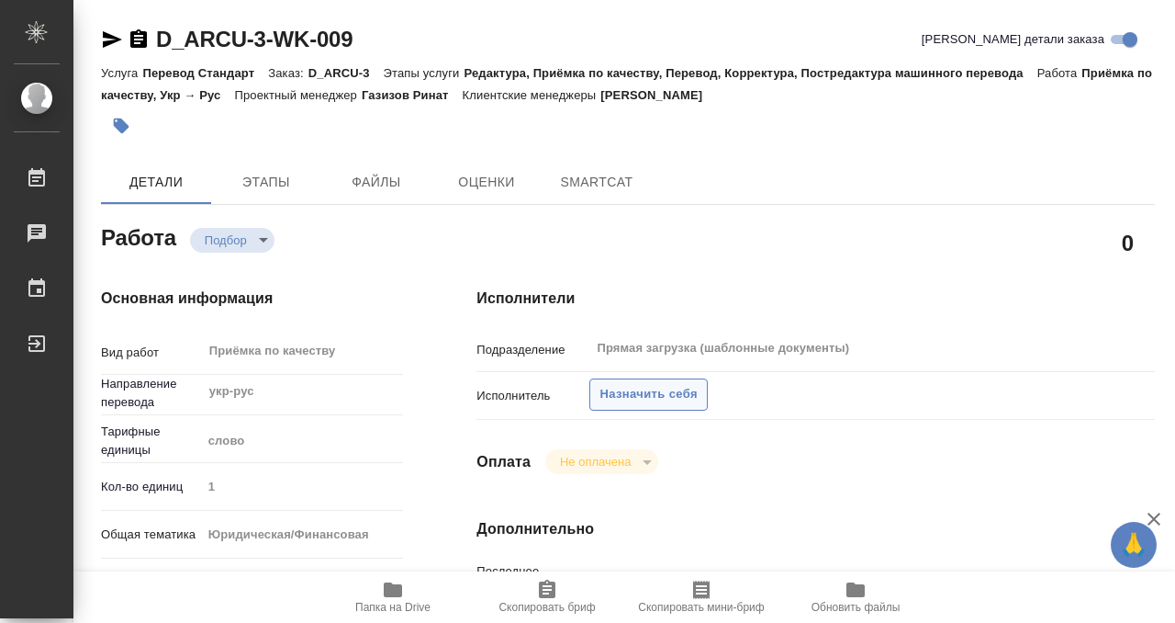
click at [674, 390] on span "Назначить себя" at bounding box center [648, 394] width 97 height 21
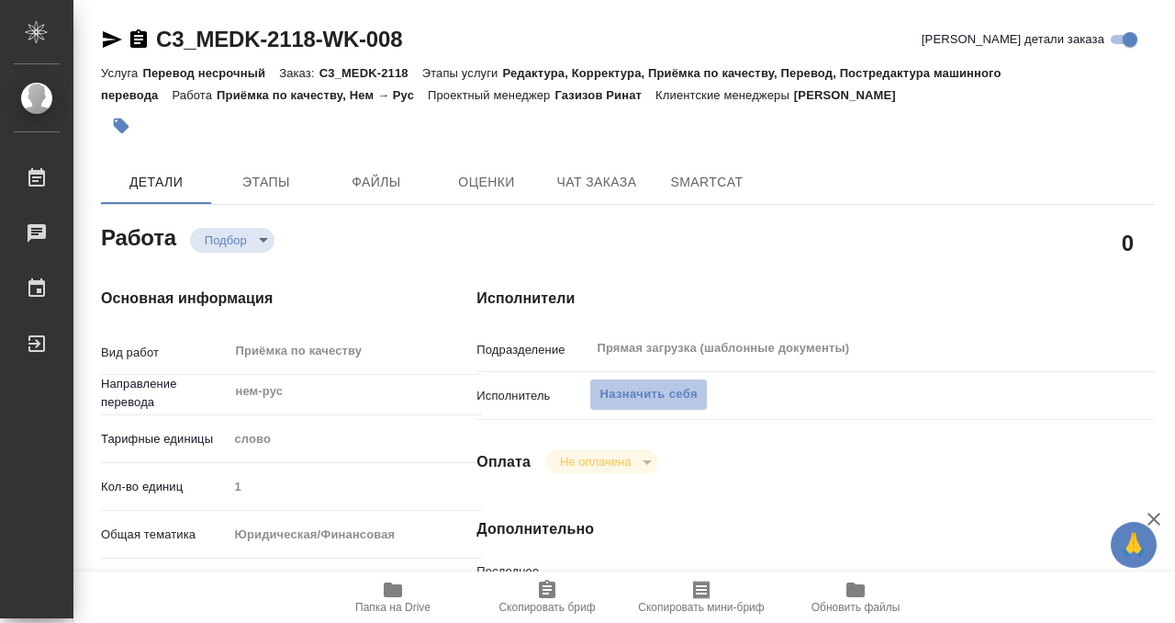
click at [679, 384] on span "Назначить себя" at bounding box center [648, 394] width 97 height 21
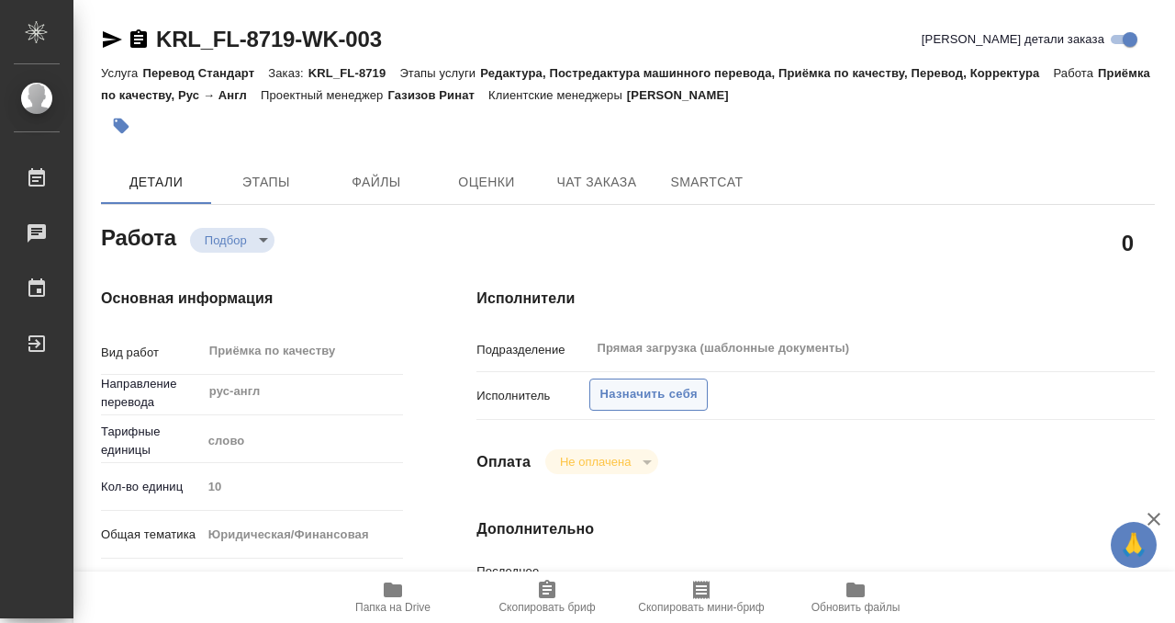
click at [687, 386] on span "Назначить себя" at bounding box center [648, 394] width 97 height 21
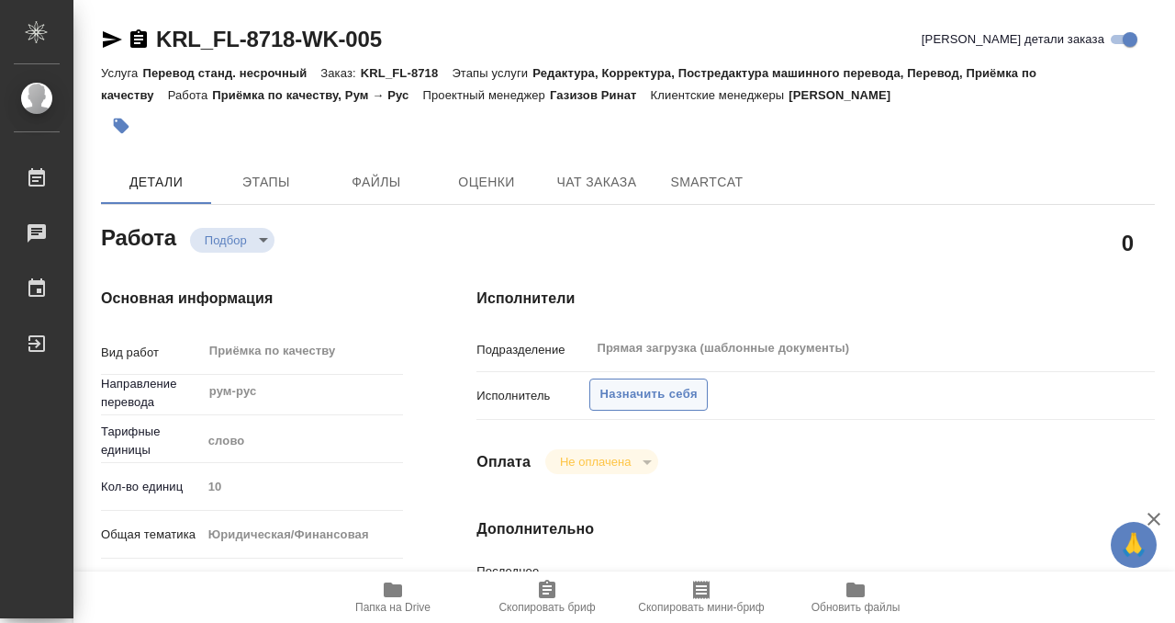
click at [646, 385] on span "Назначить себя" at bounding box center [648, 394] width 97 height 21
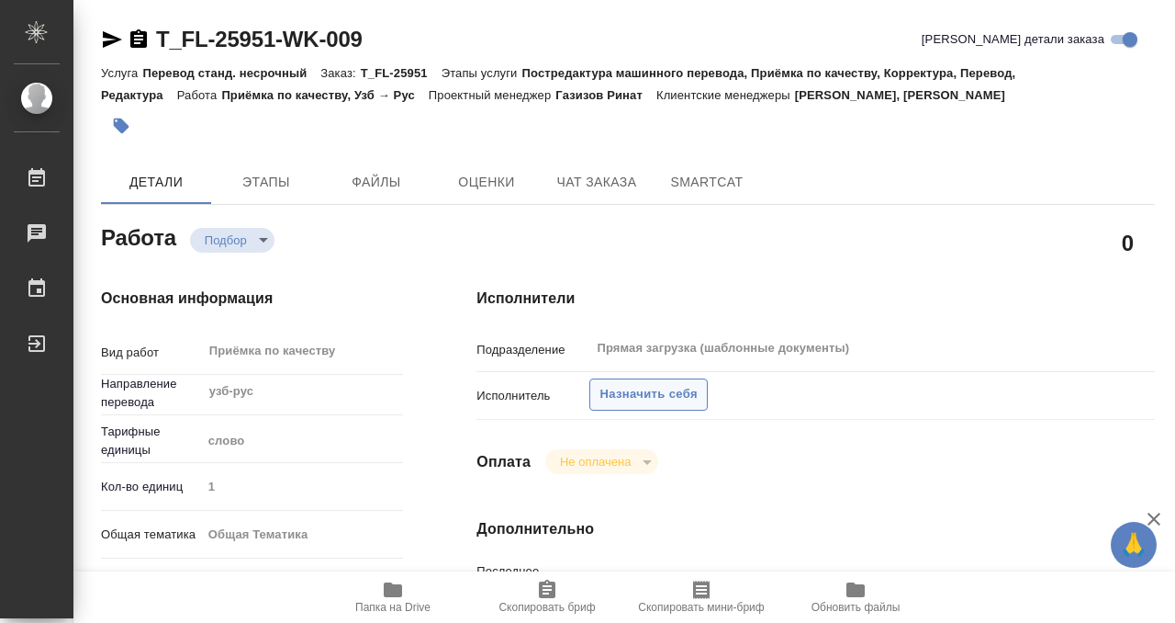
click at [642, 394] on span "Назначить себя" at bounding box center [648, 394] width 97 height 21
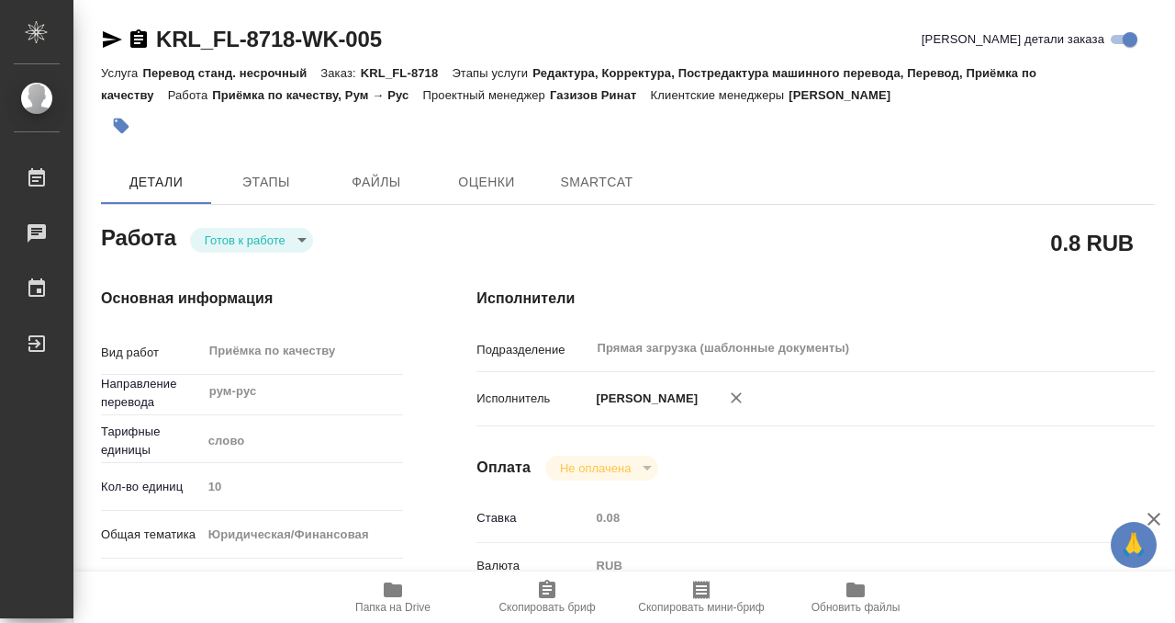
type textarea "x"
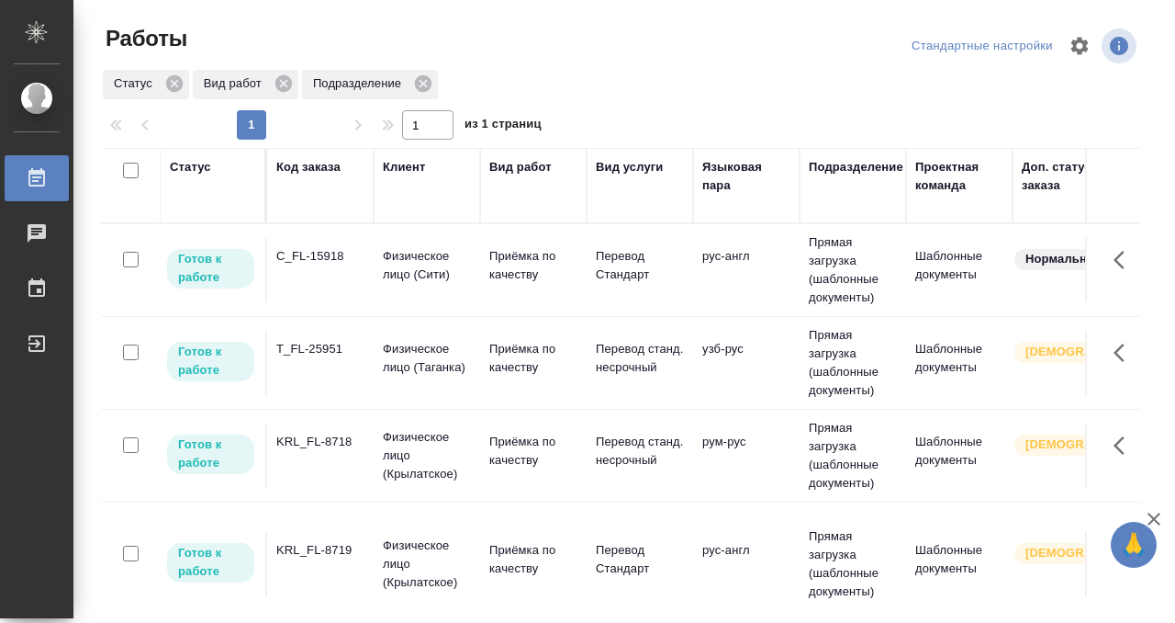
click at [335, 360] on td "T_FL-25951" at bounding box center [320, 363] width 107 height 64
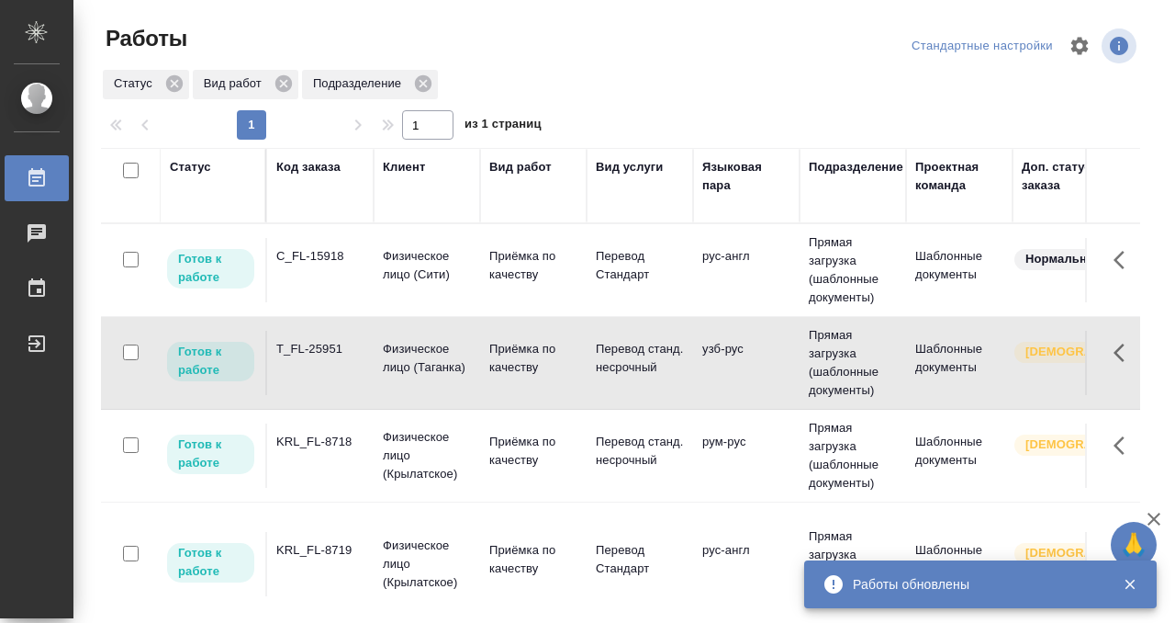
scroll to position [1, 0]
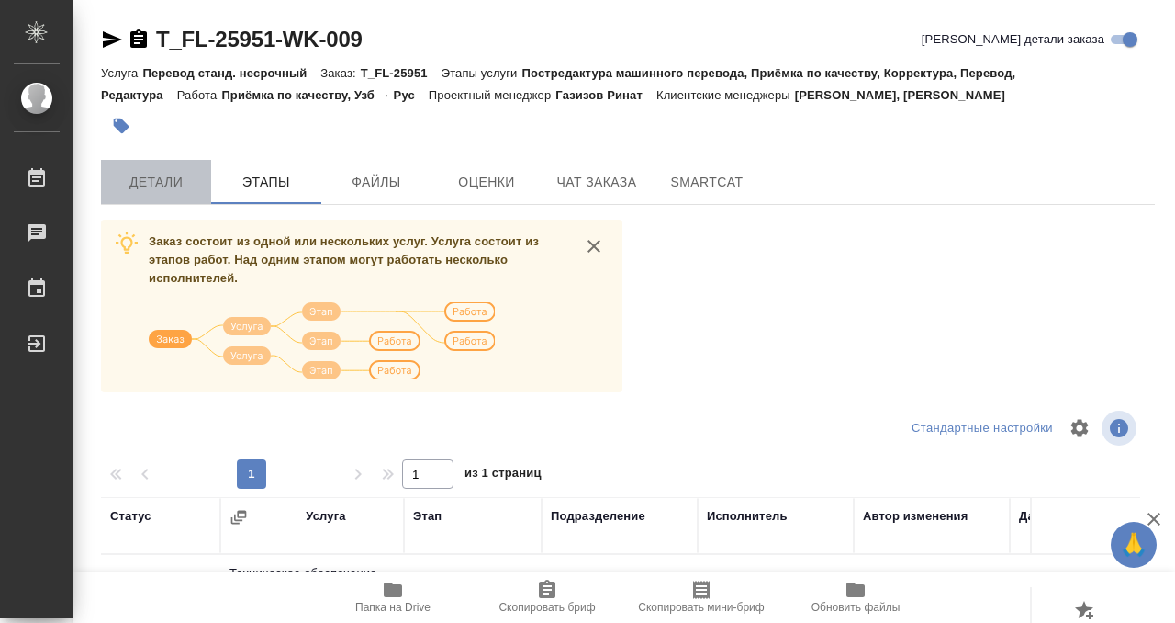
click at [174, 163] on button "Детали" at bounding box center [156, 182] width 110 height 44
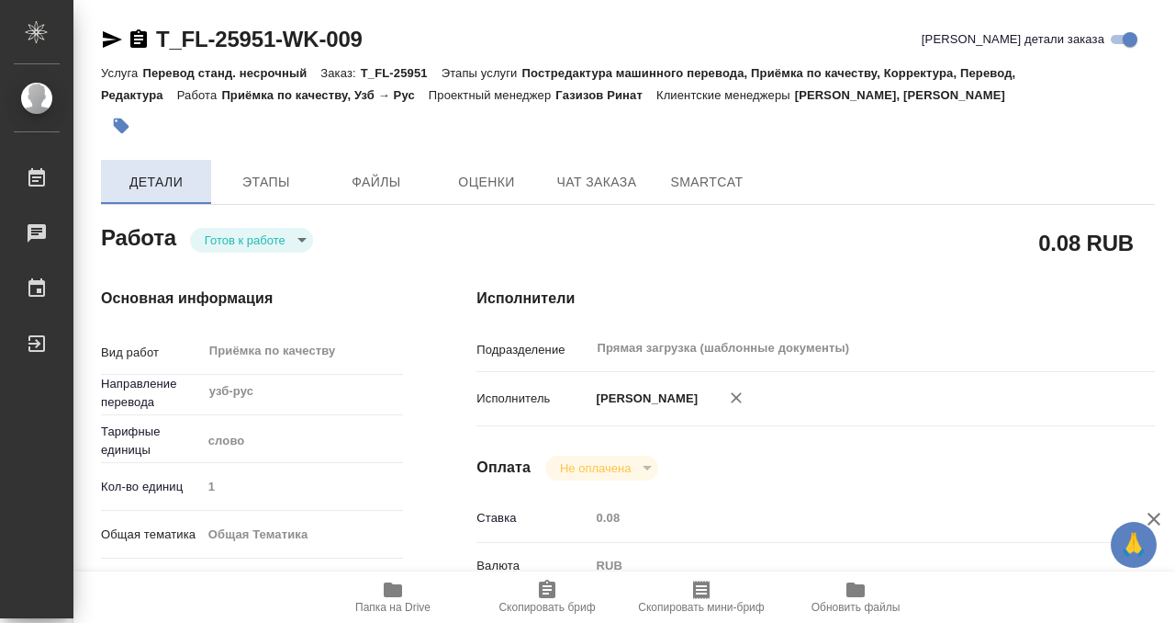
type textarea "x"
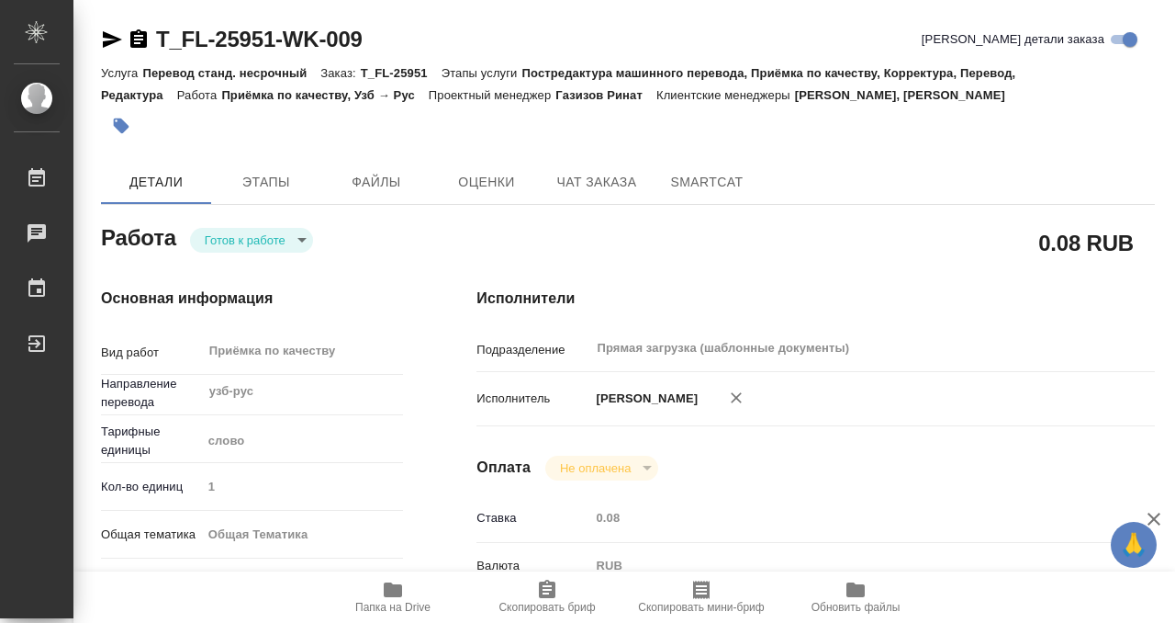
type textarea "x"
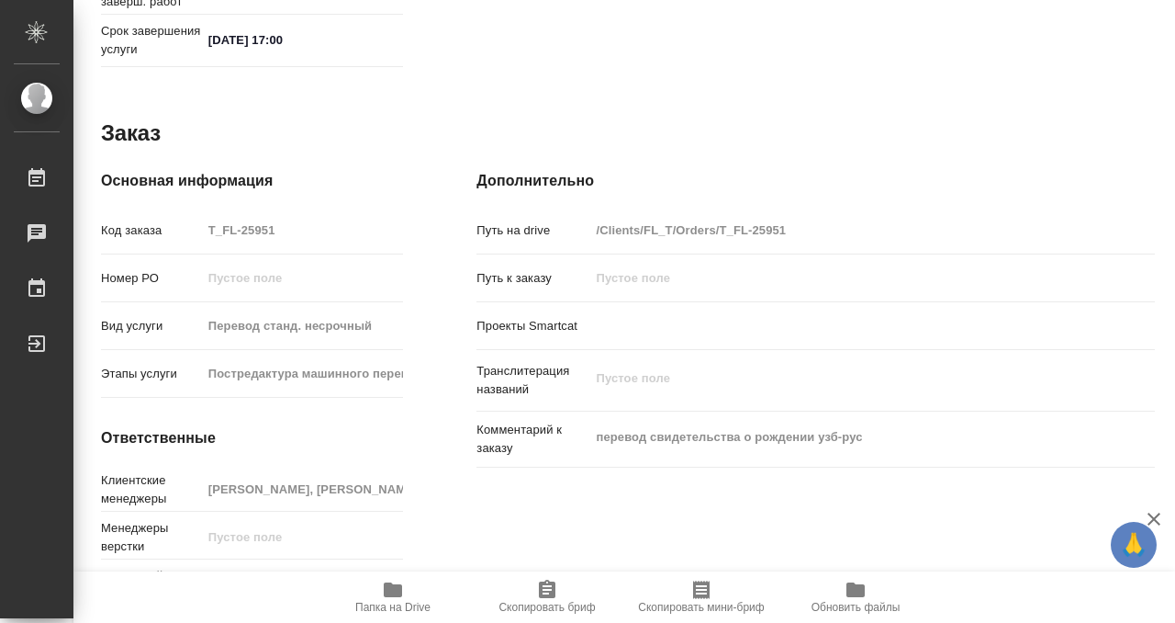
scroll to position [981, 0]
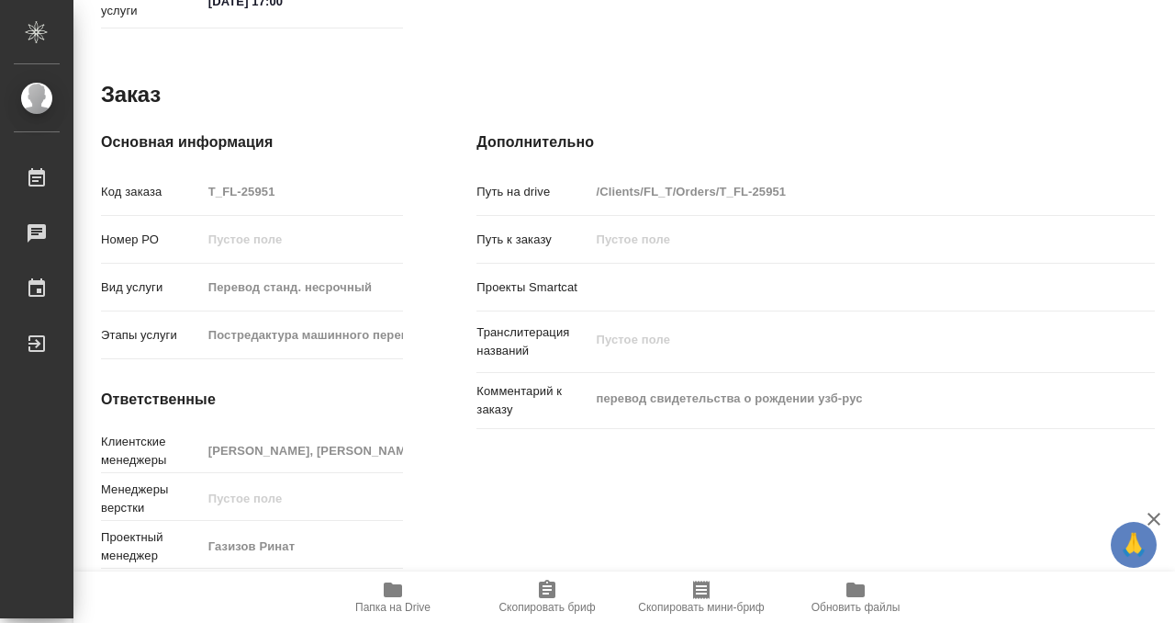
click at [394, 584] on icon "button" at bounding box center [393, 589] width 18 height 15
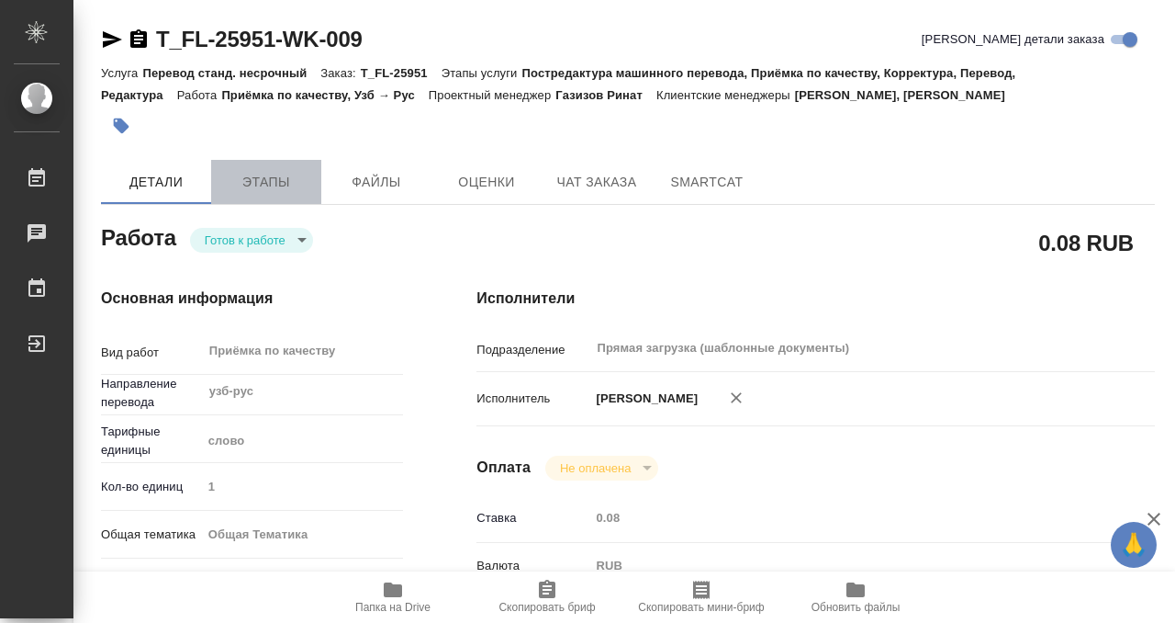
click at [259, 187] on span "Этапы" at bounding box center [266, 182] width 88 height 23
